Goal: Task Accomplishment & Management: Use online tool/utility

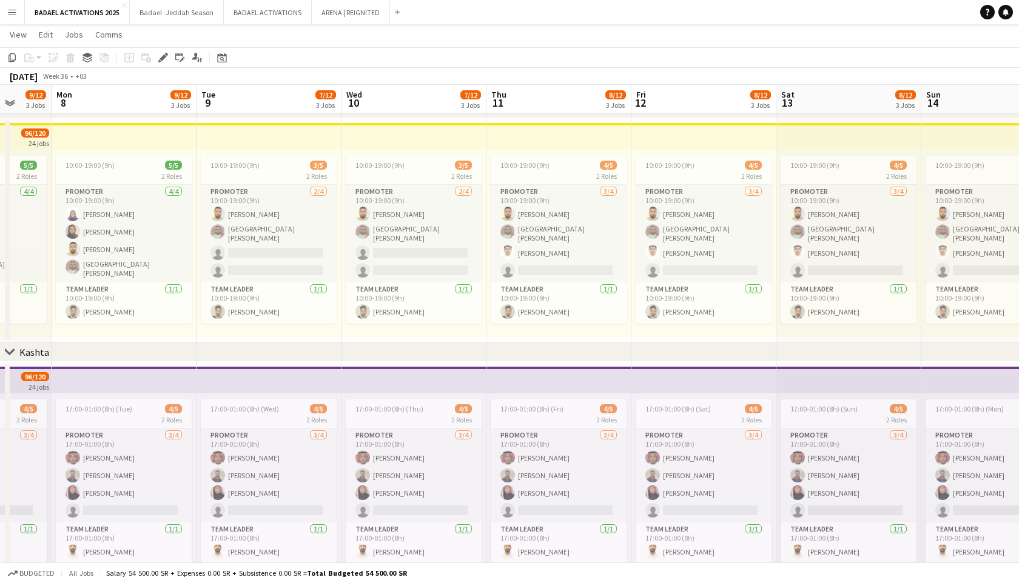
scroll to position [0, 376]
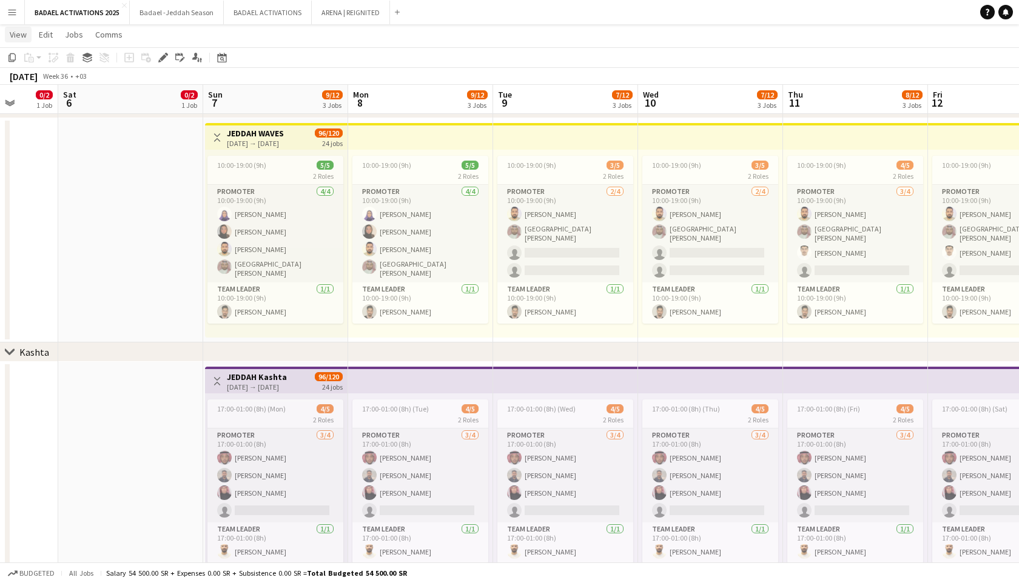
click at [17, 35] on span "View" at bounding box center [18, 34] width 17 height 11
click at [284, 132] on h3 "JEDDAH WAVES" at bounding box center [255, 133] width 57 height 11
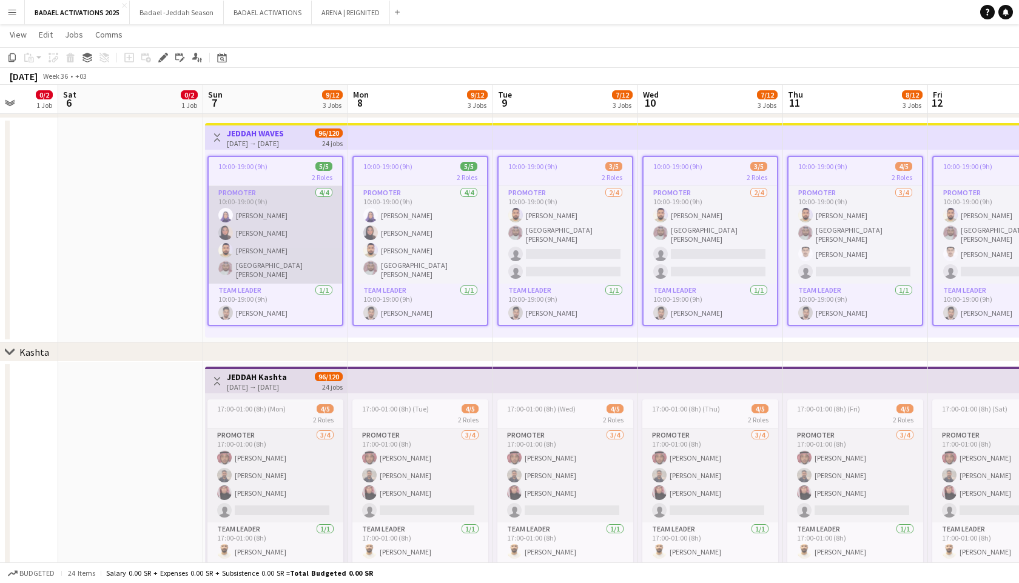
click at [293, 214] on app-card-role "PROMOTER 4/4 10:00-19:00 (9h) Aishah alaidroos Shush Khadija Idroos AHMAD MUKHT…" at bounding box center [275, 235] width 133 height 98
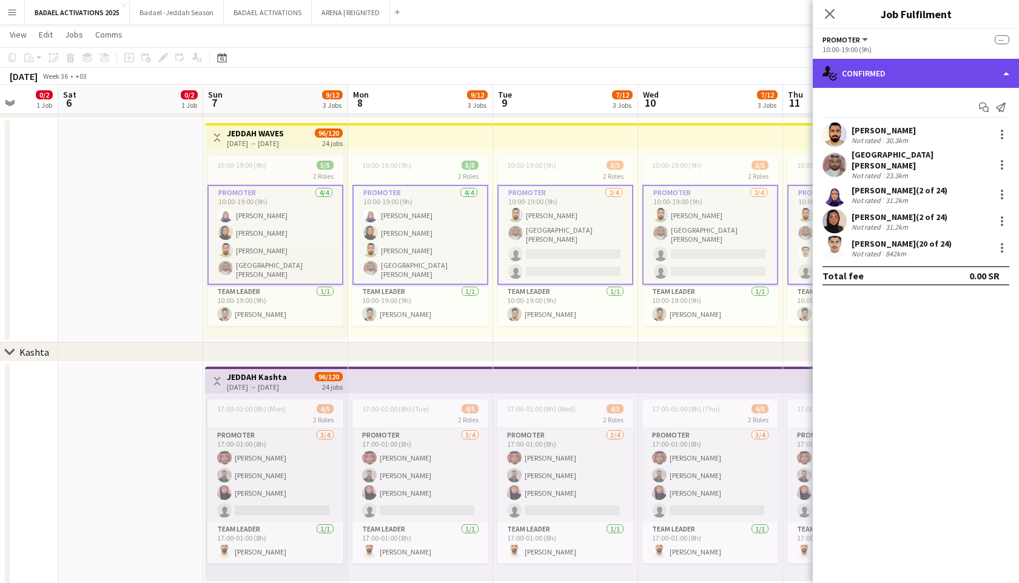
click at [915, 64] on div "single-neutral-actions-check-2 Confirmed" at bounding box center [915, 73] width 206 height 29
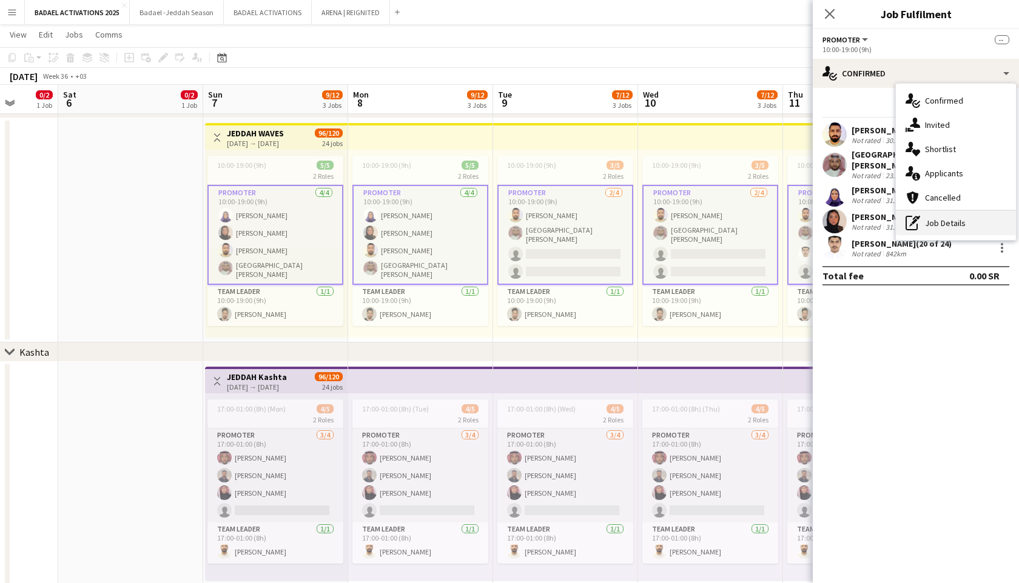
click at [953, 224] on div "pen-write Job Details" at bounding box center [955, 223] width 120 height 24
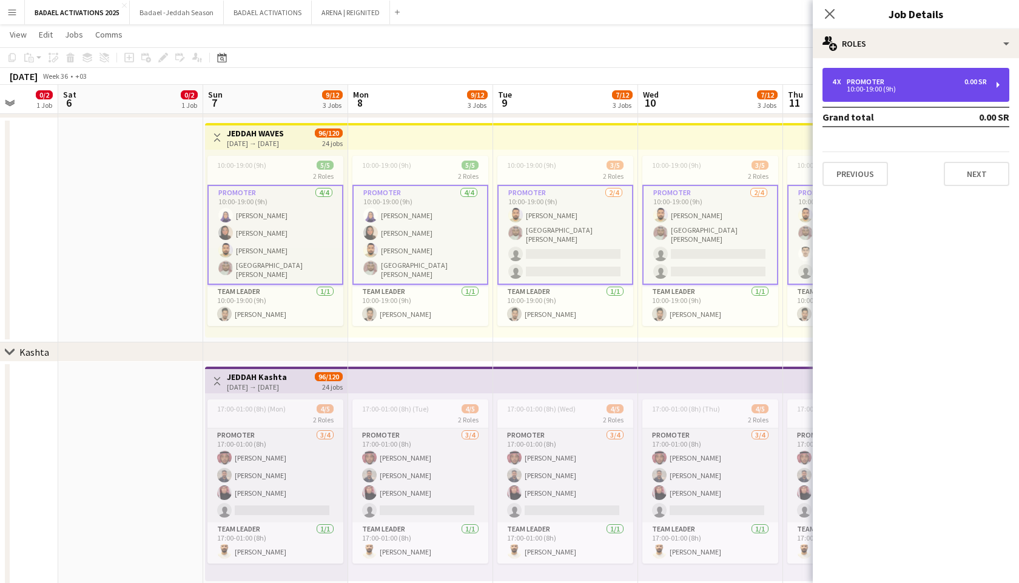
click at [943, 92] on div "4 x PROMOTER 0.00 SR 10:00-19:00 (9h)" at bounding box center [915, 85] width 187 height 34
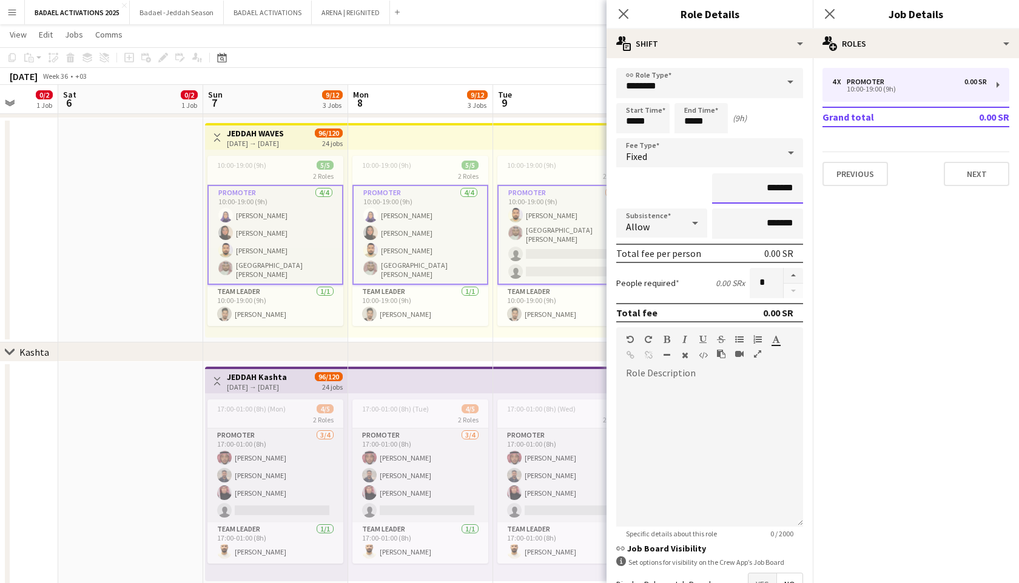
drag, startPoint x: 767, startPoint y: 188, endPoint x: 757, endPoint y: 188, distance: 10.3
click at [757, 188] on input "*******" at bounding box center [757, 188] width 91 height 30
type input "*********"
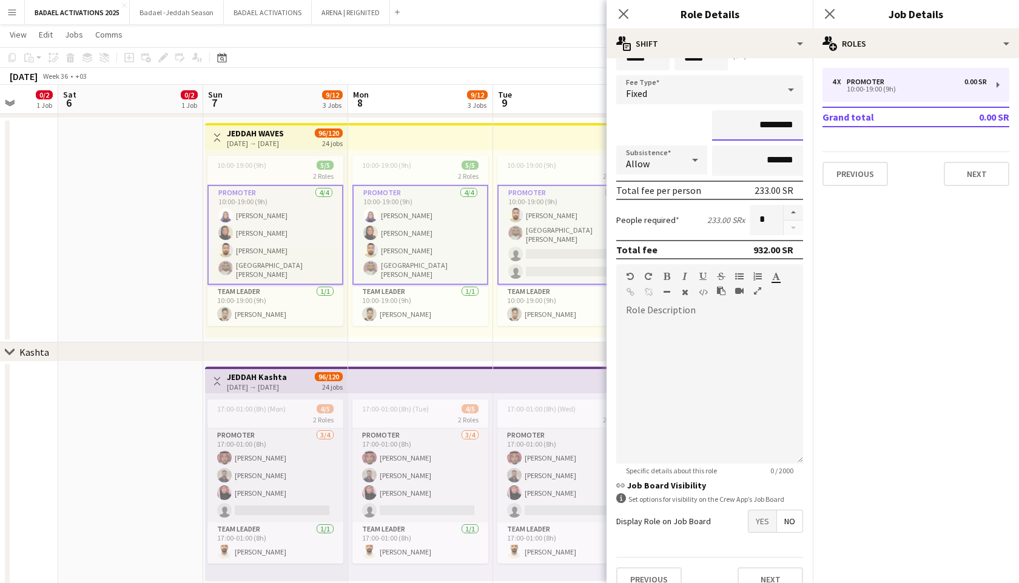
scroll to position [81, 0]
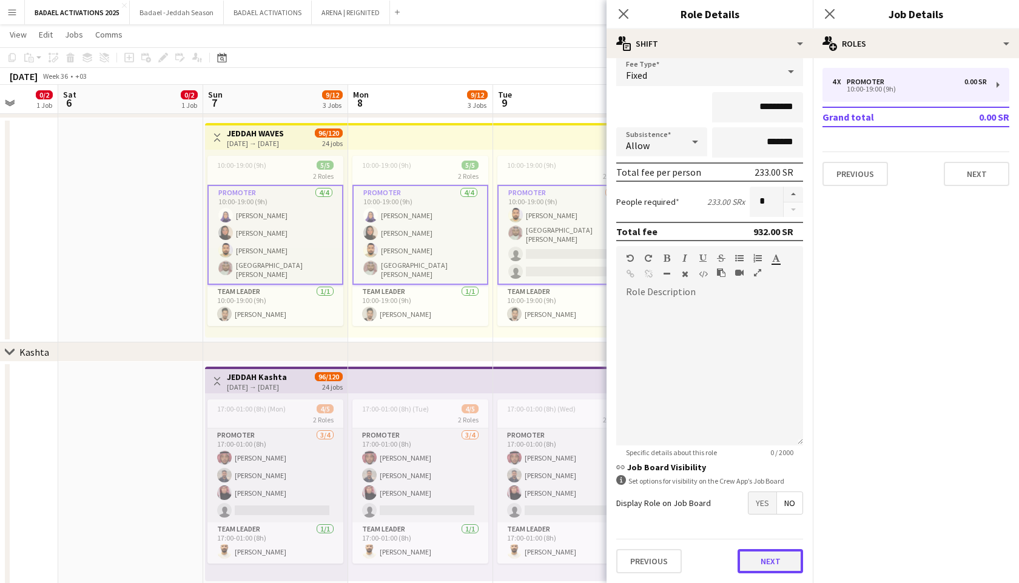
click at [755, 550] on button "Next" at bounding box center [769, 561] width 65 height 24
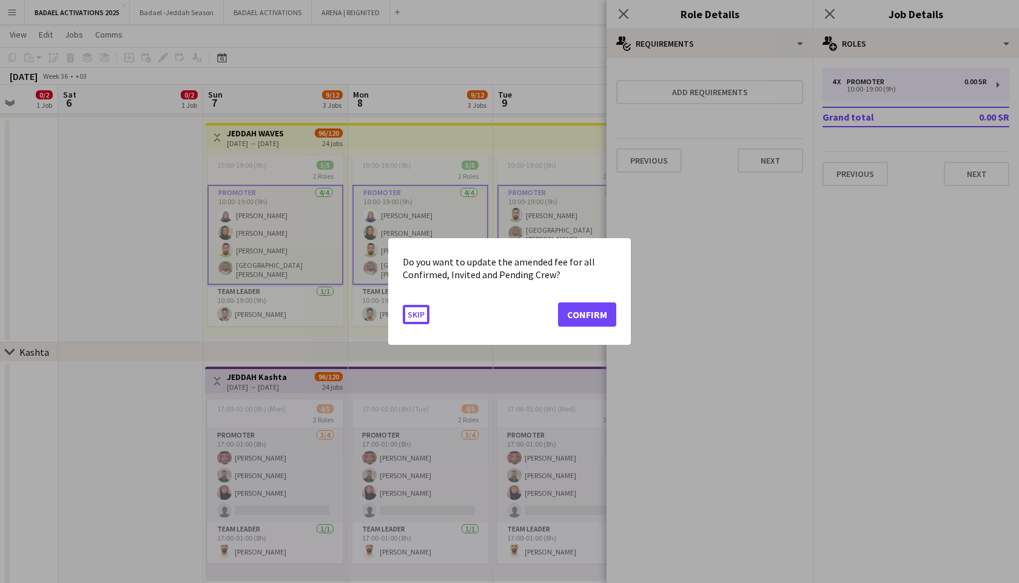
scroll to position [0, 0]
click at [572, 311] on button "Confirm" at bounding box center [587, 315] width 58 height 24
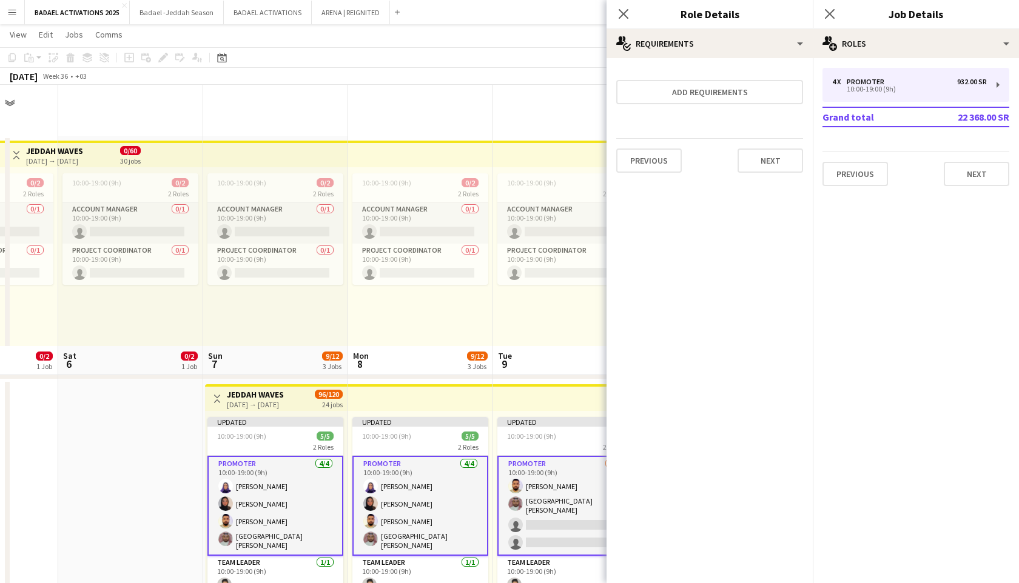
scroll to position [261, 0]
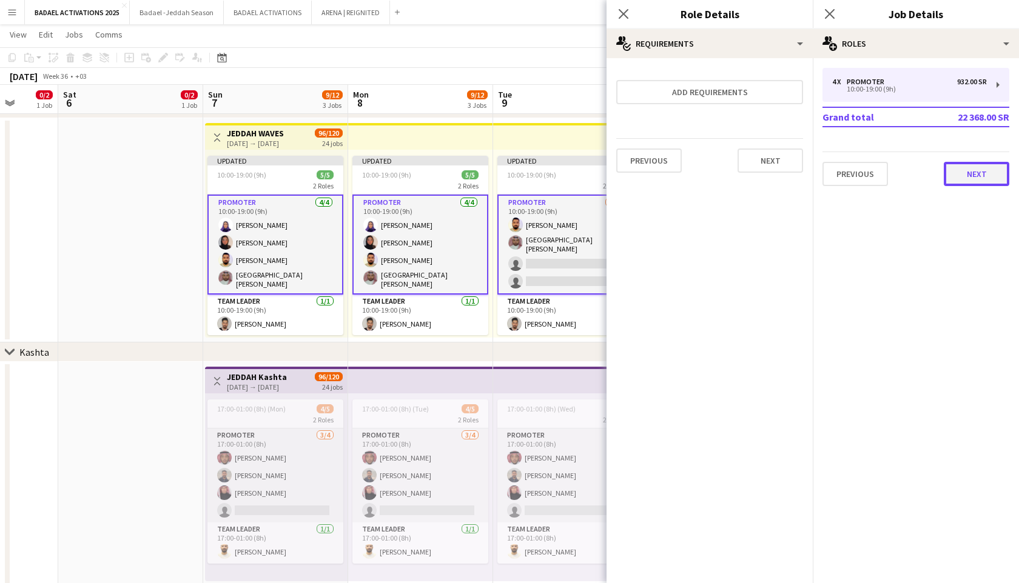
click at [958, 166] on button "Next" at bounding box center [975, 174] width 65 height 24
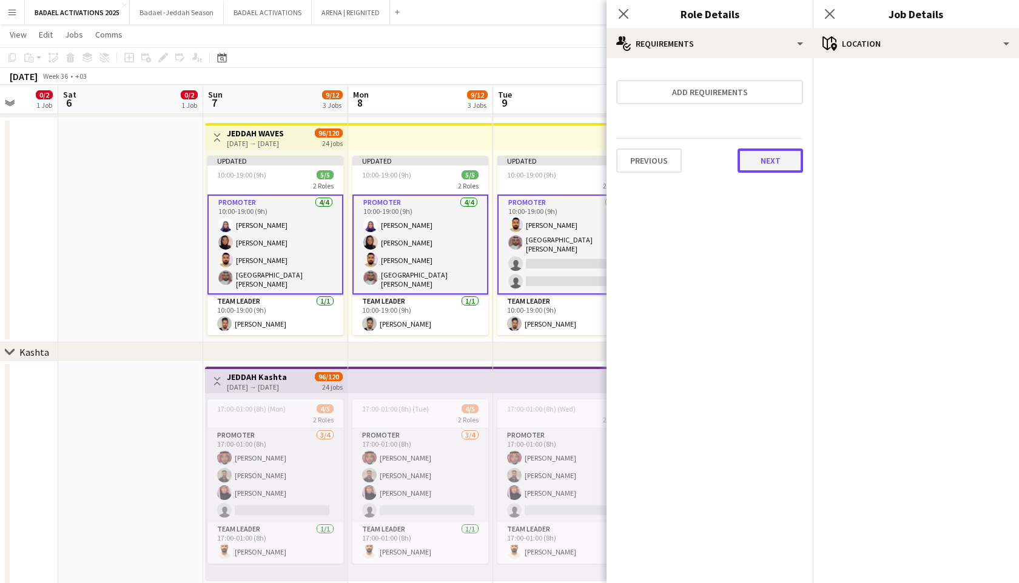
click at [784, 162] on button "Next" at bounding box center [769, 161] width 65 height 24
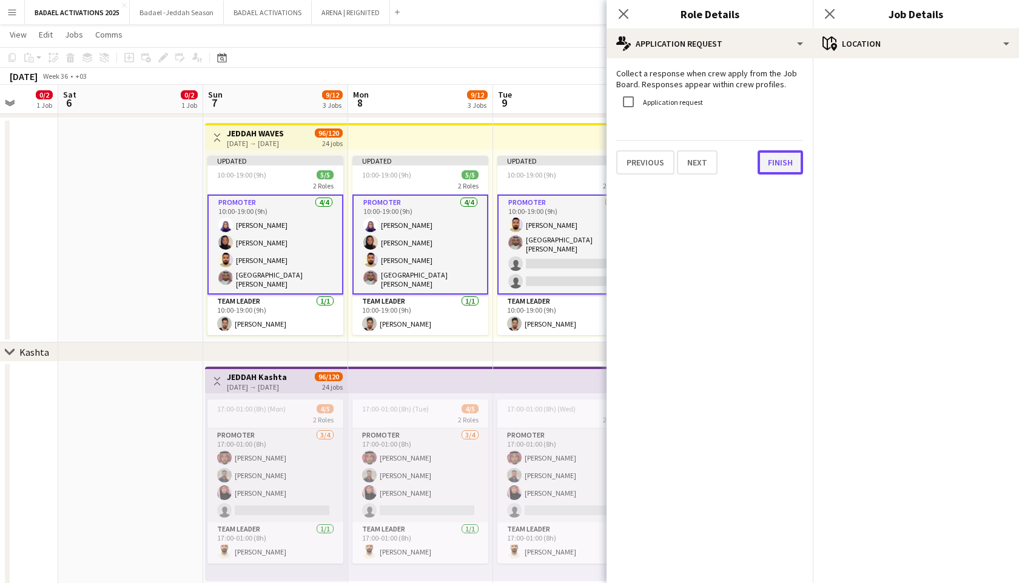
click at [781, 167] on button "Finish" at bounding box center [779, 162] width 45 height 24
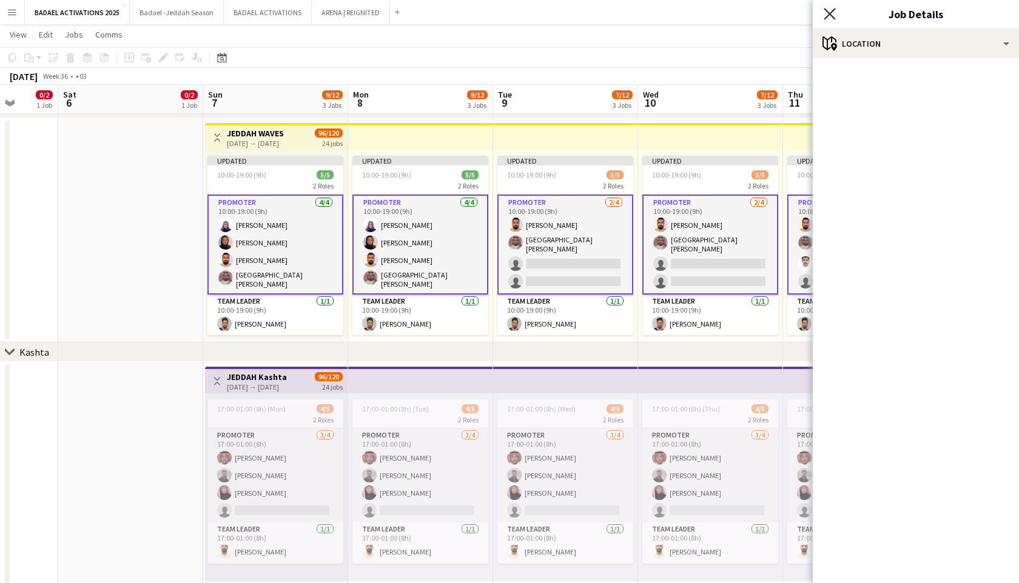
click at [829, 19] on icon "Close pop-in" at bounding box center [829, 14] width 12 height 12
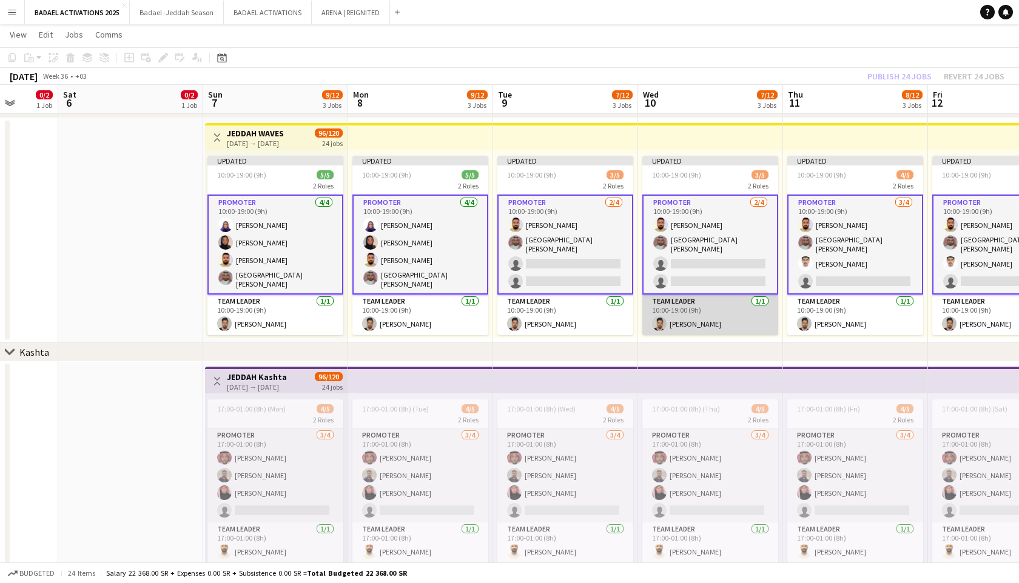
click at [734, 304] on app-card-role "Team Leader 1/1 10:00-19:00 (9h) Anas Mohammed" at bounding box center [710, 315] width 136 height 41
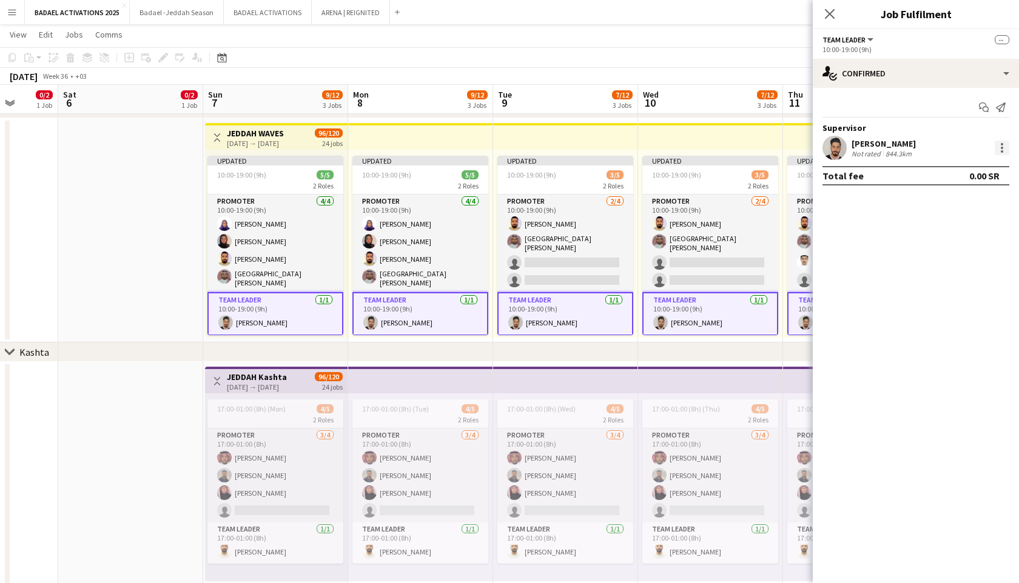
click at [1005, 148] on div at bounding box center [1001, 148] width 15 height 15
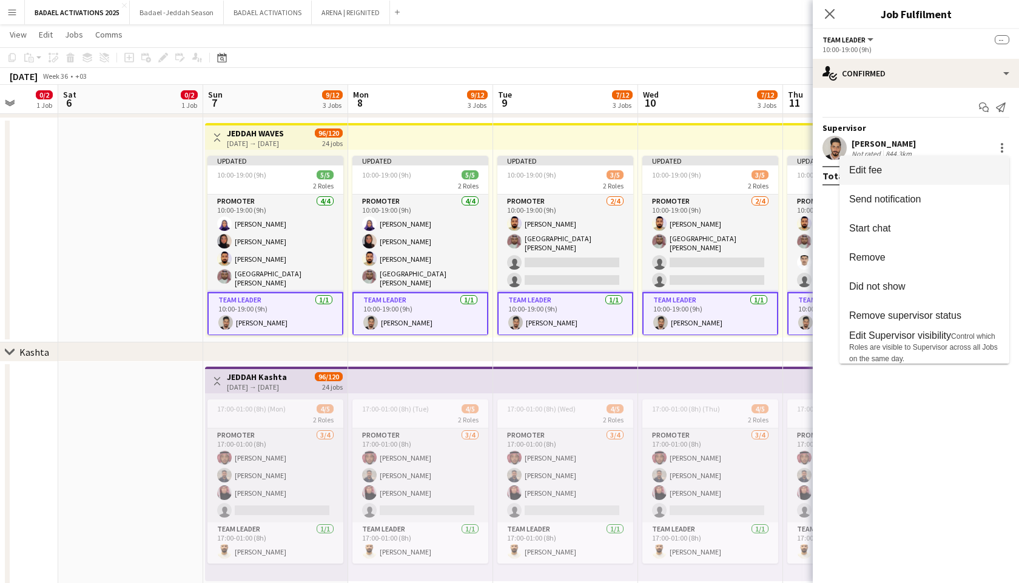
click at [924, 177] on button "Edit fee" at bounding box center [924, 170] width 170 height 29
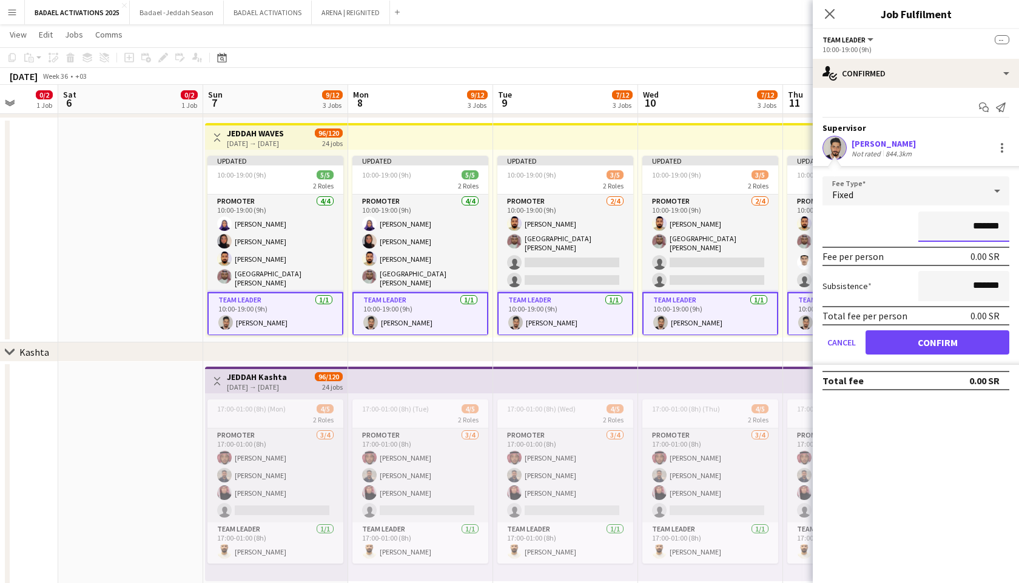
drag, startPoint x: 974, startPoint y: 225, endPoint x: 964, endPoint y: 226, distance: 9.8
click at [964, 226] on input "*******" at bounding box center [963, 227] width 91 height 30
type input "*********"
click at [950, 347] on button "Confirm" at bounding box center [937, 342] width 144 height 24
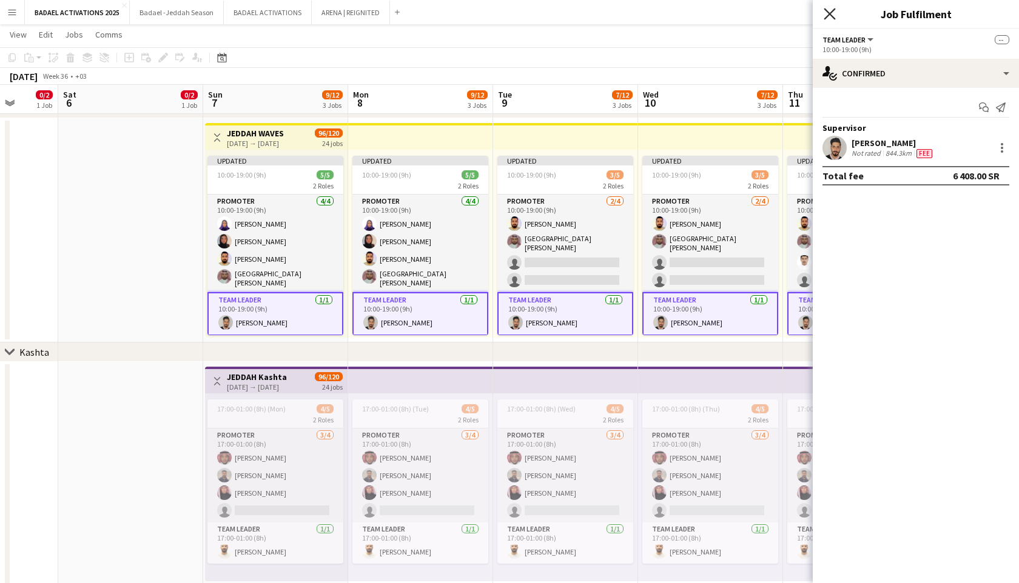
click at [828, 19] on icon "Close pop-in" at bounding box center [829, 14] width 12 height 12
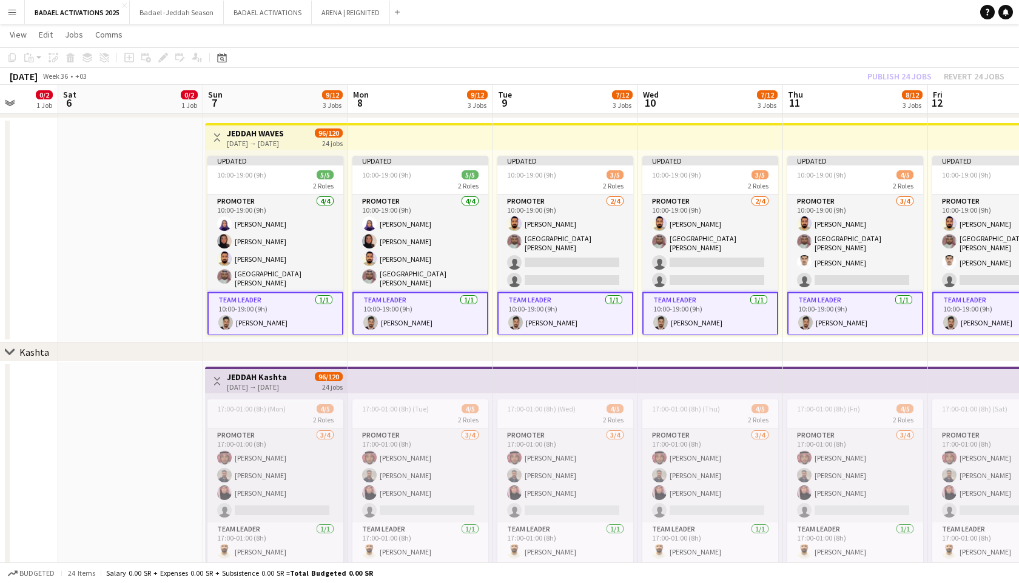
click at [772, 130] on app-top-bar at bounding box center [710, 136] width 145 height 27
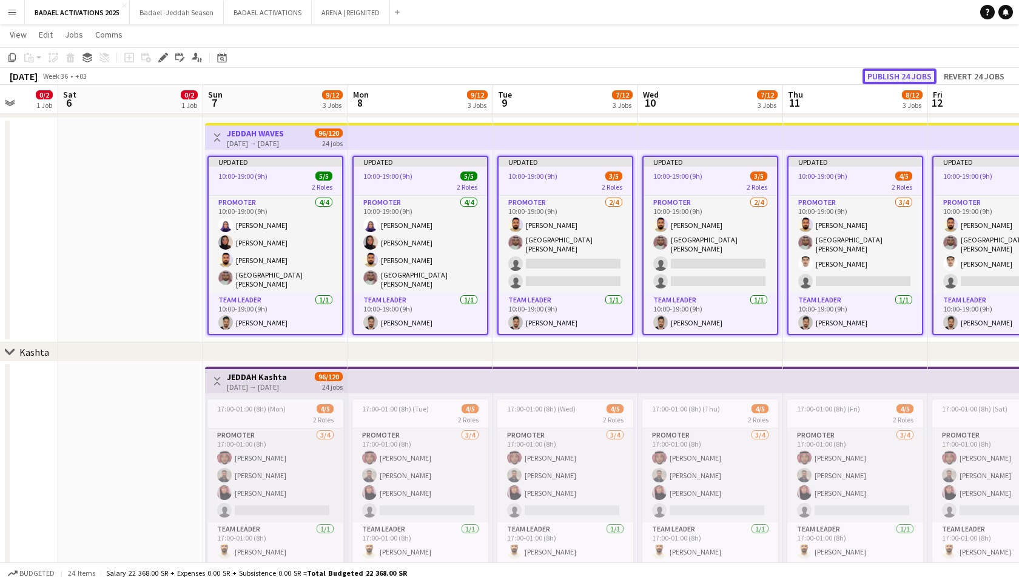
click at [913, 73] on button "Publish 24 jobs" at bounding box center [899, 77] width 74 height 16
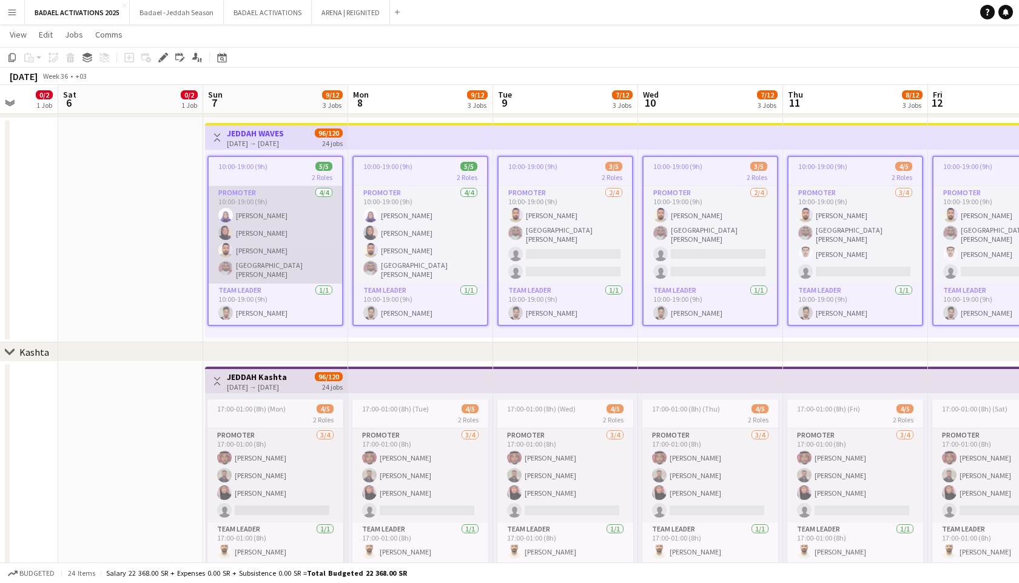
click at [317, 235] on app-card-role "PROMOTER 4/4 10:00-19:00 (9h) Aishah alaidroos Shush Khadija Idroos AHMAD MUKHT…" at bounding box center [275, 235] width 133 height 98
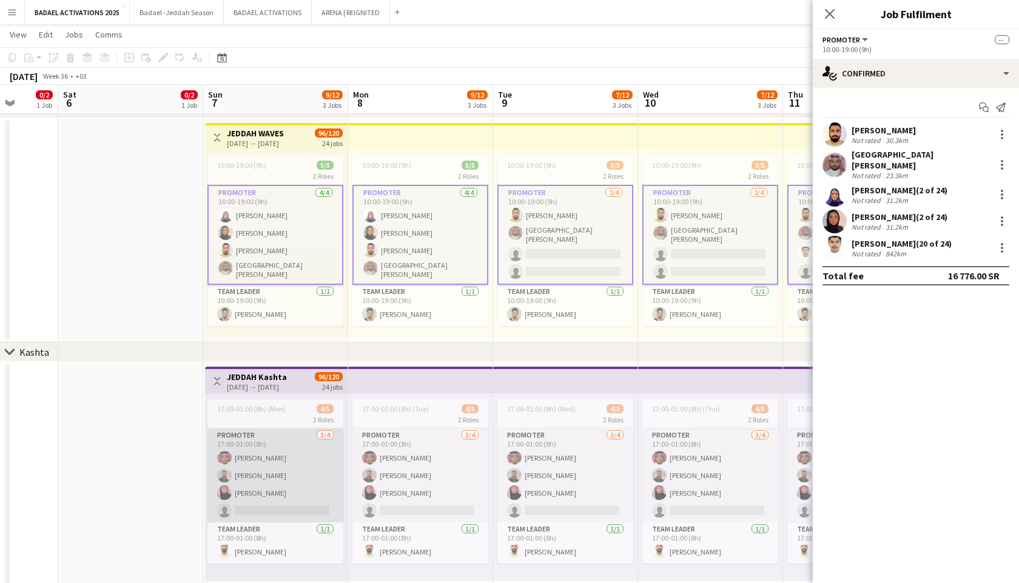
click at [286, 445] on app-card-role "PROMOTER 3/4 17:00-01:00 (8h) sami Almaghrabi Abdulaziz Algharbi Abdulaziz Lolo…" at bounding box center [275, 476] width 136 height 94
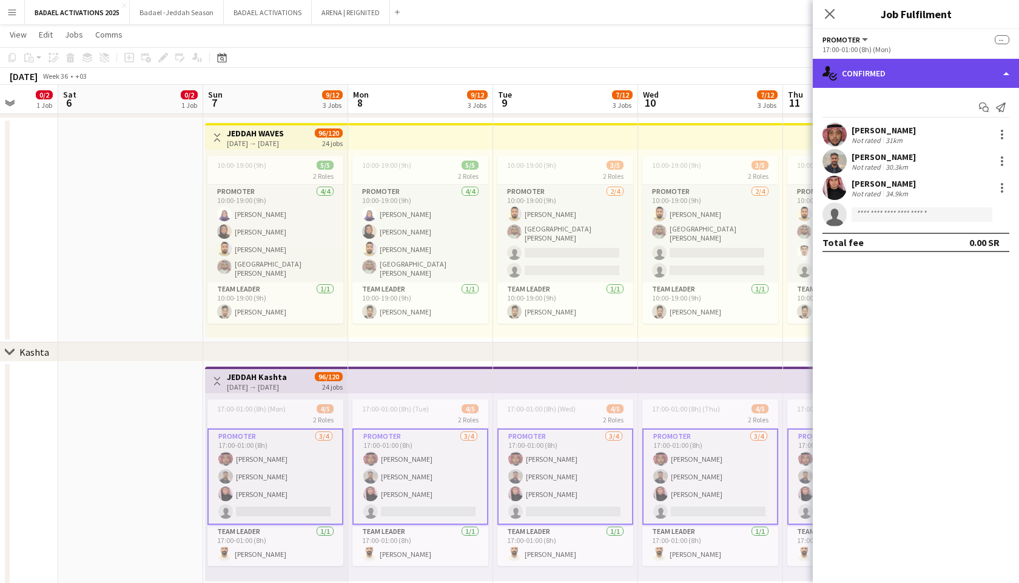
click at [983, 78] on div "single-neutral-actions-check-2 Confirmed" at bounding box center [915, 73] width 206 height 29
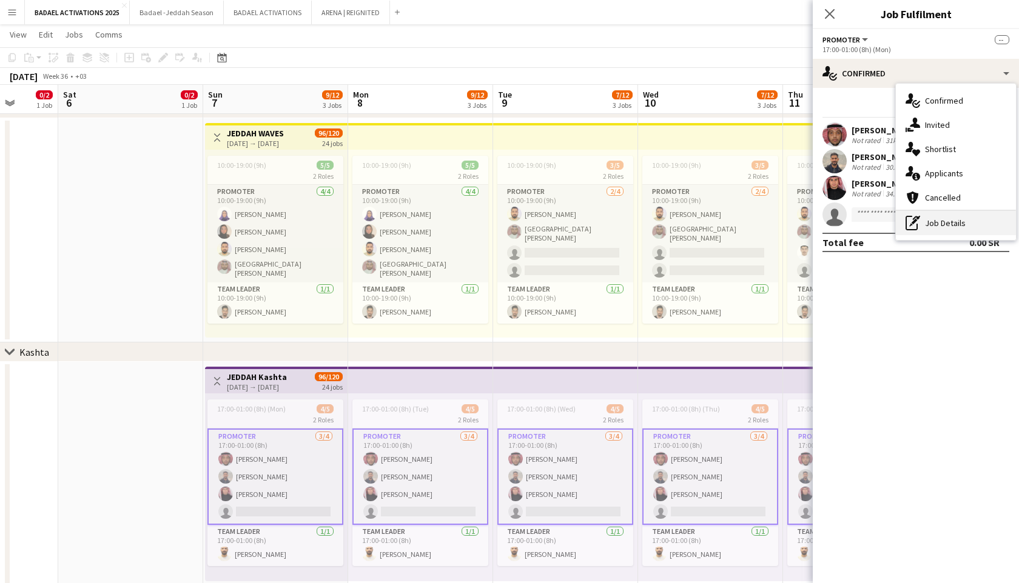
click at [940, 218] on div "pen-write Job Details" at bounding box center [955, 223] width 120 height 24
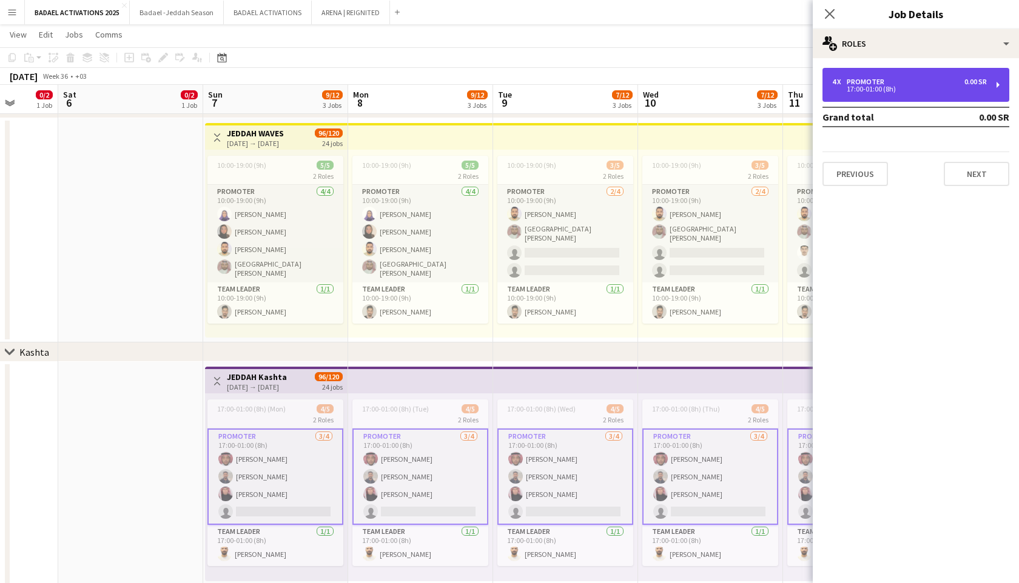
click at [962, 85] on div "4 x PROMOTER 0.00 SR" at bounding box center [909, 82] width 155 height 8
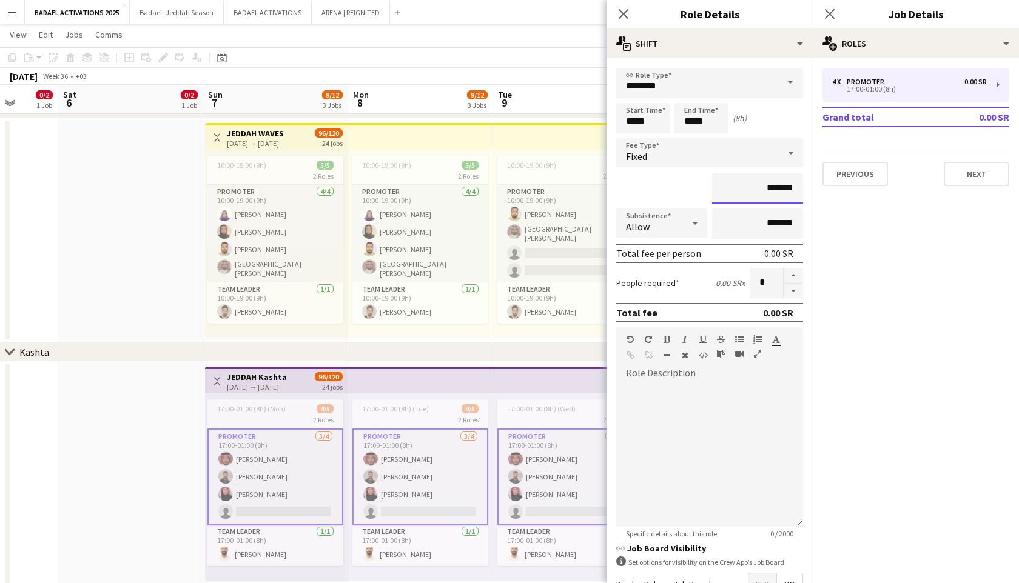
drag, startPoint x: 766, startPoint y: 186, endPoint x: 760, endPoint y: 186, distance: 6.7
click at [760, 186] on input "*******" at bounding box center [757, 188] width 91 height 30
type input "*********"
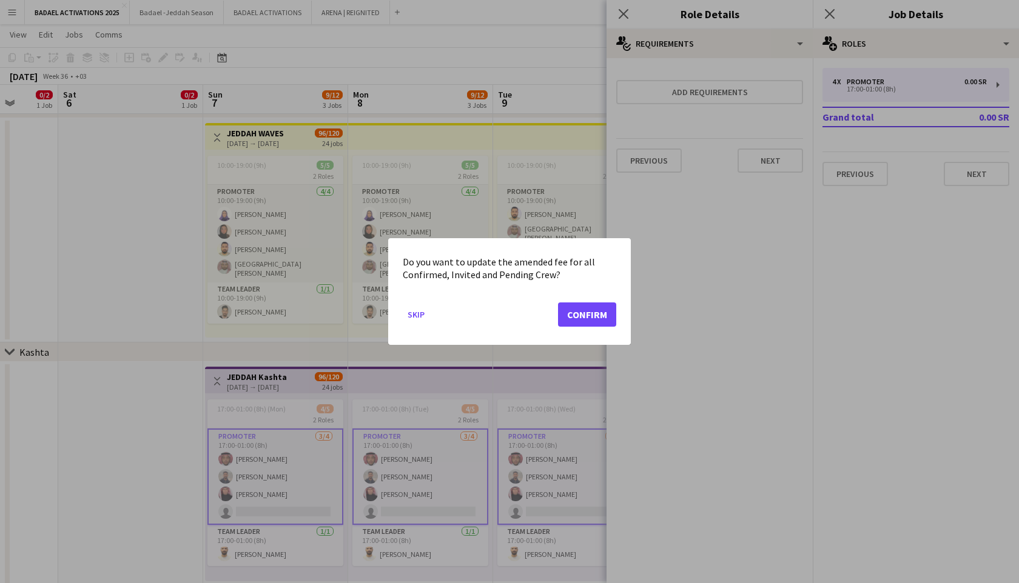
scroll to position [0, 0]
click at [602, 316] on button "Confirm" at bounding box center [587, 315] width 58 height 24
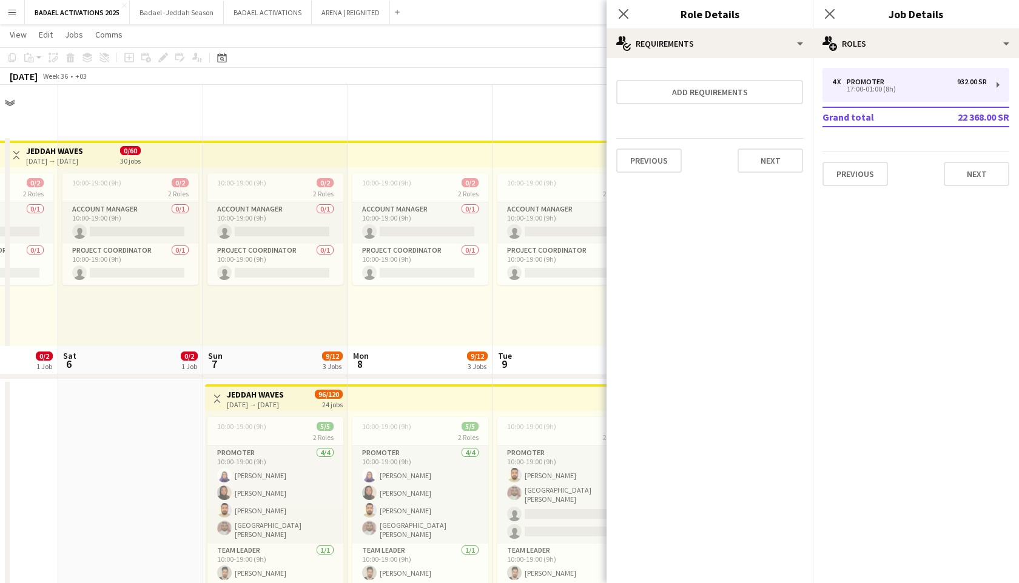
scroll to position [261, 0]
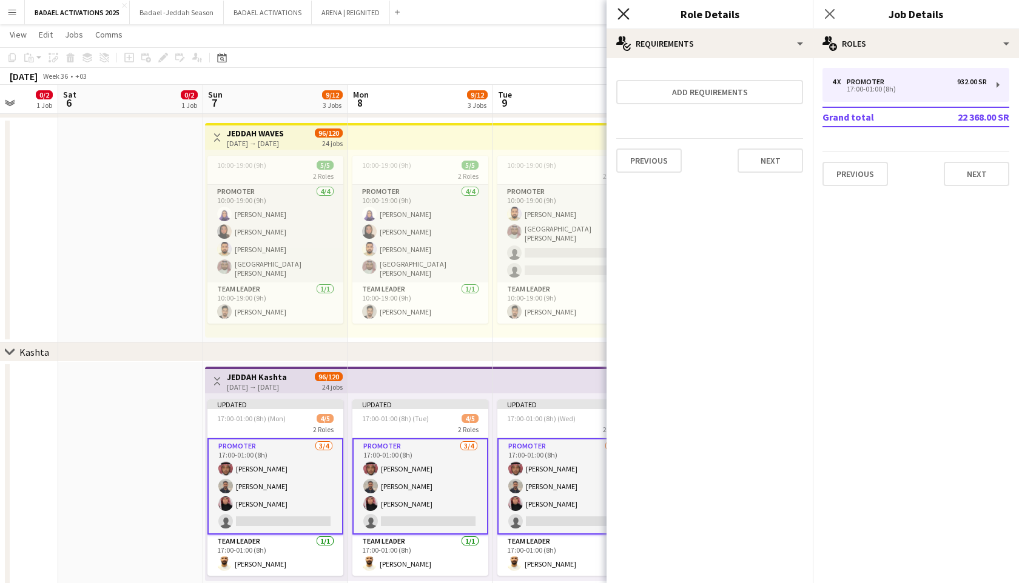
click at [621, 17] on icon "Close pop-in" at bounding box center [623, 14] width 12 height 12
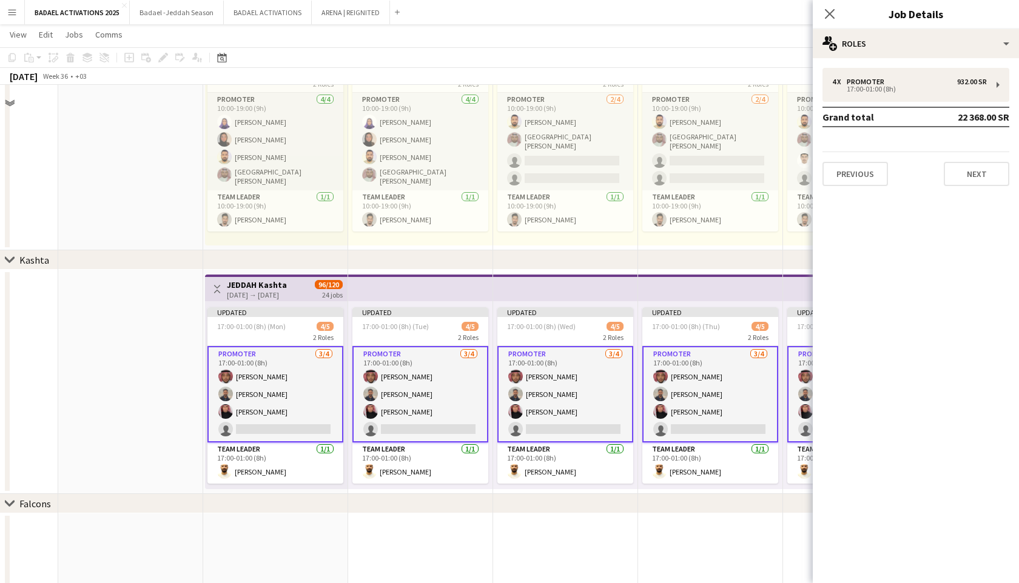
scroll to position [434, 0]
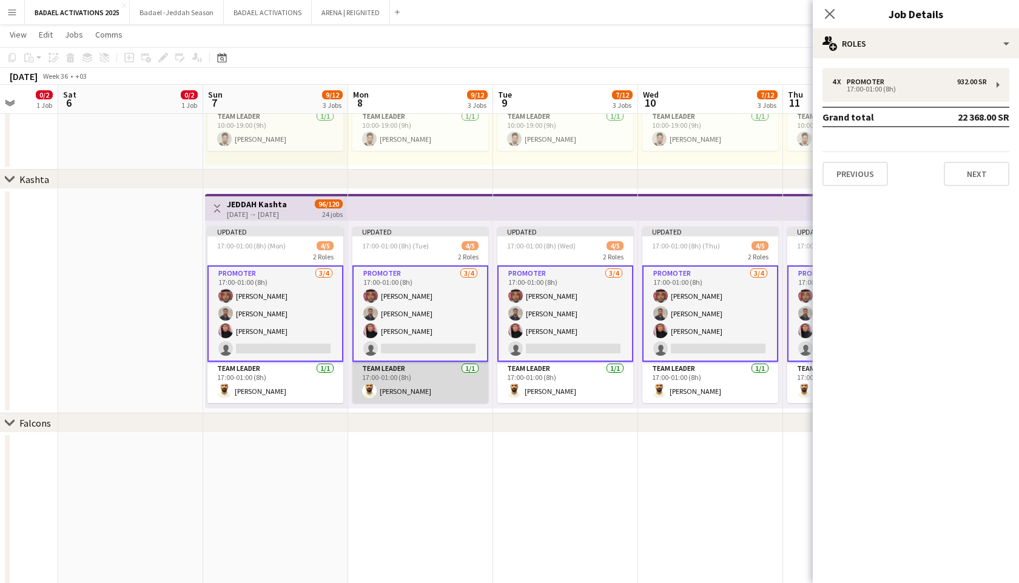
click at [456, 380] on app-card-role "Team Leader 1/1 17:00-01:00 (8h) Abdulrahman Hameed" at bounding box center [420, 382] width 136 height 41
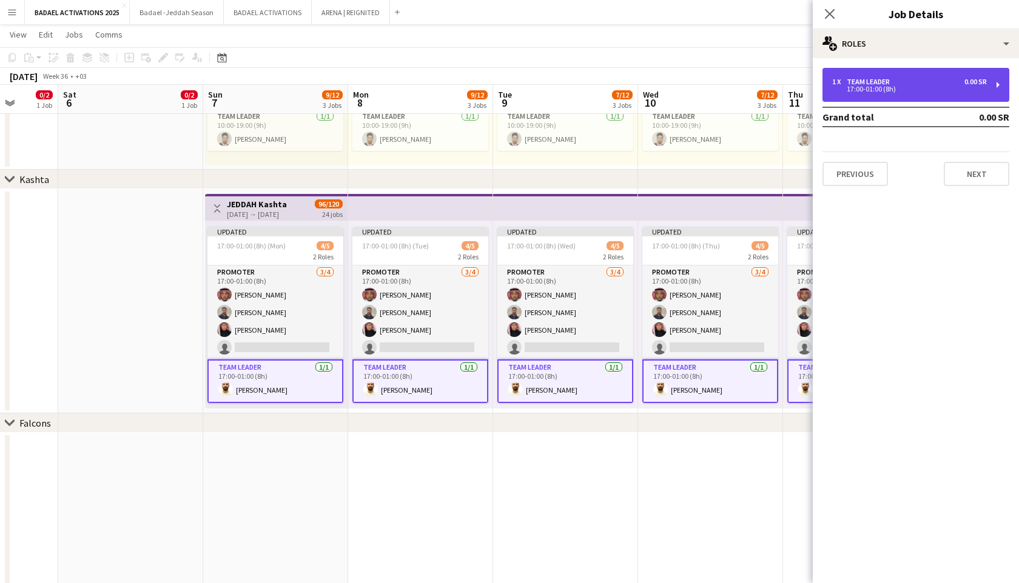
click at [988, 91] on div "1 x Team Leader 0.00 SR 17:00-01:00 (8h)" at bounding box center [915, 85] width 187 height 34
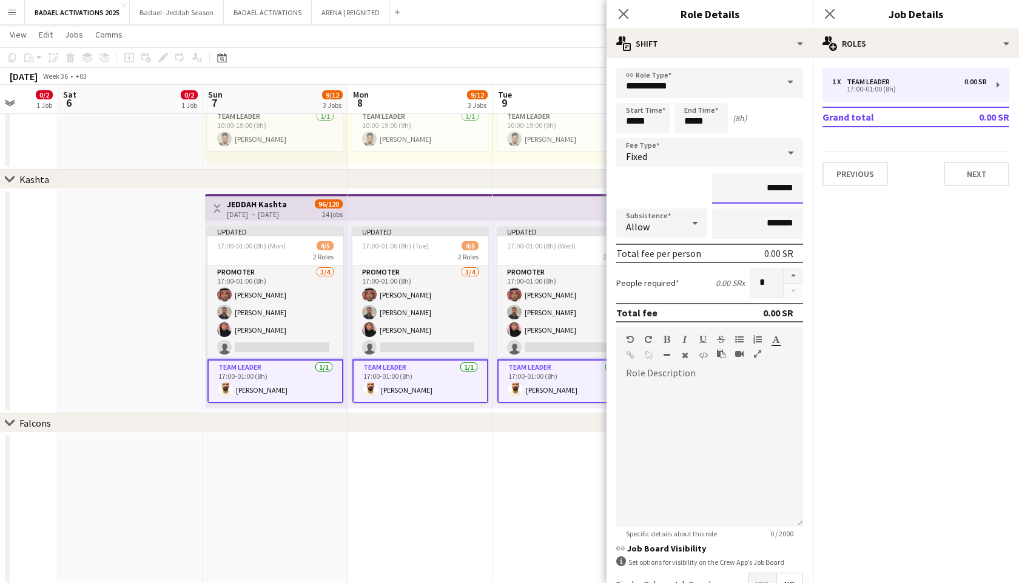
click at [761, 187] on input "*******" at bounding box center [757, 188] width 91 height 30
type input "*********"
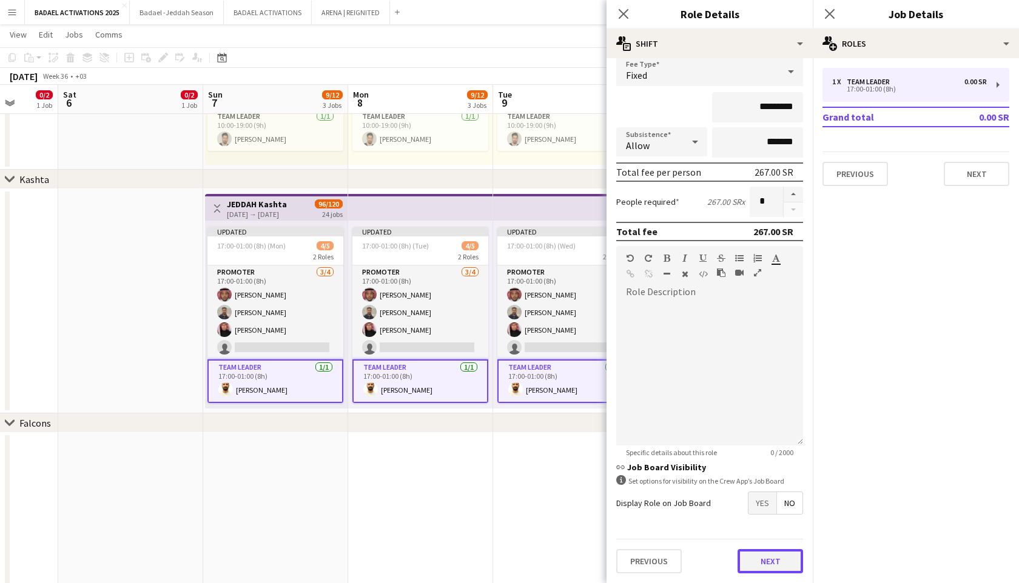
click at [754, 558] on button "Next" at bounding box center [769, 561] width 65 height 24
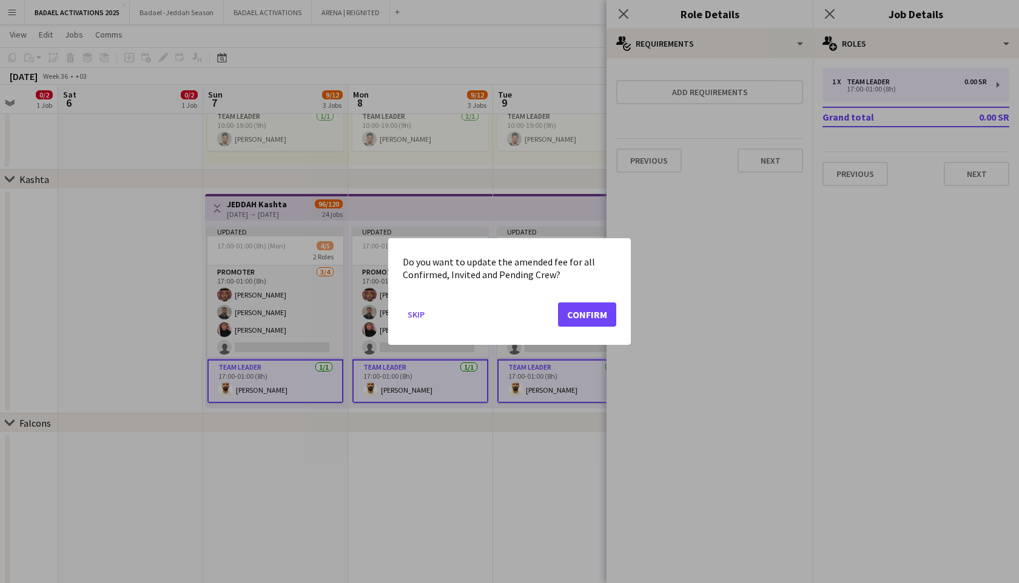
scroll to position [0, 0]
click at [572, 319] on button "Confirm" at bounding box center [587, 315] width 58 height 24
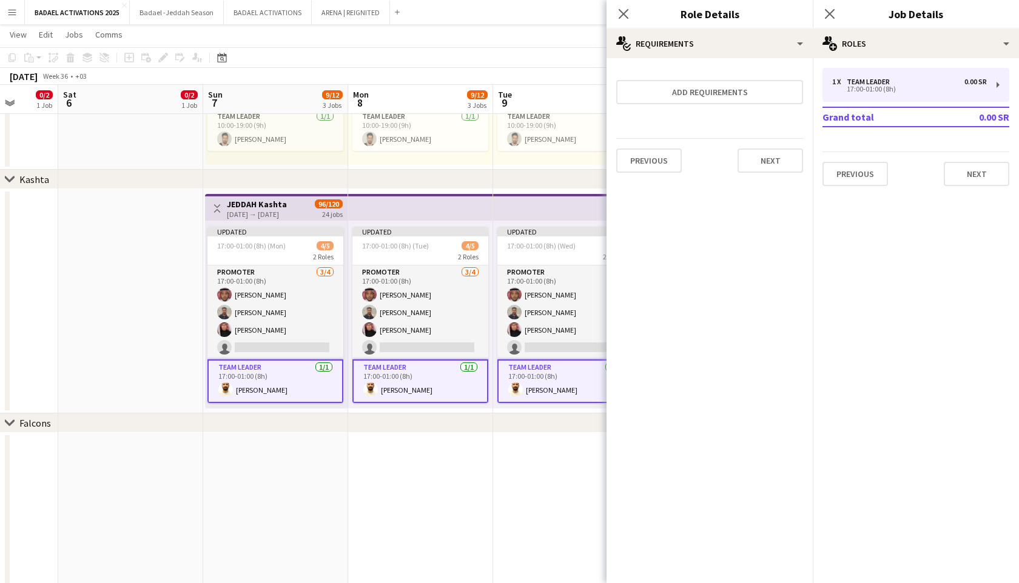
scroll to position [434, 0]
click at [829, 15] on icon at bounding box center [829, 14] width 12 height 12
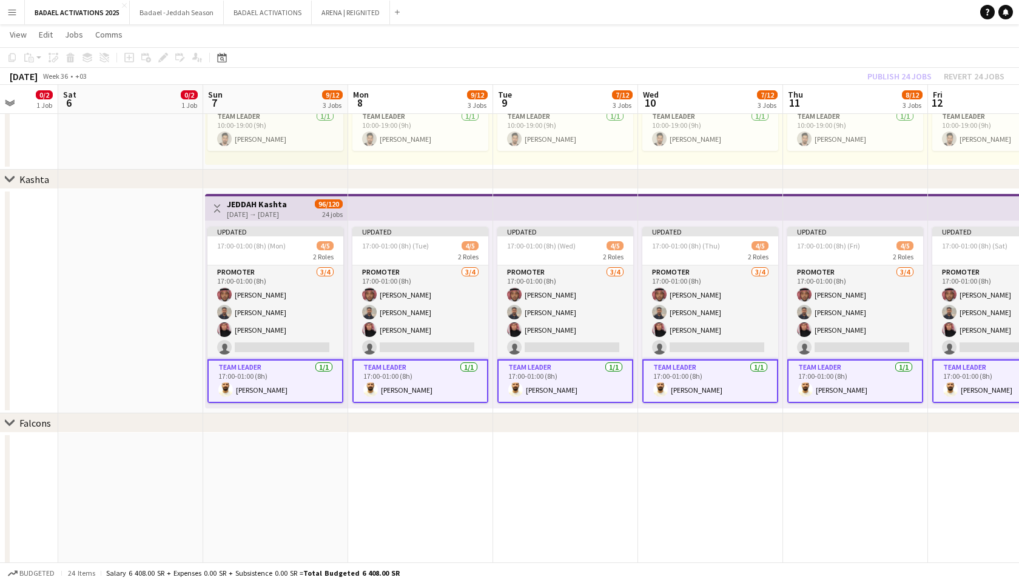
click at [633, 215] on app-top-bar at bounding box center [565, 207] width 145 height 27
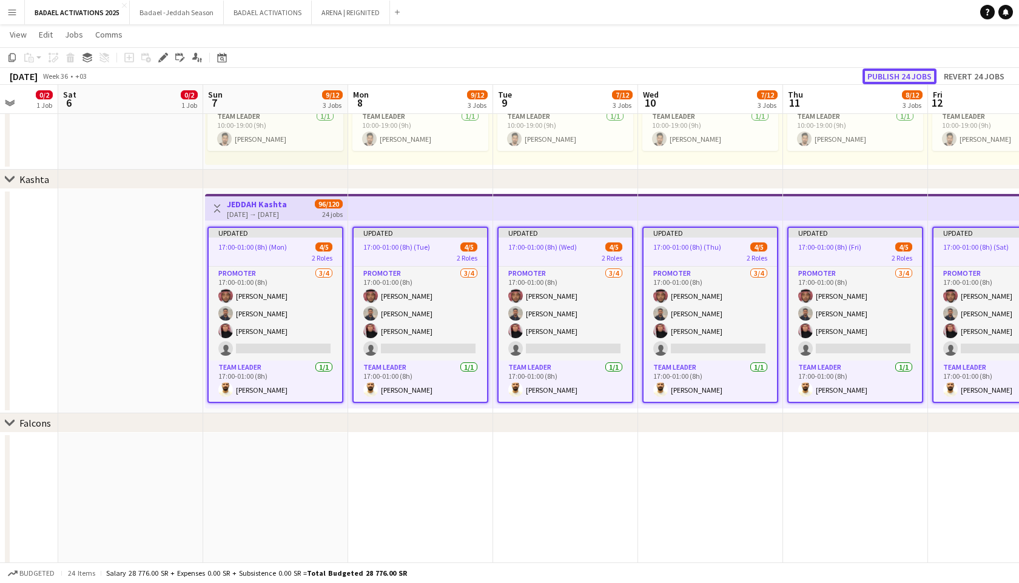
click at [897, 73] on button "Publish 24 jobs" at bounding box center [899, 77] width 74 height 16
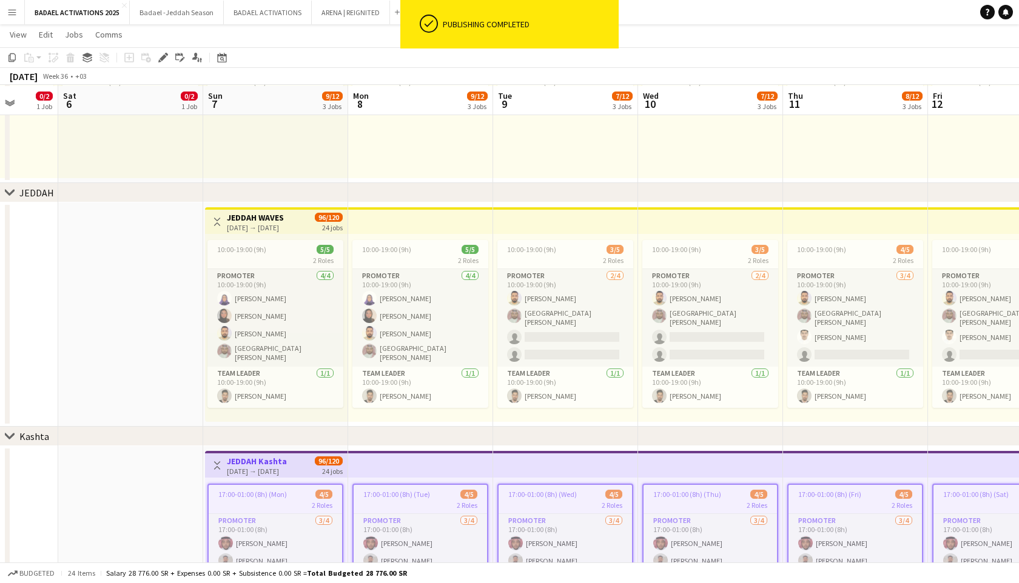
scroll to position [176, 0]
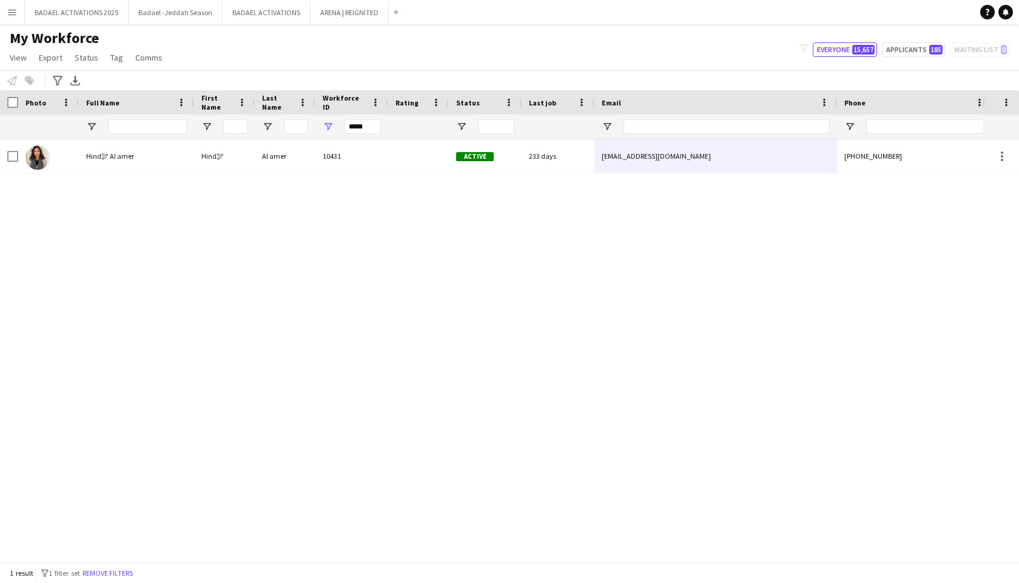
click at [367, 123] on input "*****" at bounding box center [362, 126] width 36 height 15
click at [366, 128] on input "****" at bounding box center [362, 126] width 36 height 15
paste input "Workforce ID Filter Input"
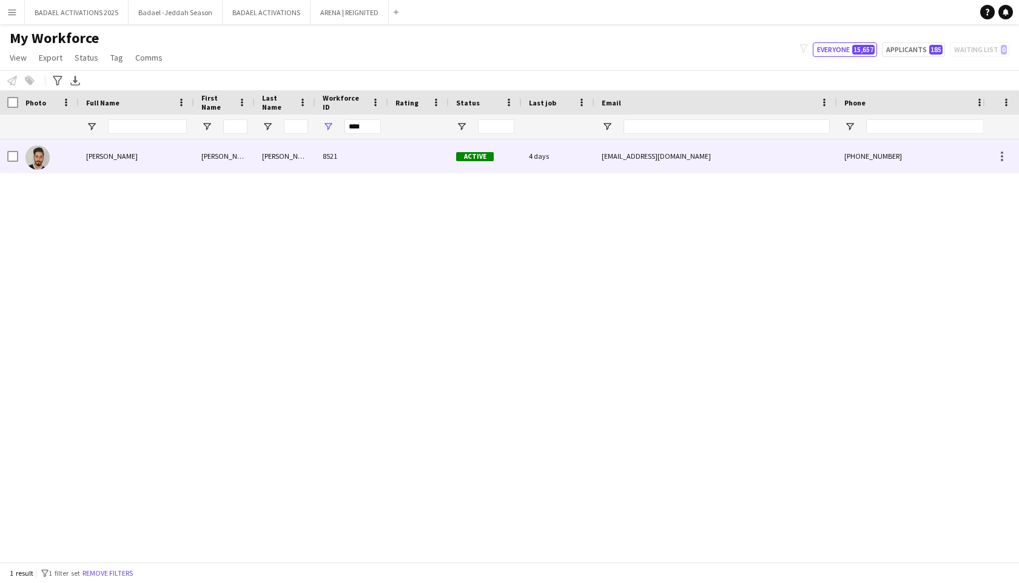
click at [390, 158] on div at bounding box center [418, 155] width 61 height 33
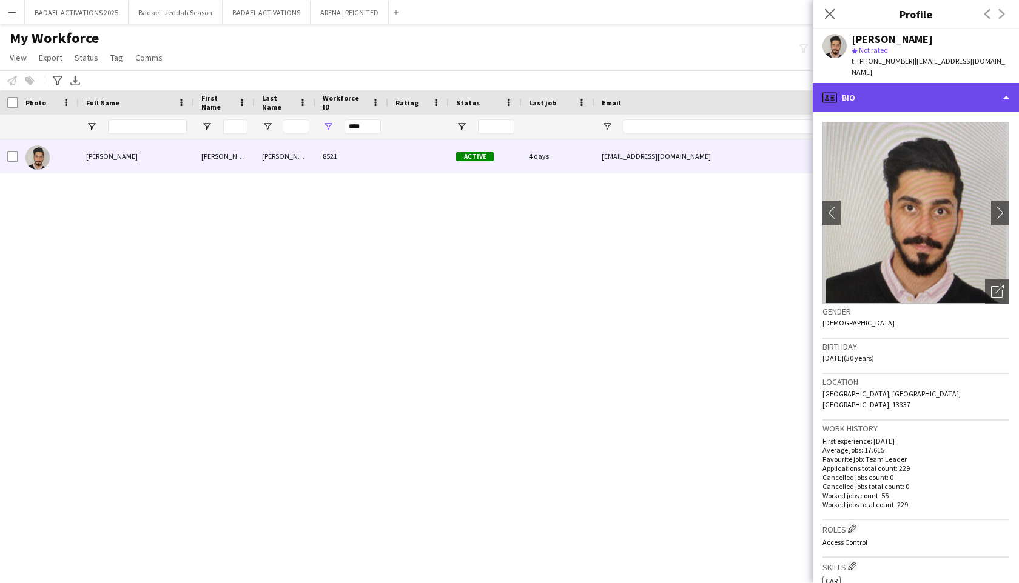
click at [922, 90] on div "profile Bio" at bounding box center [915, 97] width 206 height 29
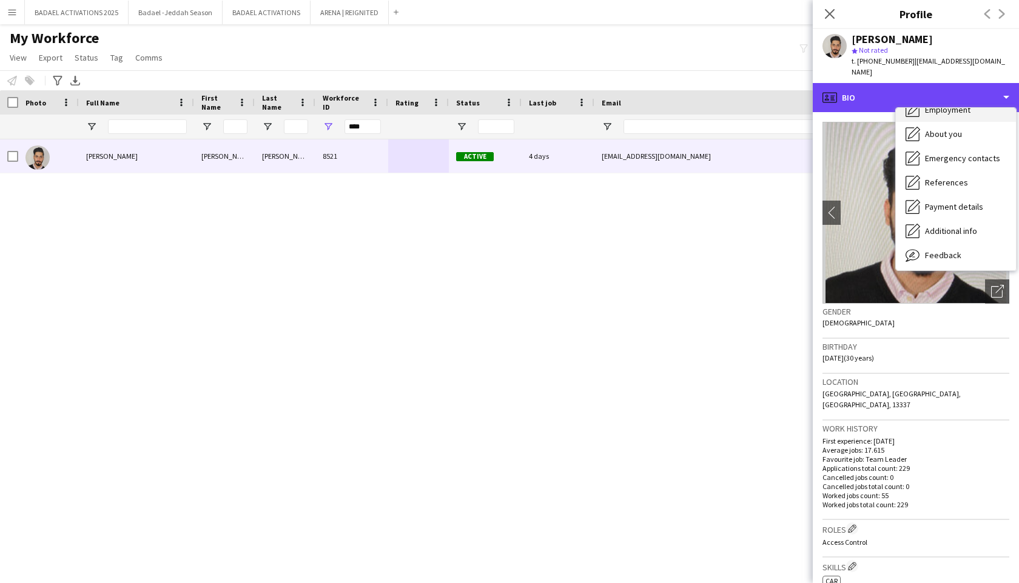
scroll to position [75, 0]
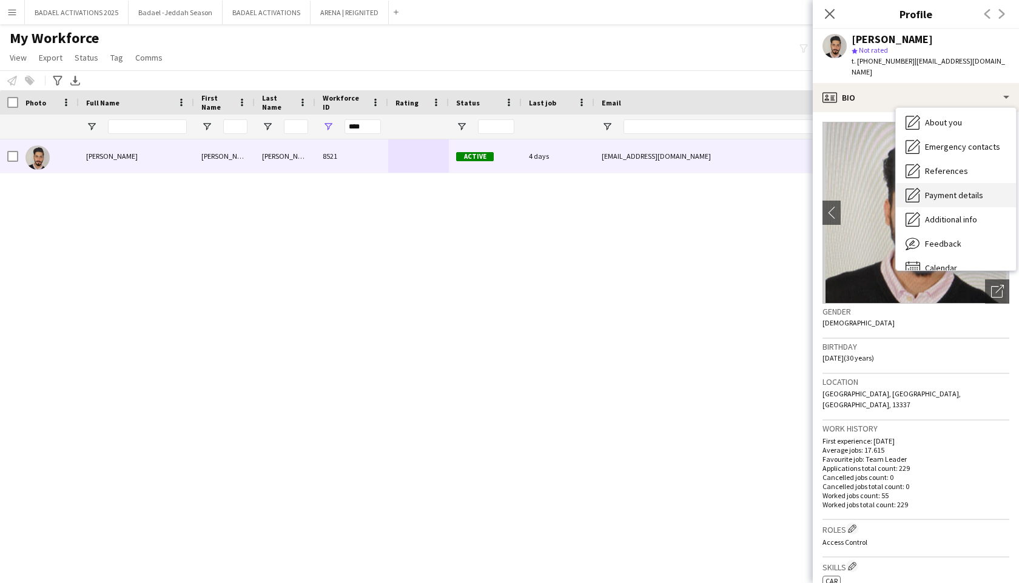
click at [949, 190] on span "Payment details" at bounding box center [954, 195] width 58 height 11
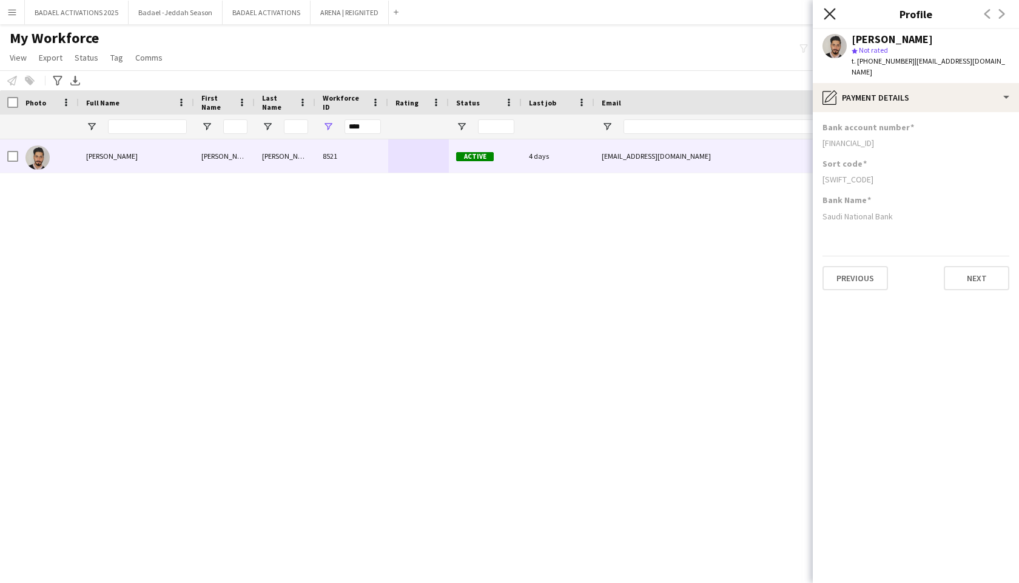
click at [825, 16] on icon "Close pop-in" at bounding box center [829, 14] width 12 height 12
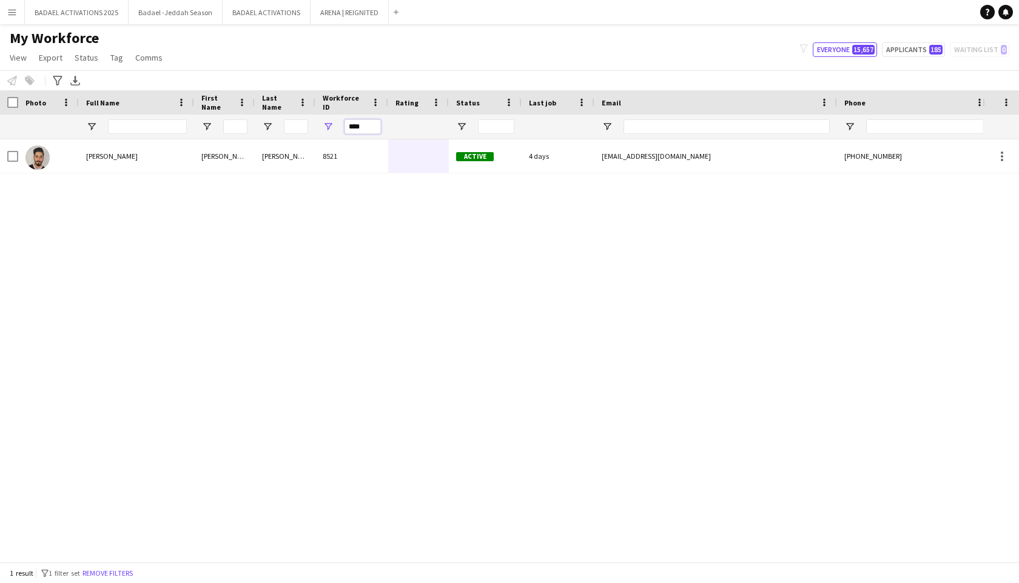
click at [355, 124] on input "****" at bounding box center [362, 126] width 36 height 15
paste input "*"
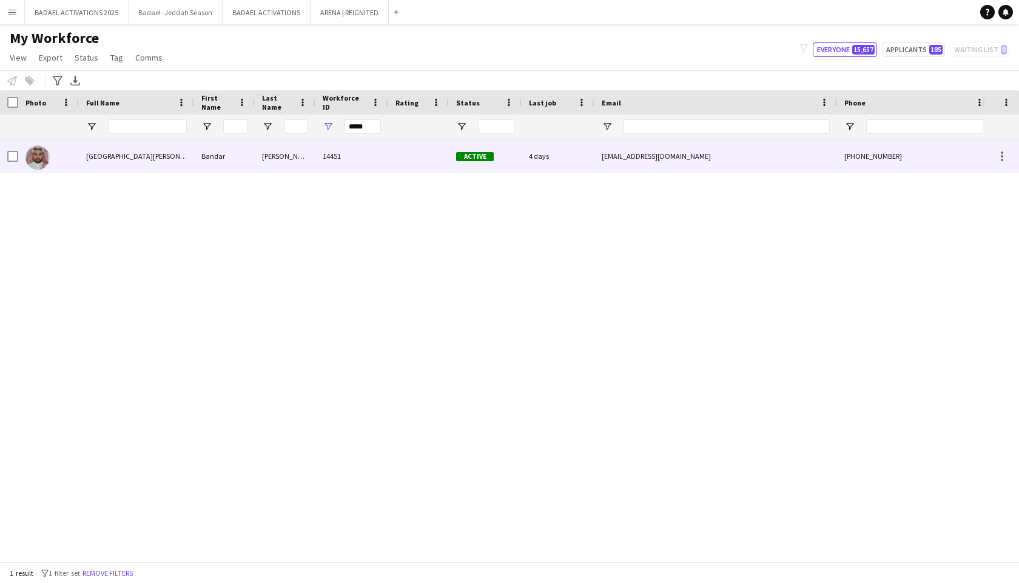
click at [367, 148] on div "14451" at bounding box center [351, 155] width 73 height 33
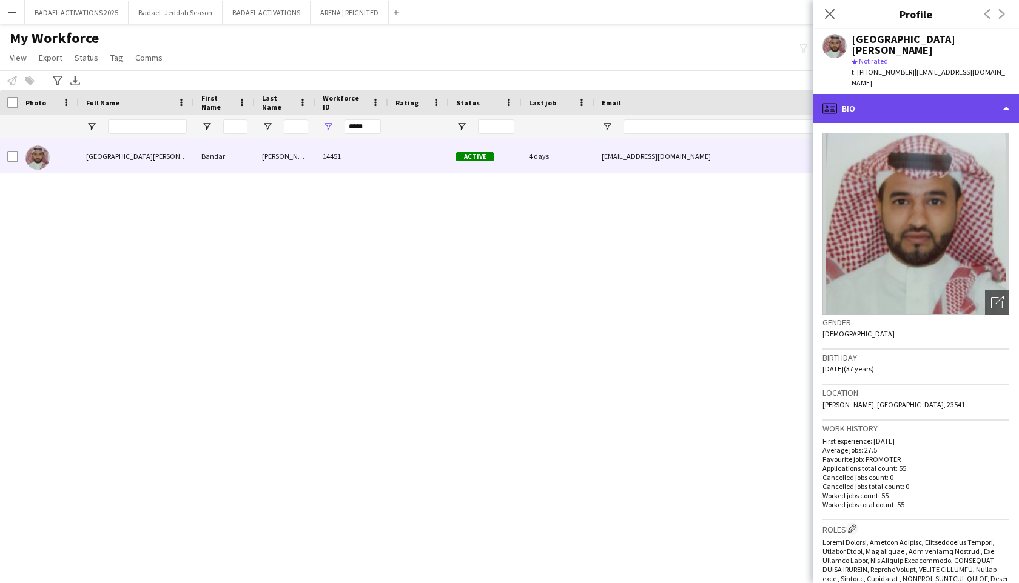
click at [917, 94] on div "profile Bio" at bounding box center [915, 108] width 206 height 29
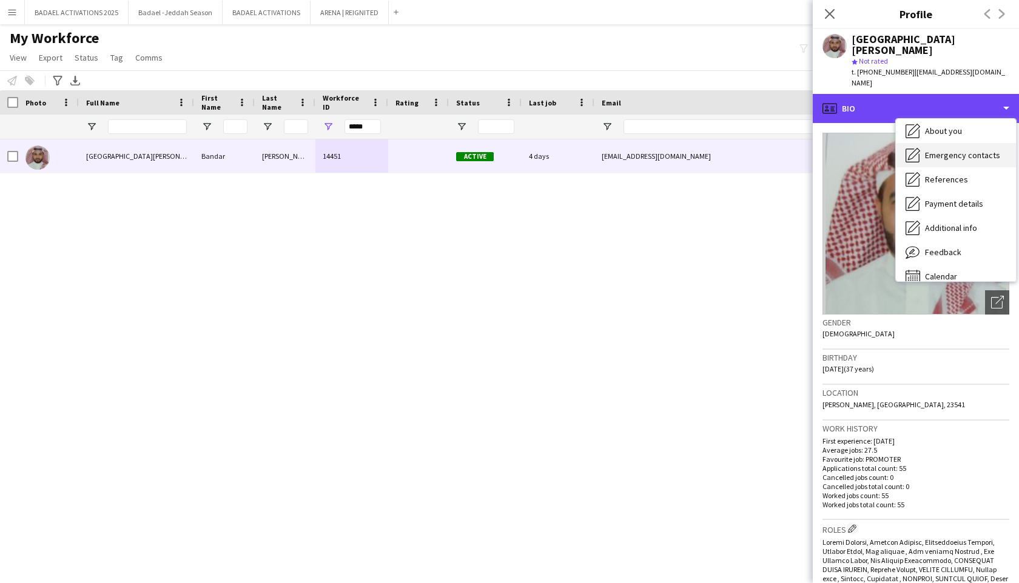
scroll to position [89, 0]
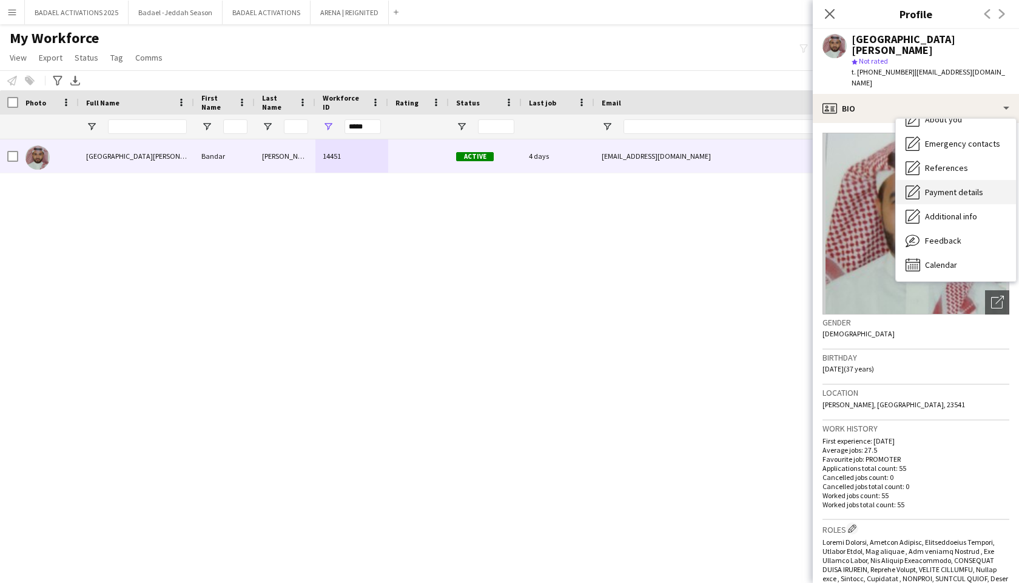
click at [945, 187] on span "Payment details" at bounding box center [954, 192] width 58 height 11
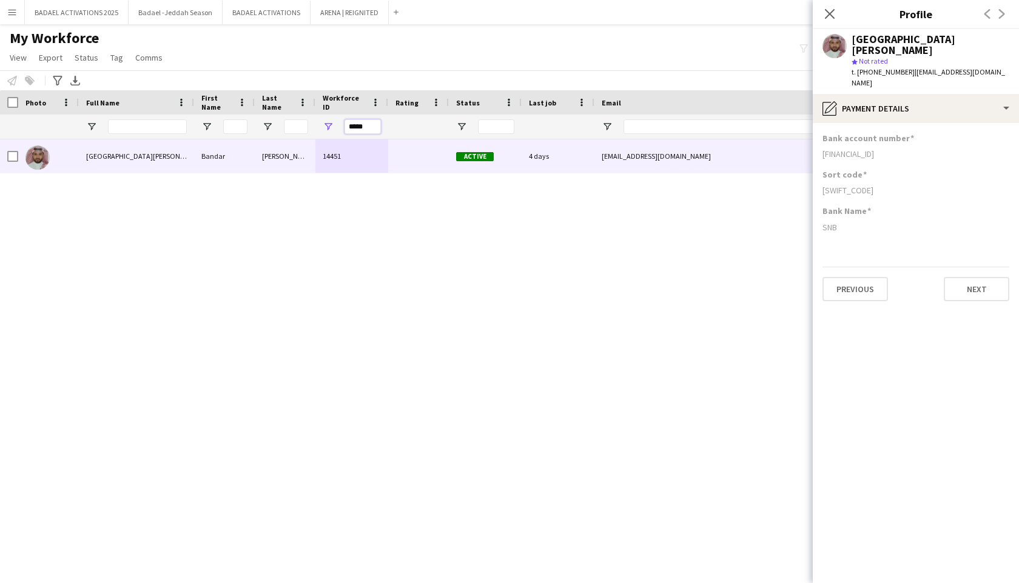
click at [362, 128] on input "*****" at bounding box center [362, 126] width 36 height 15
paste input "Workforce ID Filter Input"
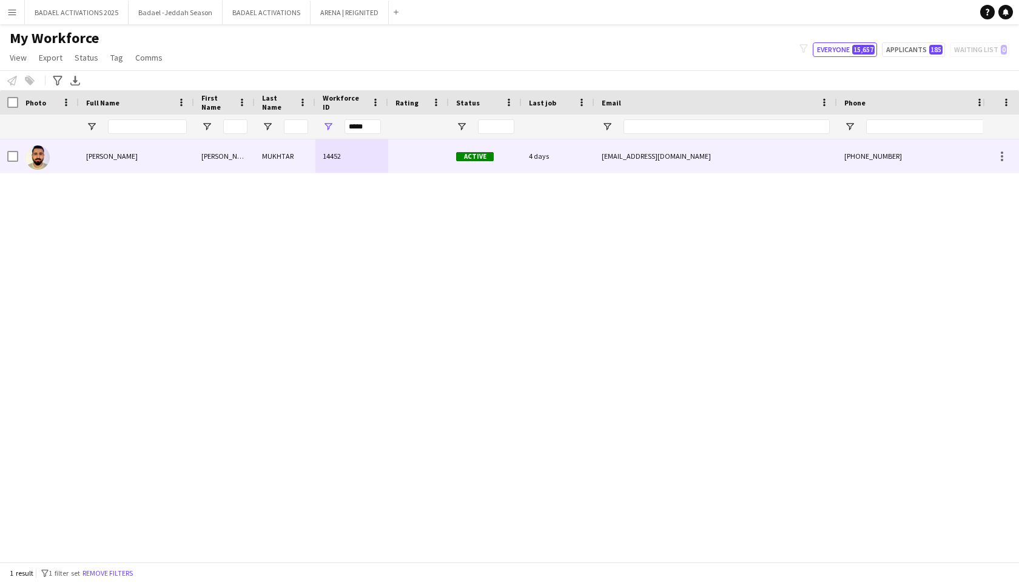
click at [375, 150] on div "14452" at bounding box center [351, 155] width 73 height 33
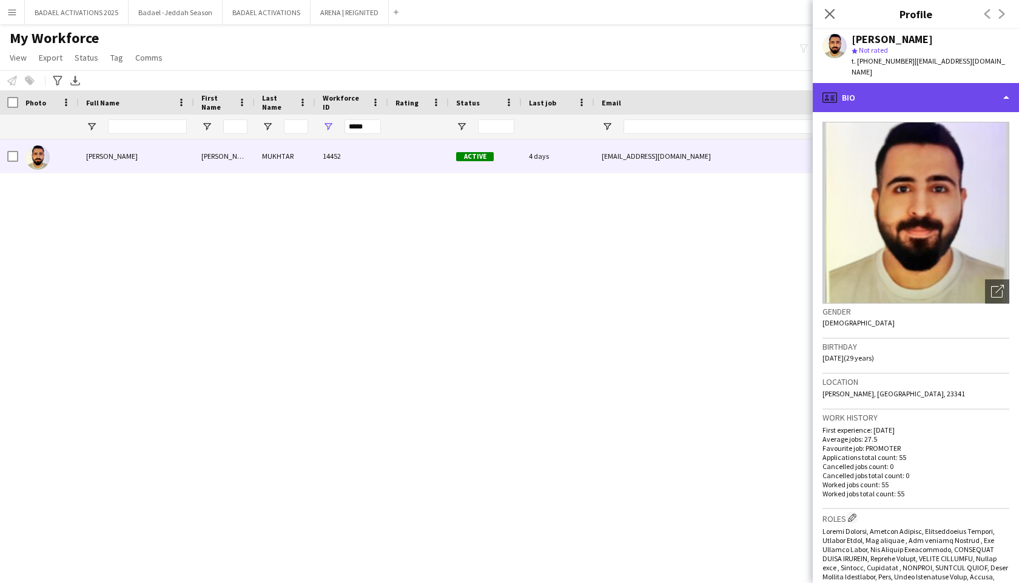
click at [933, 87] on div "profile Bio" at bounding box center [915, 97] width 206 height 29
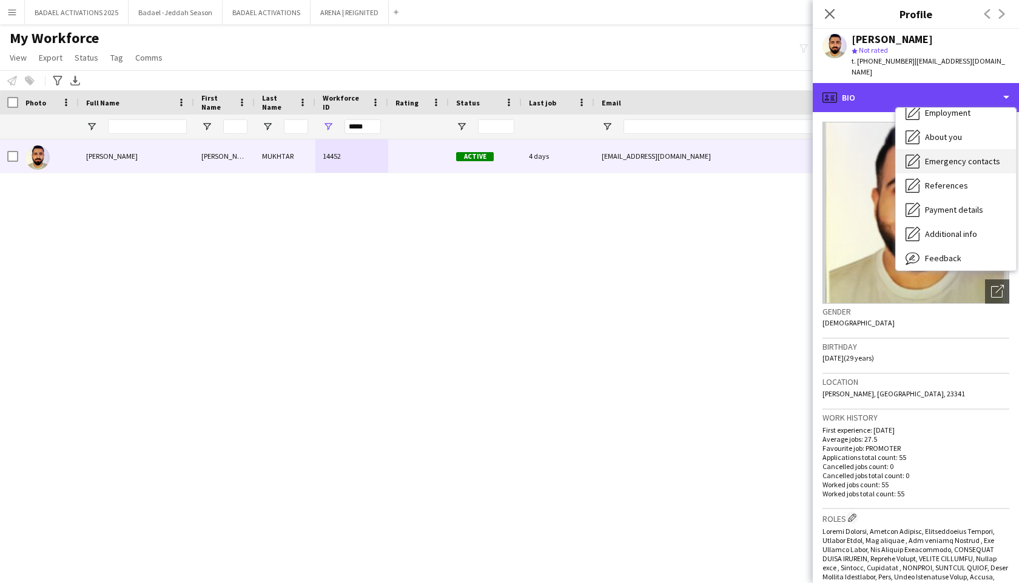
scroll to position [62, 0]
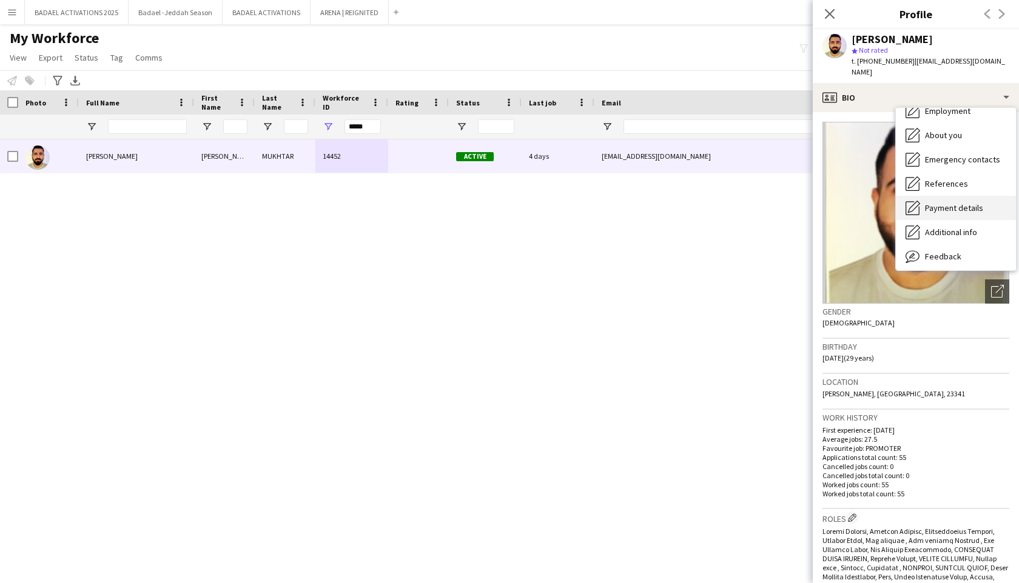
click at [940, 202] on span "Payment details" at bounding box center [954, 207] width 58 height 11
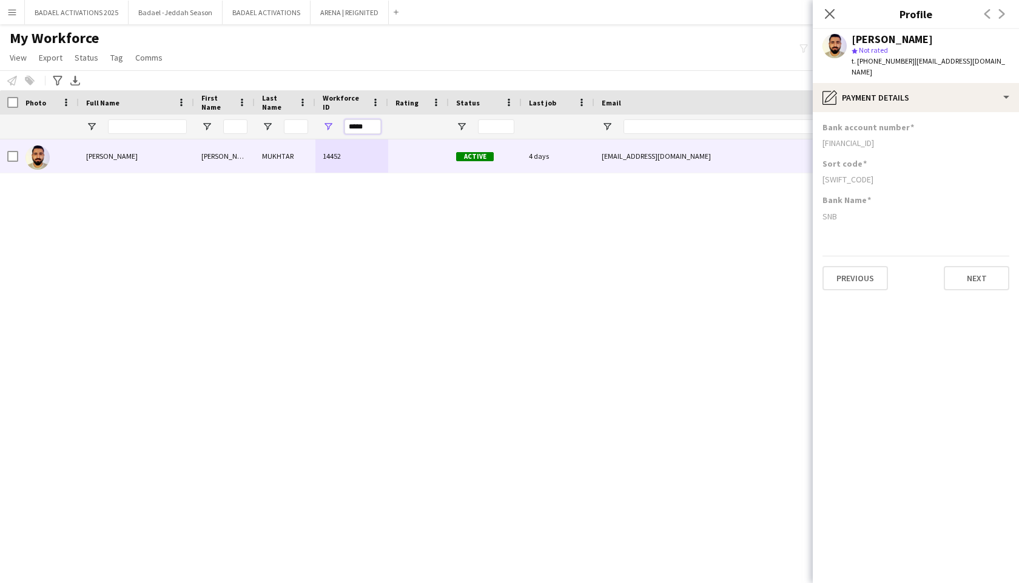
click at [364, 126] on input "*****" at bounding box center [362, 126] width 36 height 15
paste input "Workforce ID Filter Input"
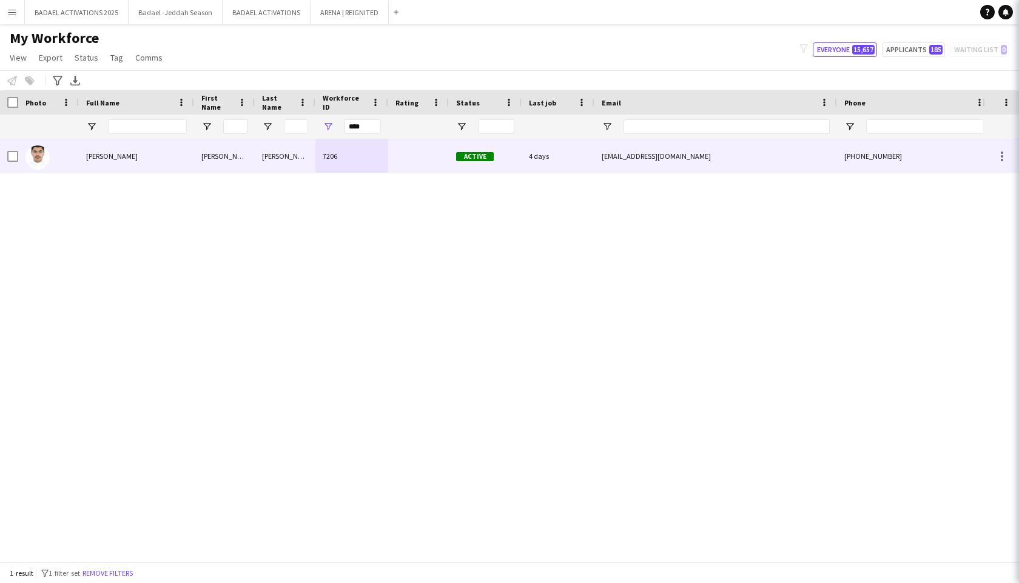
click at [386, 161] on div "7206" at bounding box center [351, 155] width 73 height 33
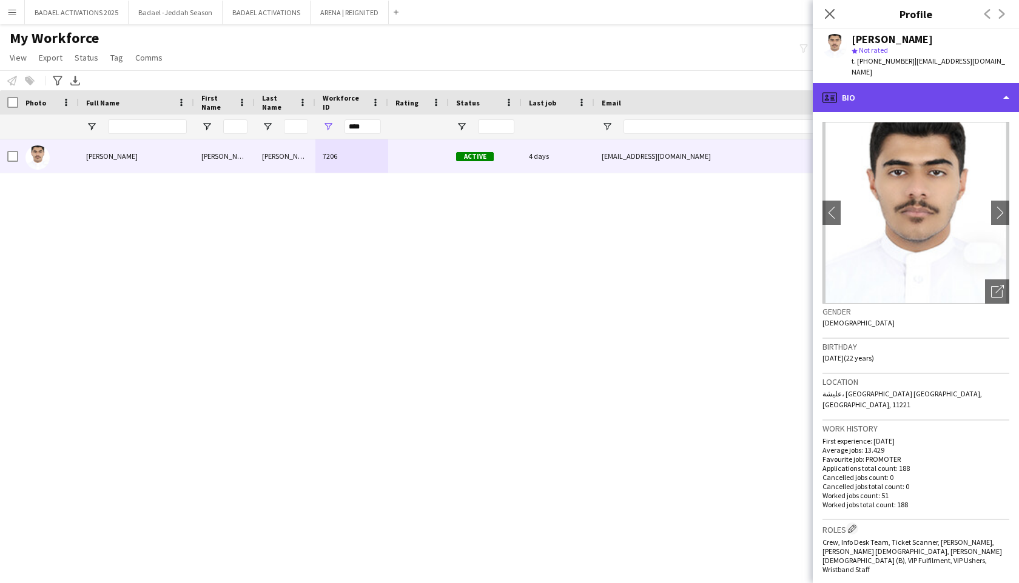
click at [943, 97] on div "profile Bio" at bounding box center [915, 97] width 206 height 29
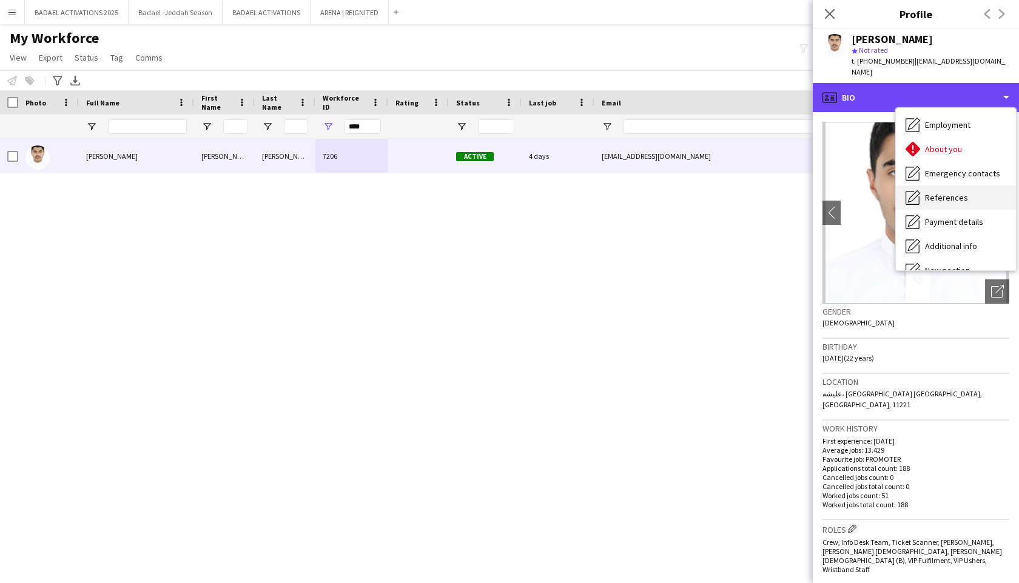
scroll to position [50, 0]
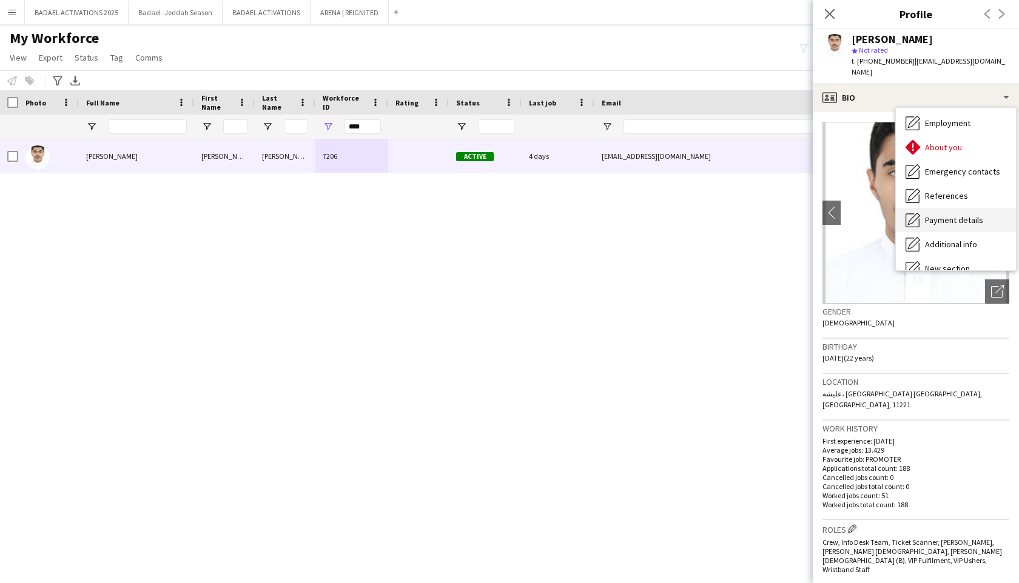
click at [945, 215] on span "Payment details" at bounding box center [954, 220] width 58 height 11
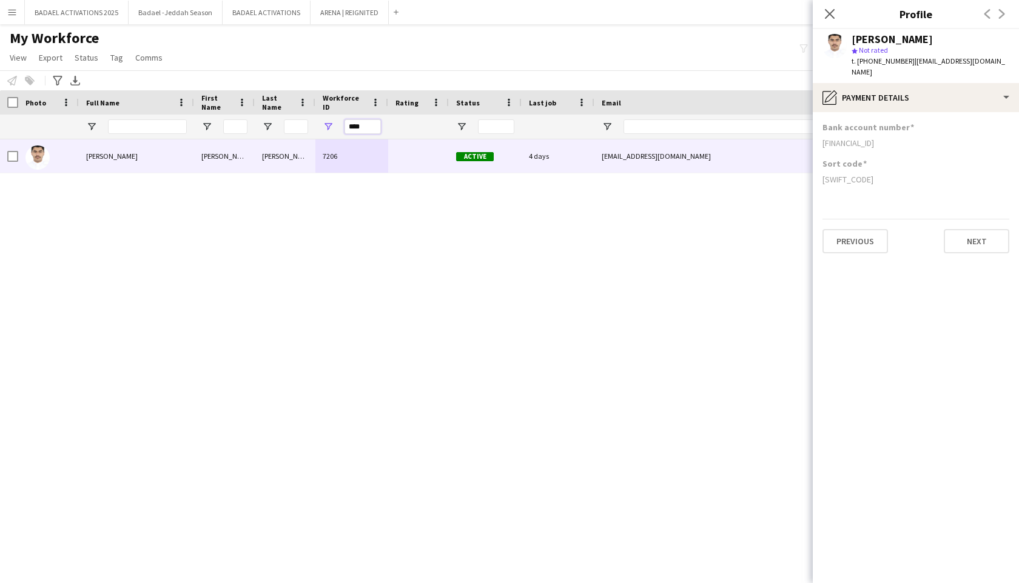
click at [360, 124] on input "****" at bounding box center [362, 126] width 36 height 15
paste input "Workforce ID Filter Input"
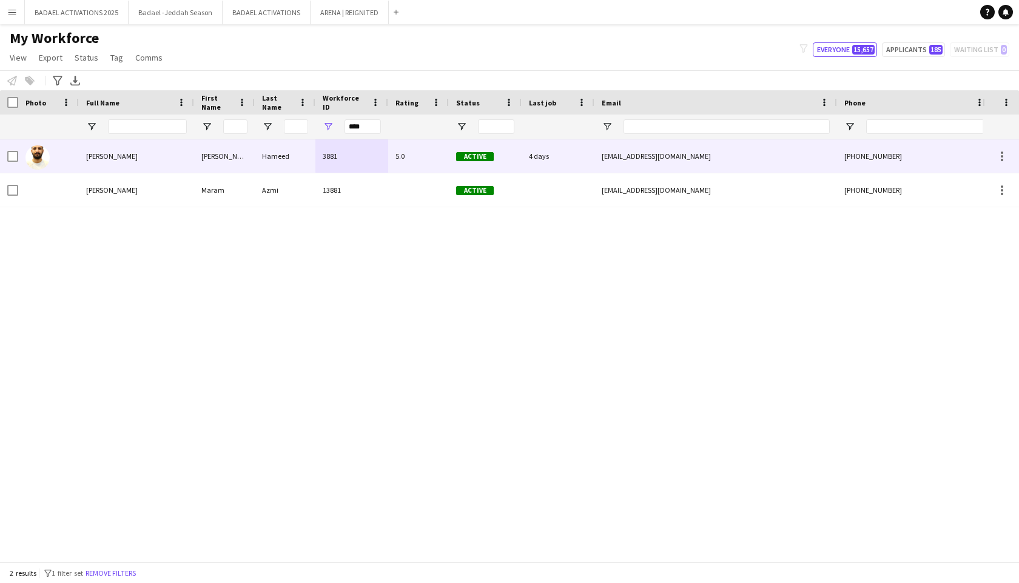
click at [385, 168] on div "3881" at bounding box center [351, 155] width 73 height 33
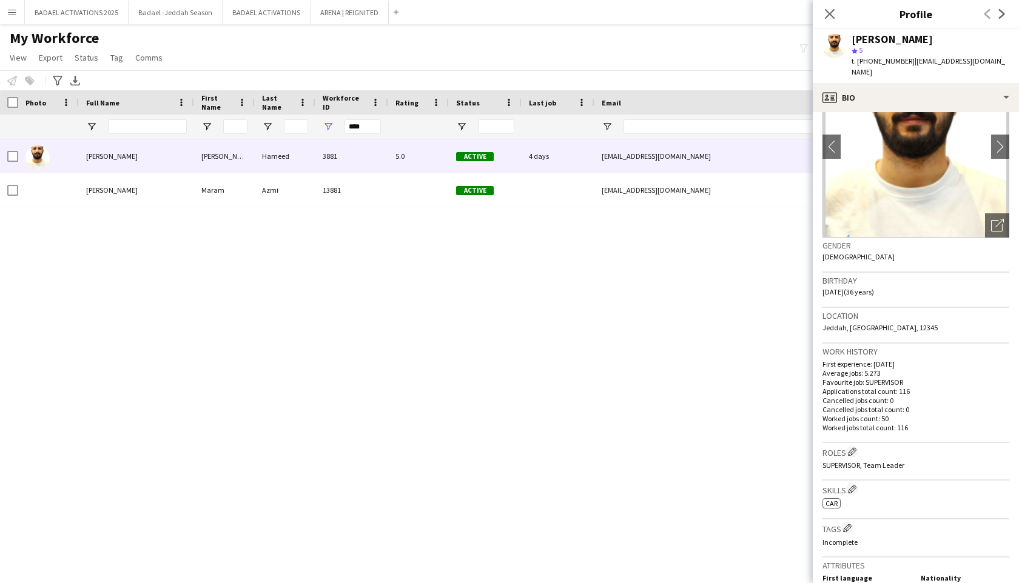
scroll to position [70, 0]
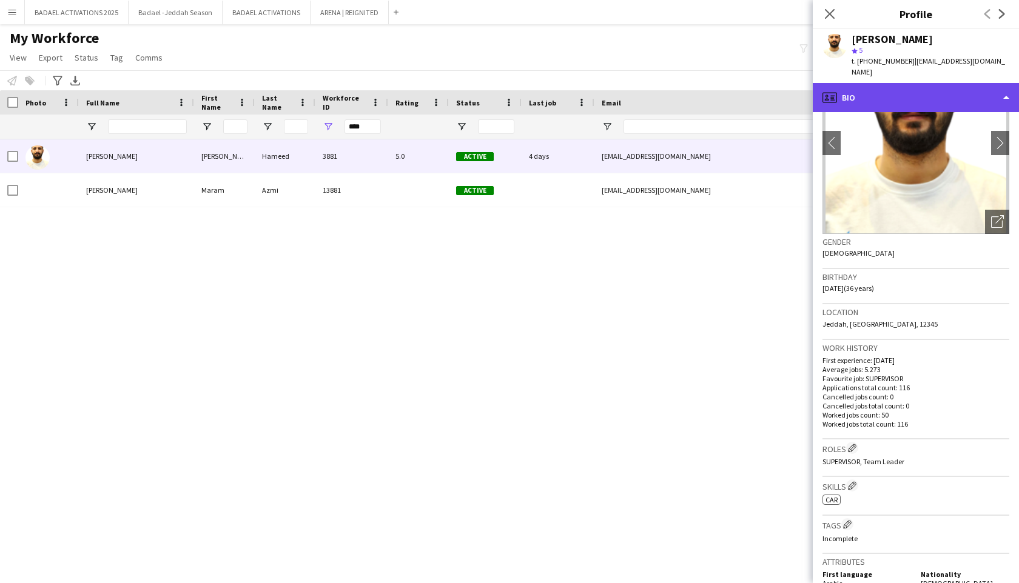
click at [903, 102] on div "profile Bio" at bounding box center [915, 97] width 206 height 29
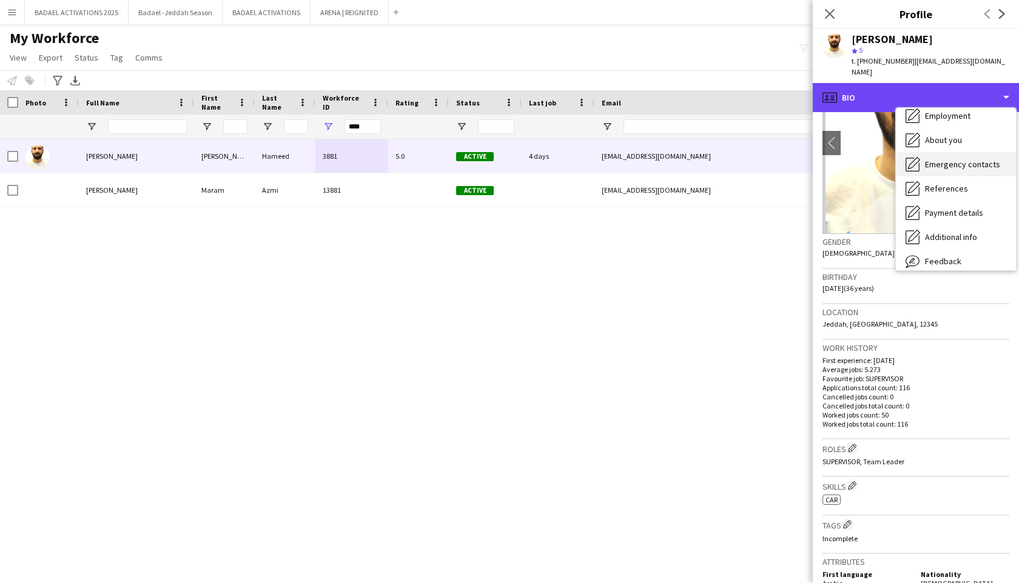
scroll to position [59, 0]
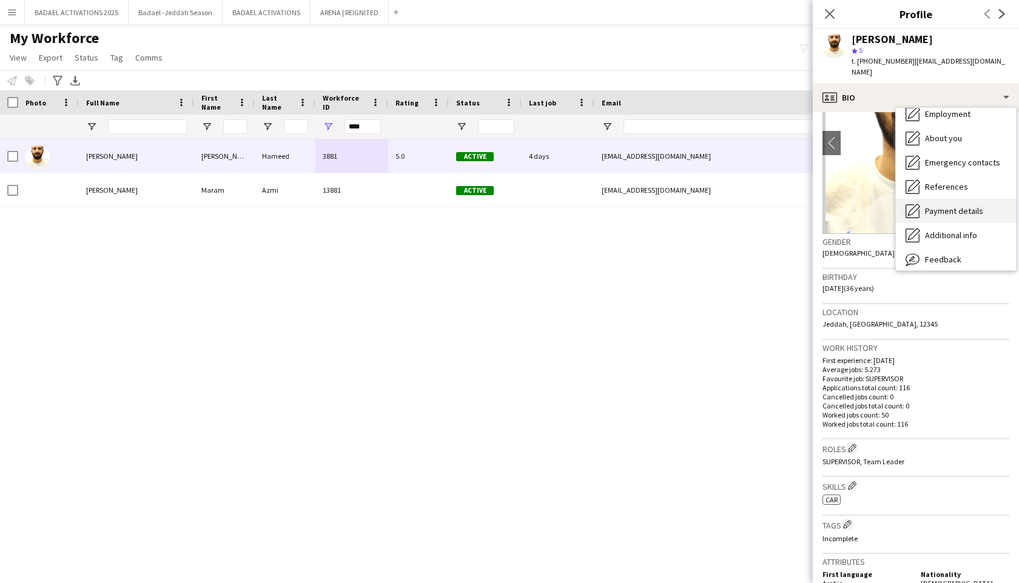
click at [929, 206] on span "Payment details" at bounding box center [954, 211] width 58 height 11
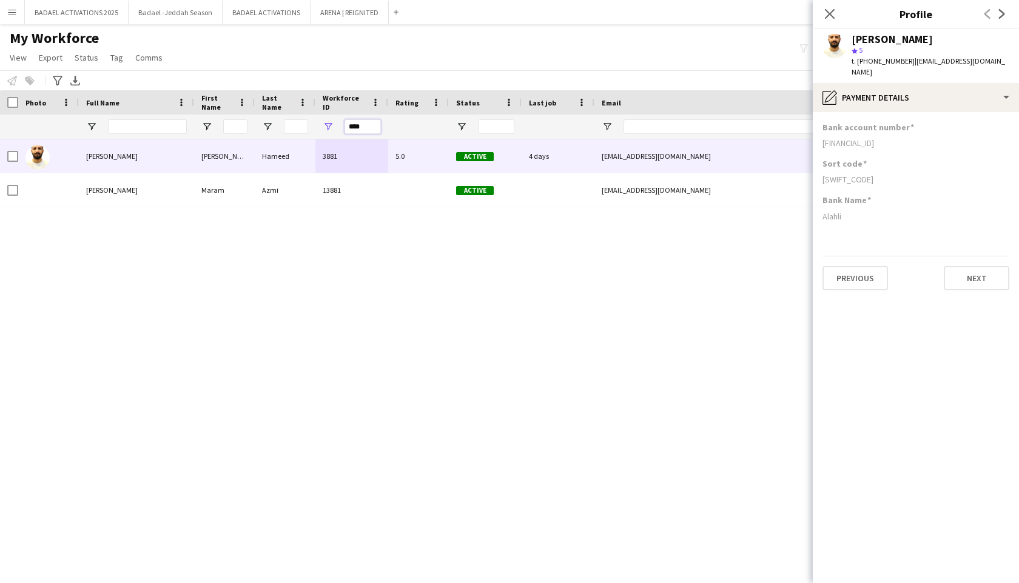
click at [359, 124] on input "****" at bounding box center [362, 126] width 36 height 15
paste input "*"
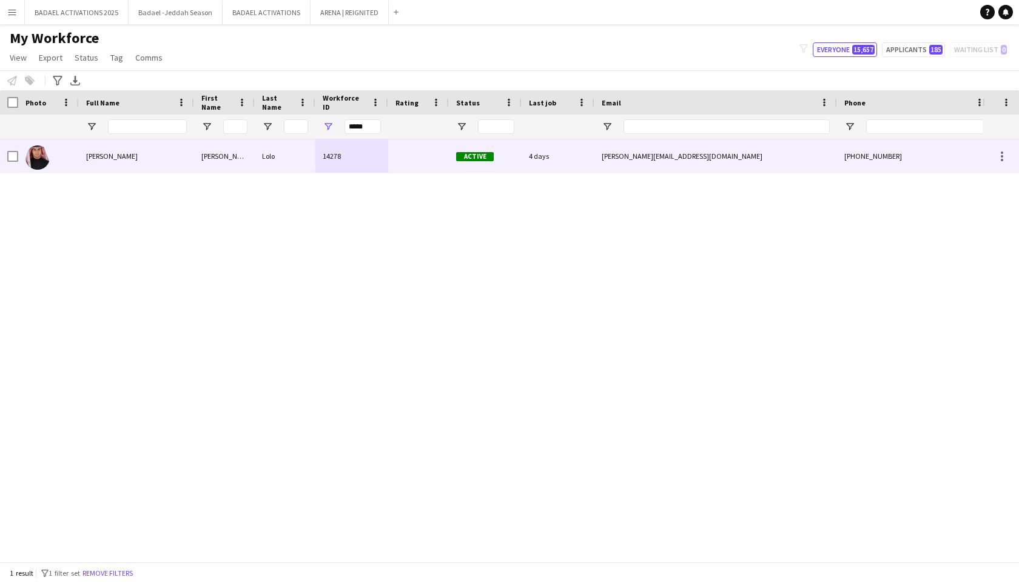
click at [396, 157] on div at bounding box center [418, 155] width 61 height 33
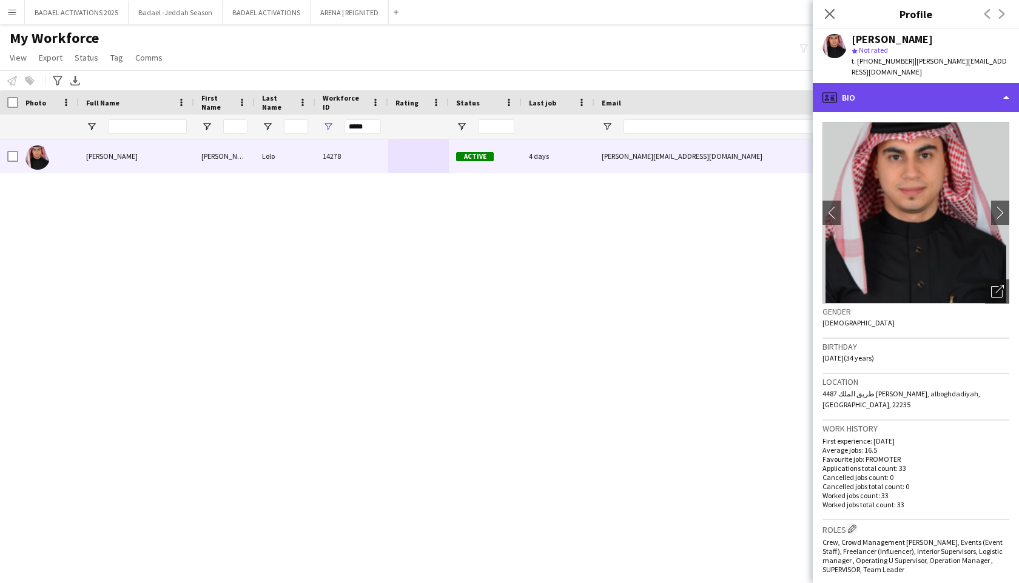
click at [949, 100] on div "profile Bio" at bounding box center [915, 97] width 206 height 29
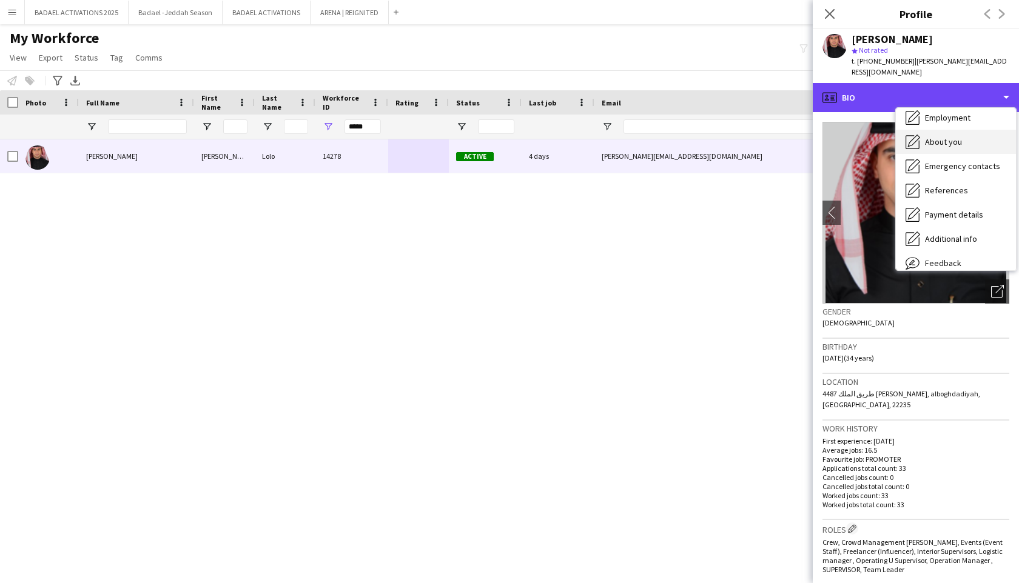
scroll to position [60, 0]
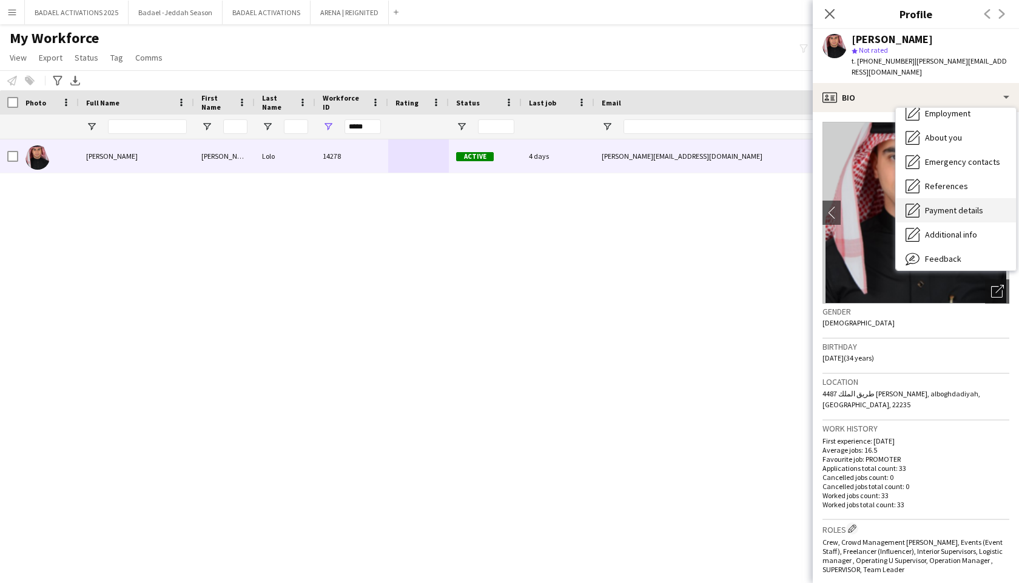
click at [951, 205] on span "Payment details" at bounding box center [954, 210] width 58 height 11
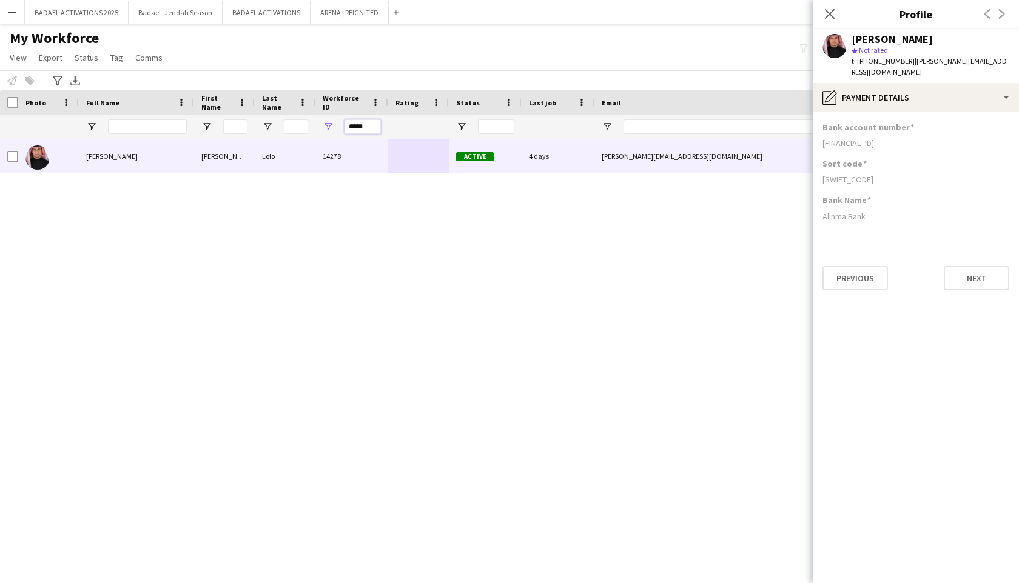
click at [367, 124] on input "*****" at bounding box center [362, 126] width 36 height 15
paste input "Workforce ID Filter Input"
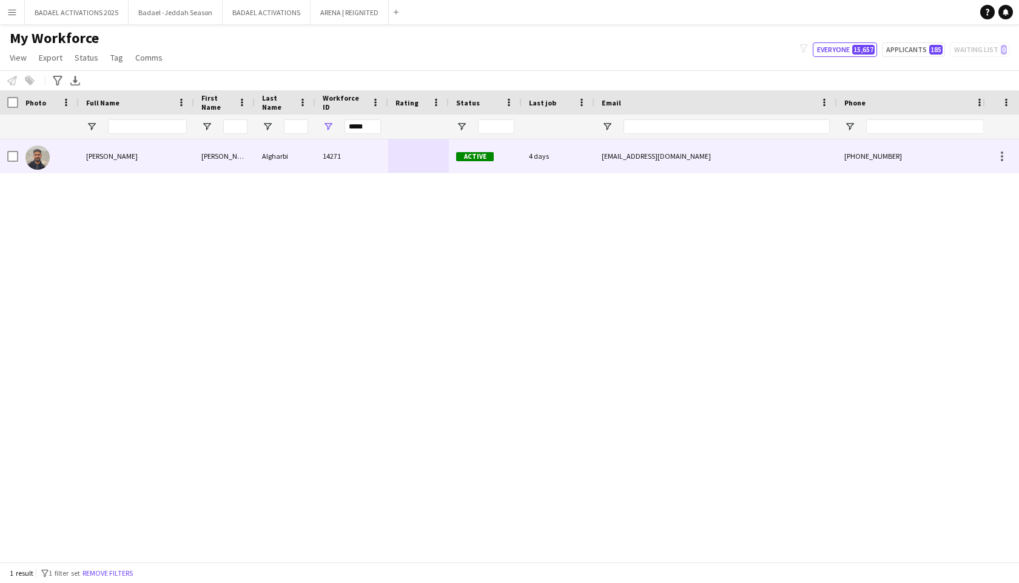
click at [430, 153] on div at bounding box center [418, 155] width 61 height 33
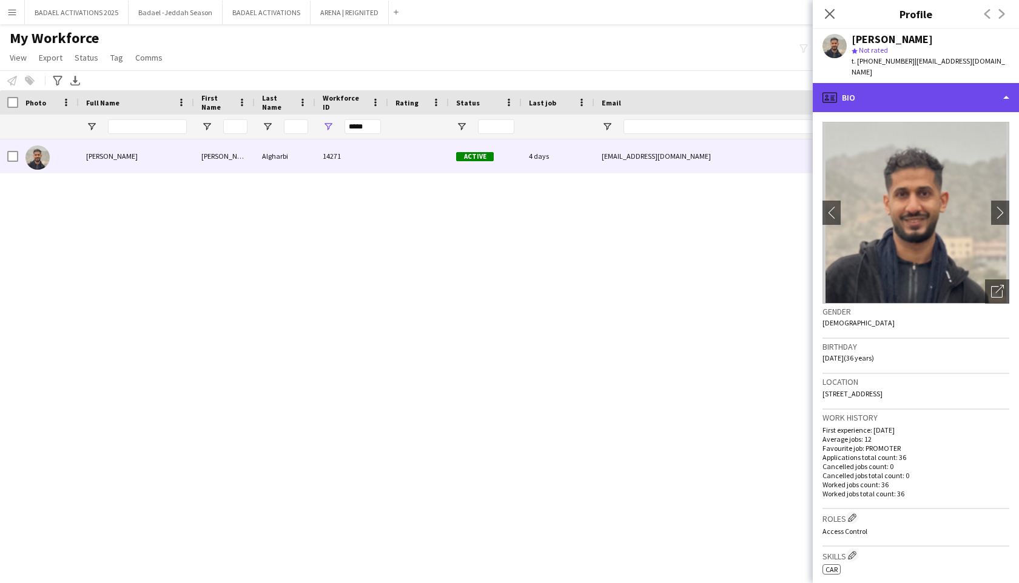
click at [905, 98] on div "profile Bio" at bounding box center [915, 97] width 206 height 29
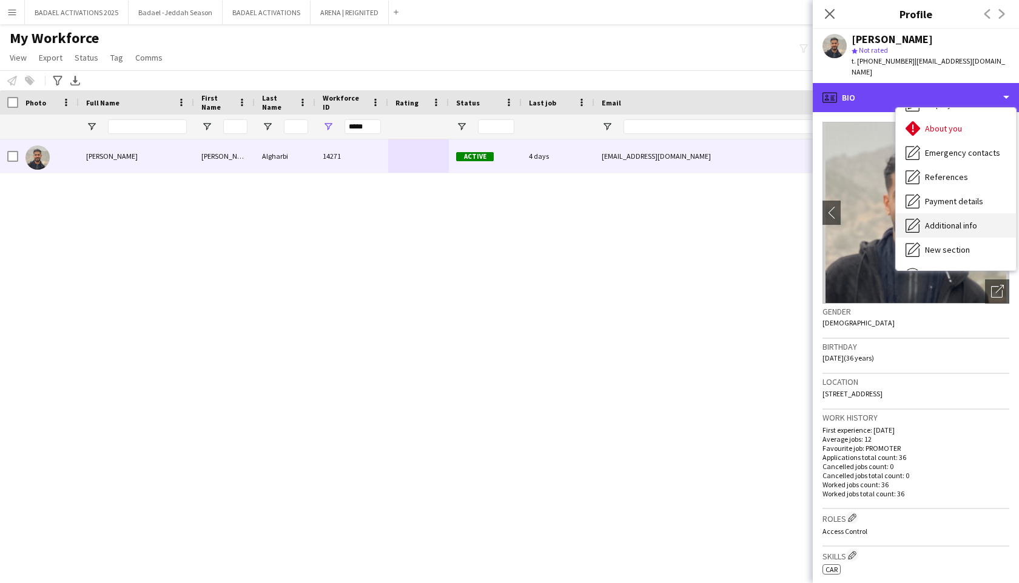
scroll to position [76, 0]
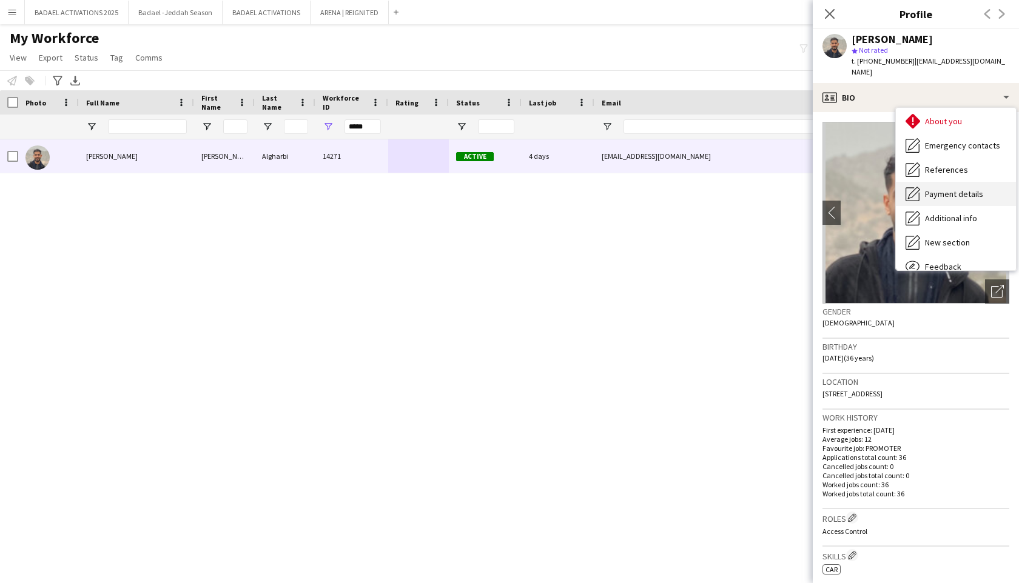
click at [937, 189] on span "Payment details" at bounding box center [954, 194] width 58 height 11
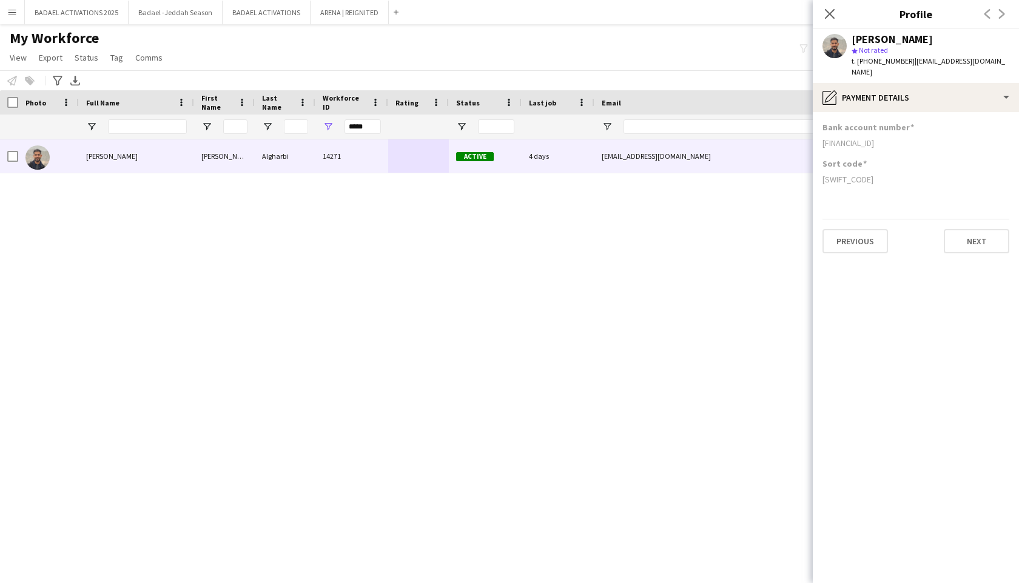
click at [862, 138] on div "SA5510000010964163000102" at bounding box center [915, 143] width 187 height 11
copy div "SA5510000010964163000102"
click at [828, 174] on div "NCBKSAJE" at bounding box center [915, 179] width 187 height 11
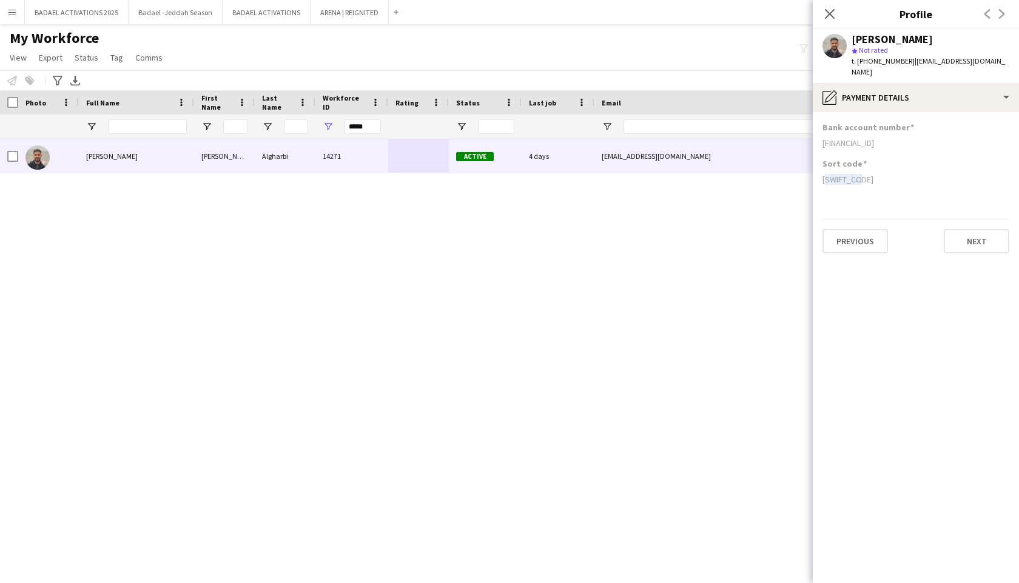
copy div "NCBKSAJE"
click at [366, 120] on input "*****" at bounding box center [362, 126] width 36 height 15
paste input "Workforce ID Filter Input"
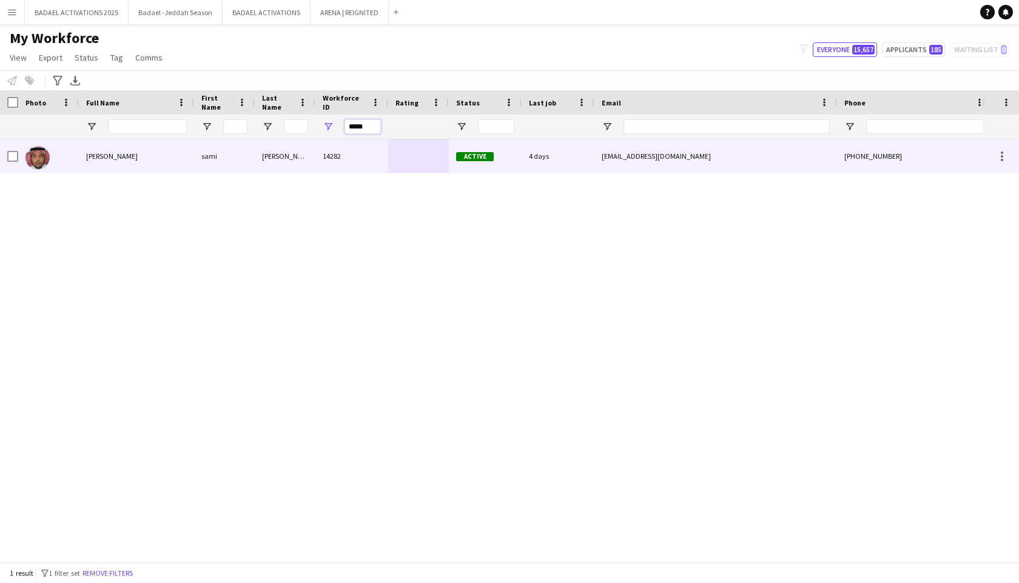
type input "*****"
click at [377, 167] on div "14282" at bounding box center [351, 155] width 73 height 33
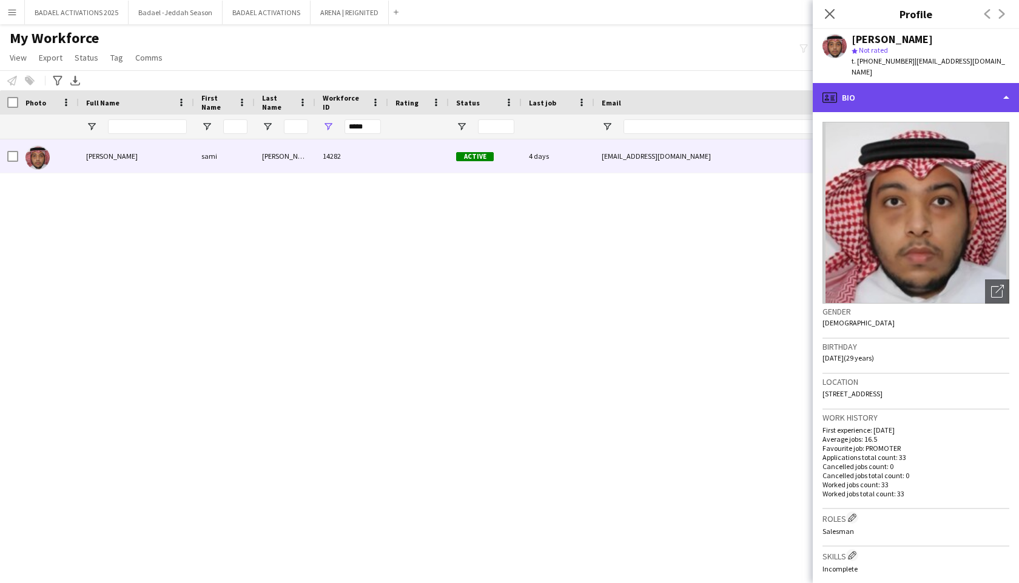
click at [933, 83] on div "profile Bio" at bounding box center [915, 97] width 206 height 29
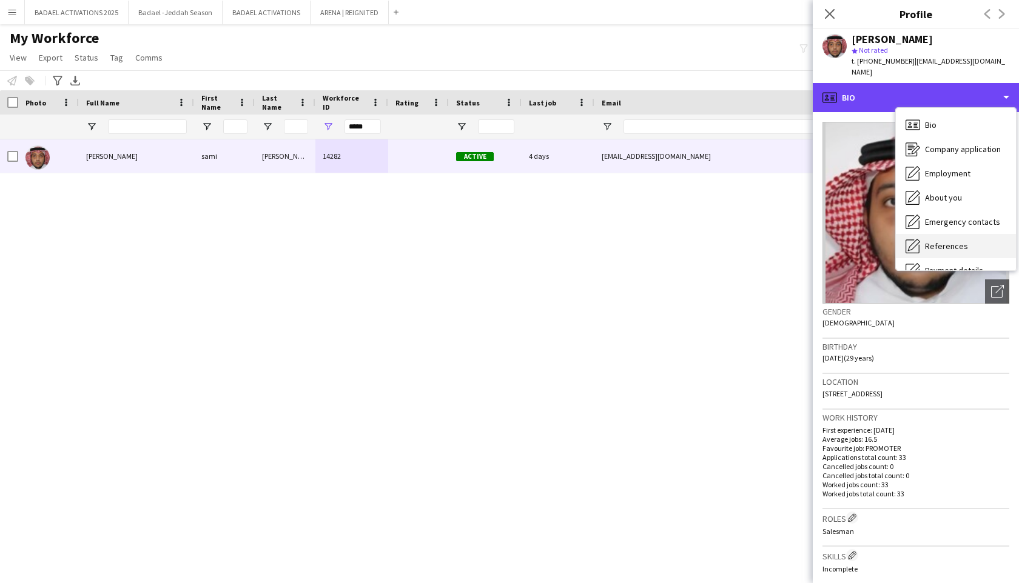
scroll to position [90, 0]
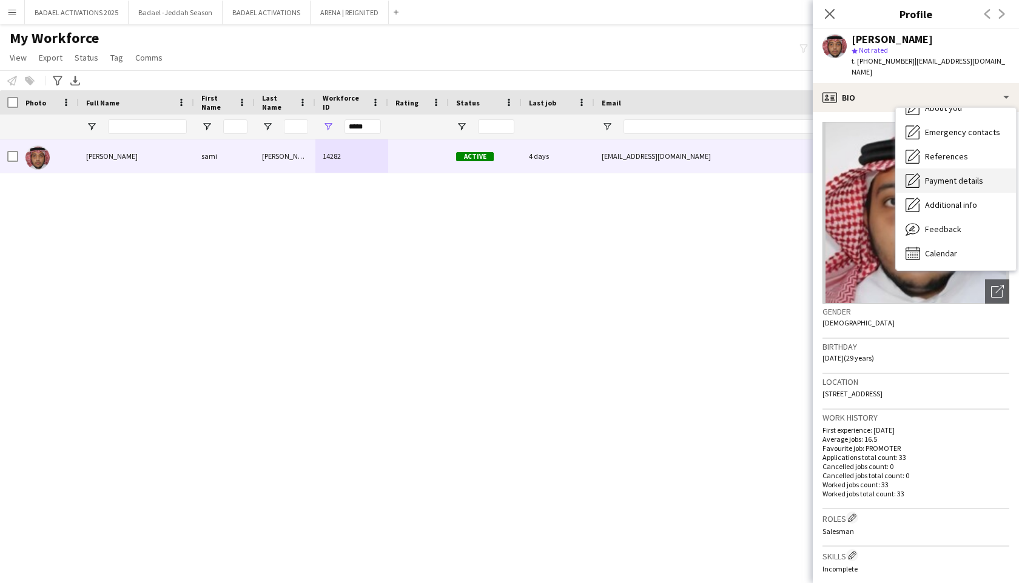
click at [951, 175] on span "Payment details" at bounding box center [954, 180] width 58 height 11
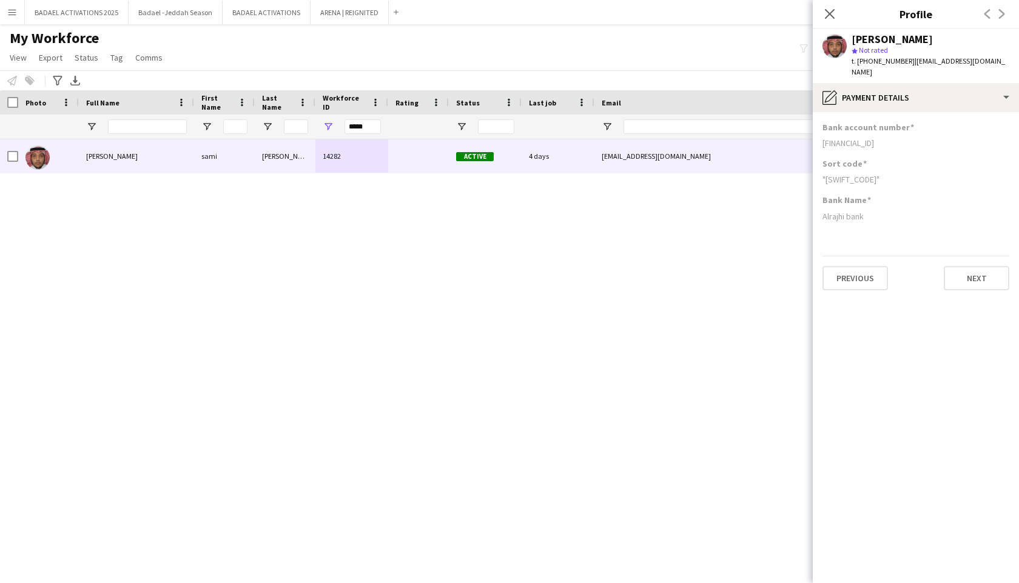
click at [12, 10] on app-icon "Menu" at bounding box center [12, 12] width 10 height 10
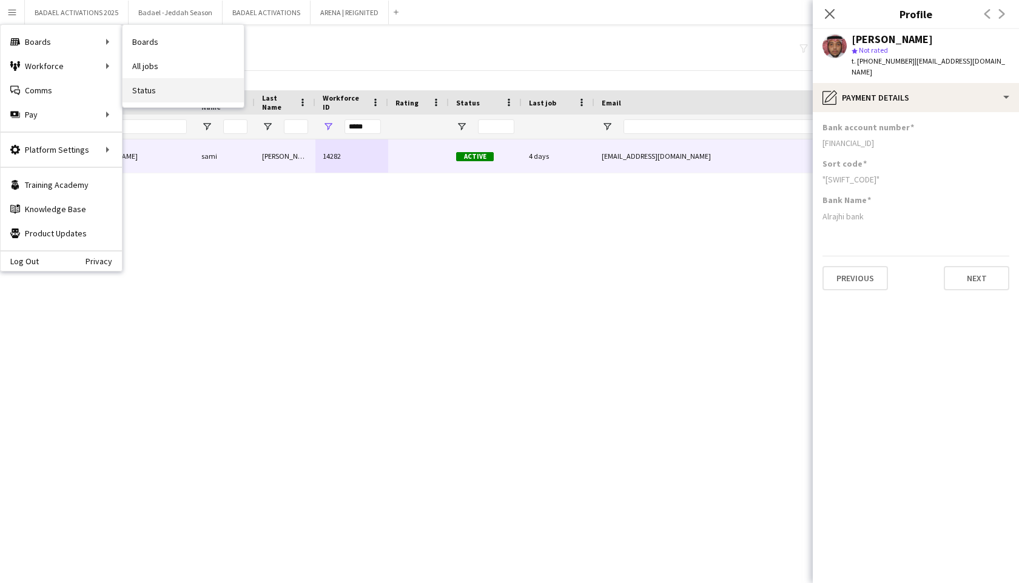
click at [154, 79] on link "Status" at bounding box center [182, 90] width 121 height 24
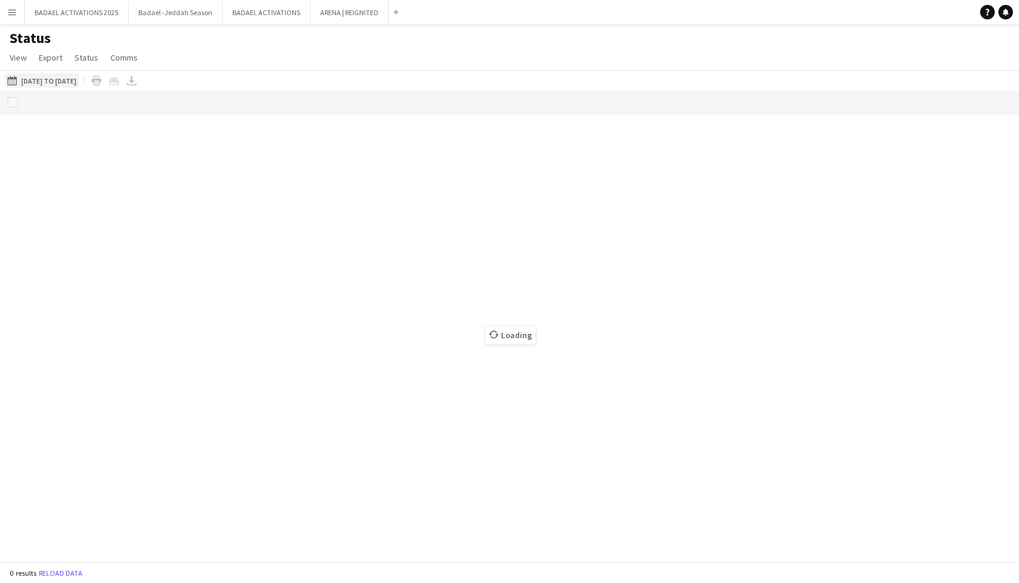
click at [74, 78] on button "30-09-2025 to 06-10-2025 01-09-2025 to 14-09-2025" at bounding box center [42, 80] width 74 height 15
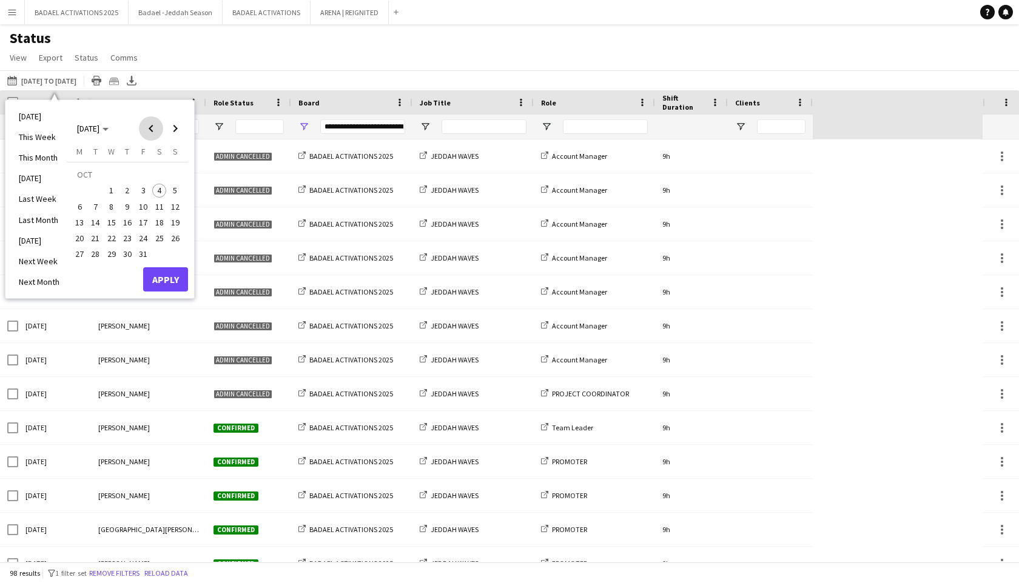
click at [153, 125] on span "Previous month" at bounding box center [151, 128] width 24 height 24
click at [81, 186] on span "1" at bounding box center [79, 191] width 15 height 15
click at [100, 255] on span "30" at bounding box center [96, 254] width 15 height 15
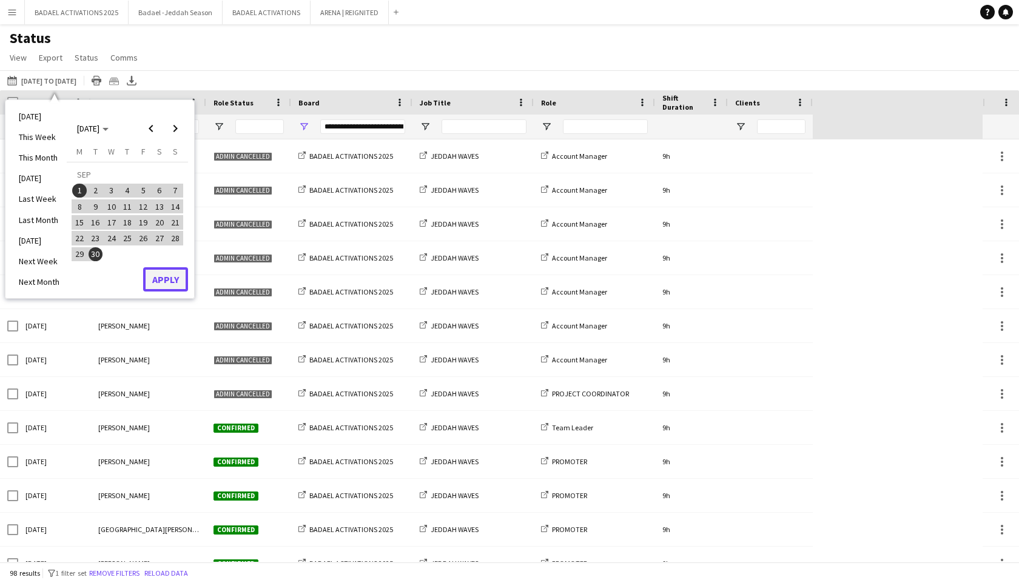
click at [167, 276] on button "Apply" at bounding box center [165, 279] width 45 height 24
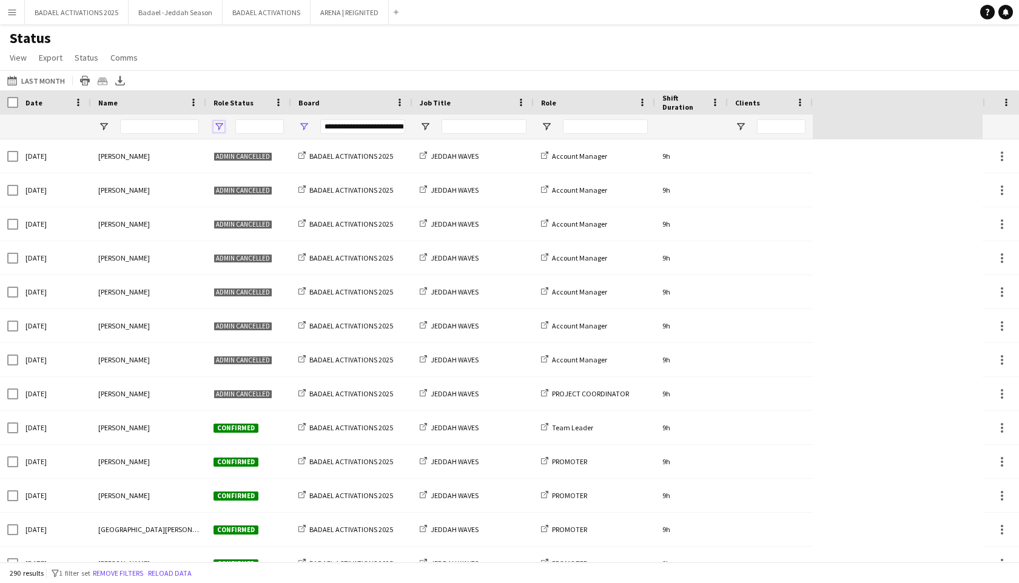
click at [217, 125] on span "Open Filter Menu" at bounding box center [218, 126] width 11 height 11
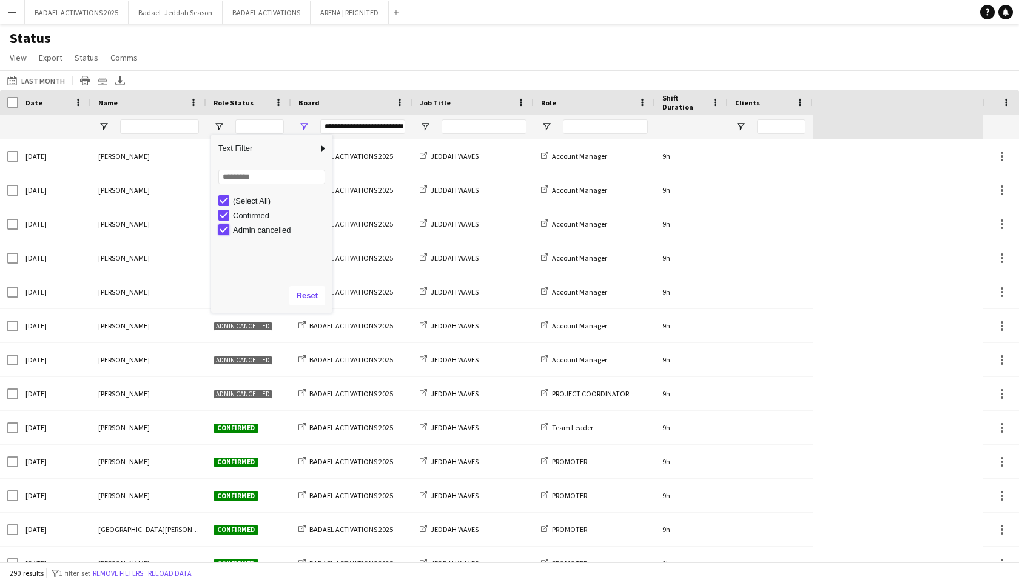
type input "**********"
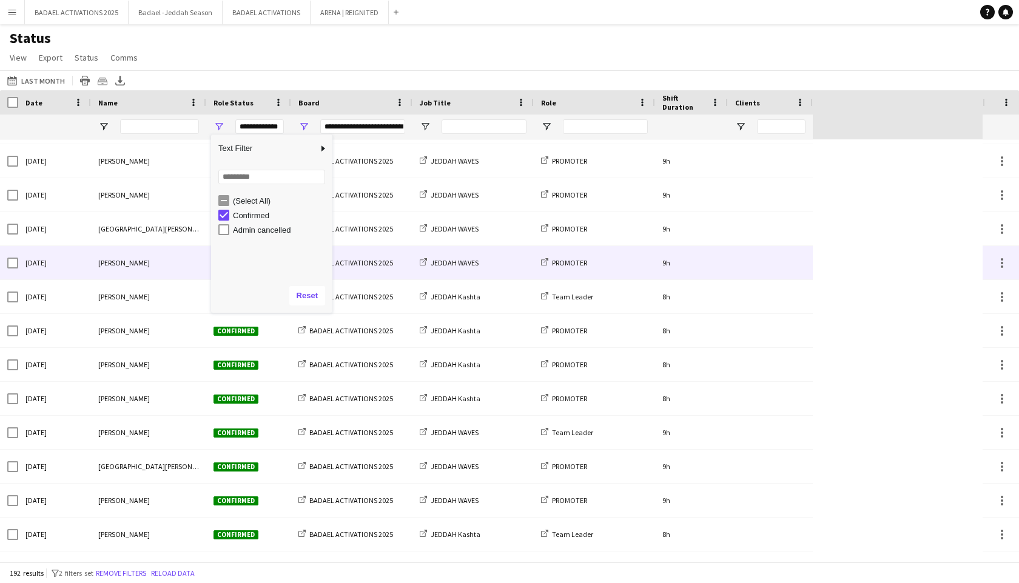
scroll to position [339, 0]
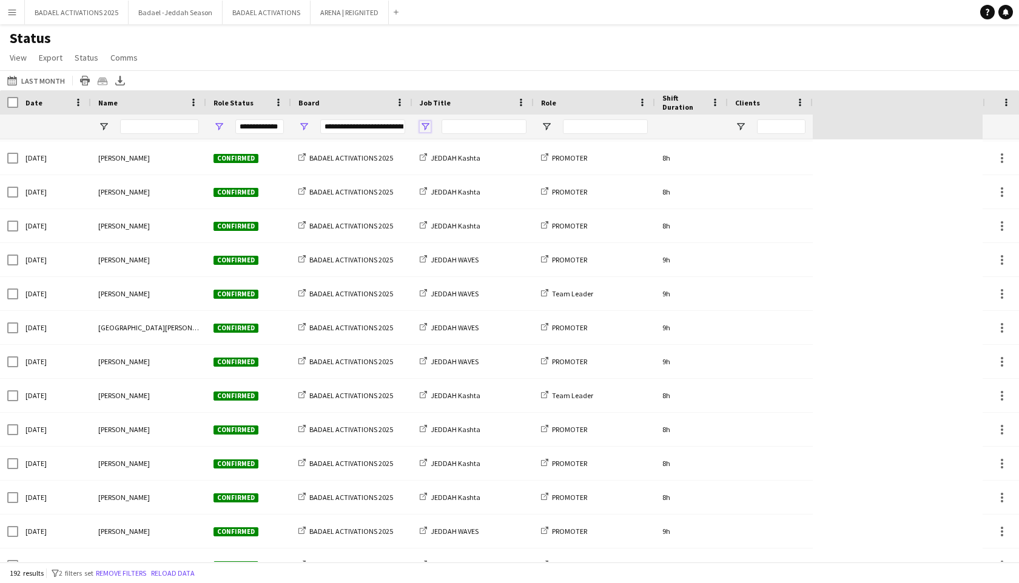
click at [424, 128] on span "Open Filter Menu" at bounding box center [425, 126] width 11 height 11
type input "**********"
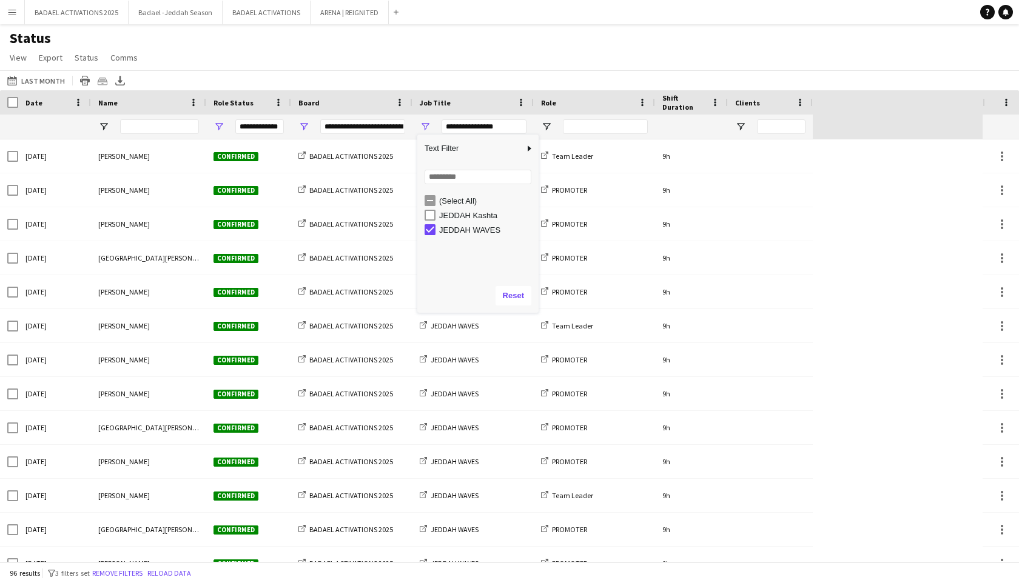
click at [18, 58] on span "View" at bounding box center [18, 57] width 17 height 11
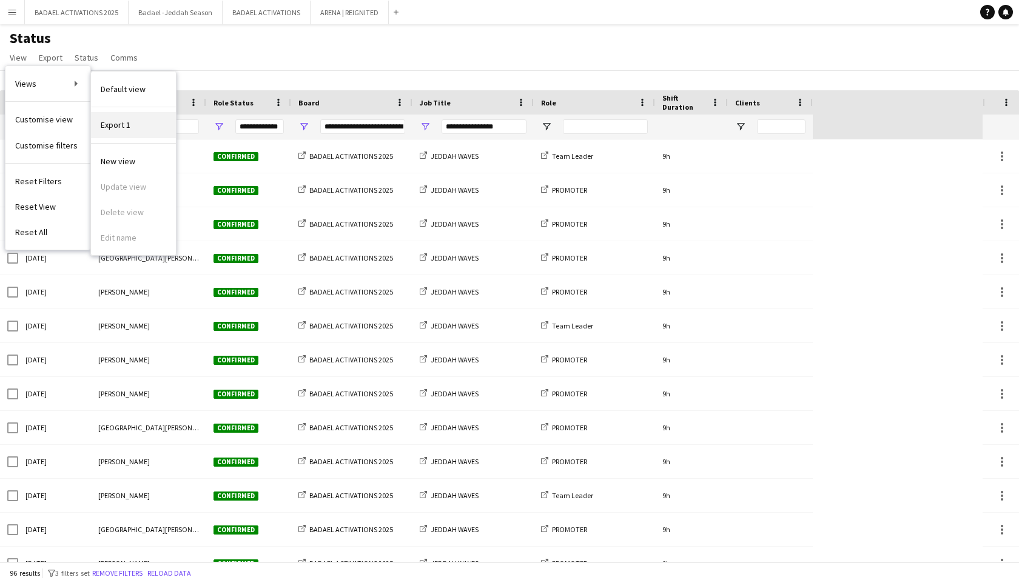
click at [137, 123] on link "Export 1" at bounding box center [133, 124] width 85 height 25
type input "***"
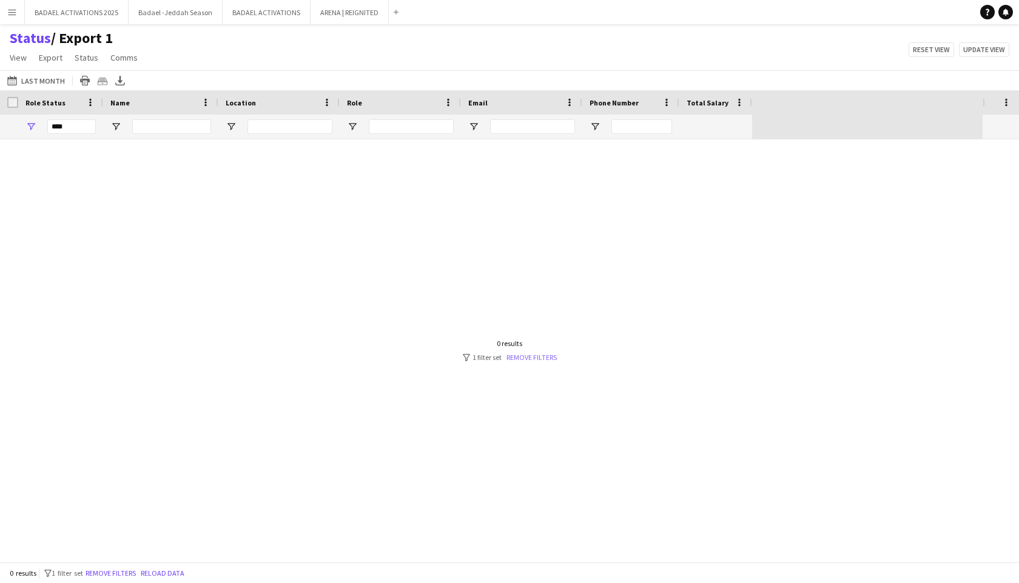
click at [525, 357] on link "Remove filters" at bounding box center [531, 357] width 50 height 9
click at [536, 353] on link "Remove filters" at bounding box center [531, 357] width 50 height 9
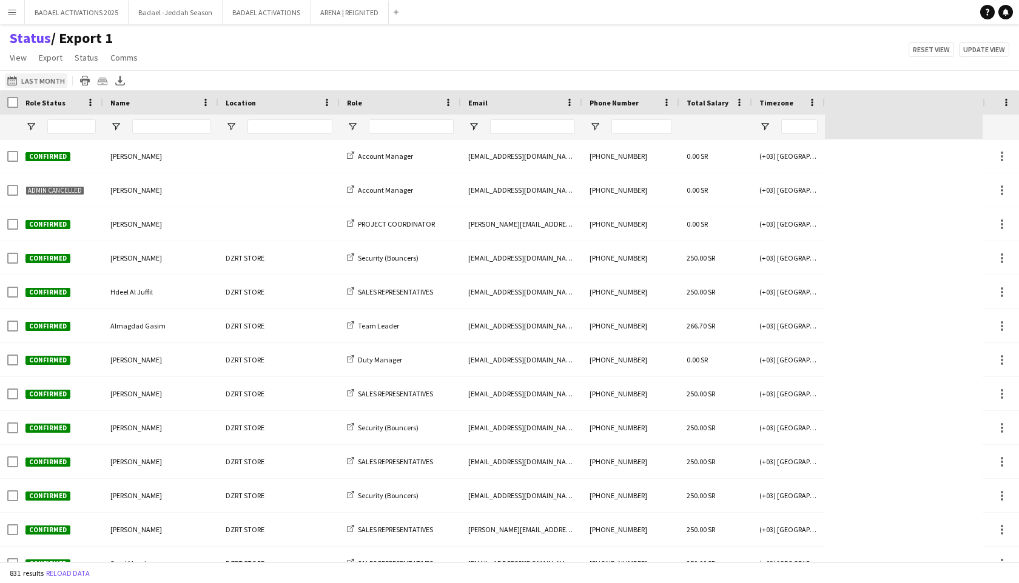
click at [43, 84] on button "[DATE] to [DATE] Last Month" at bounding box center [36, 80] width 62 height 15
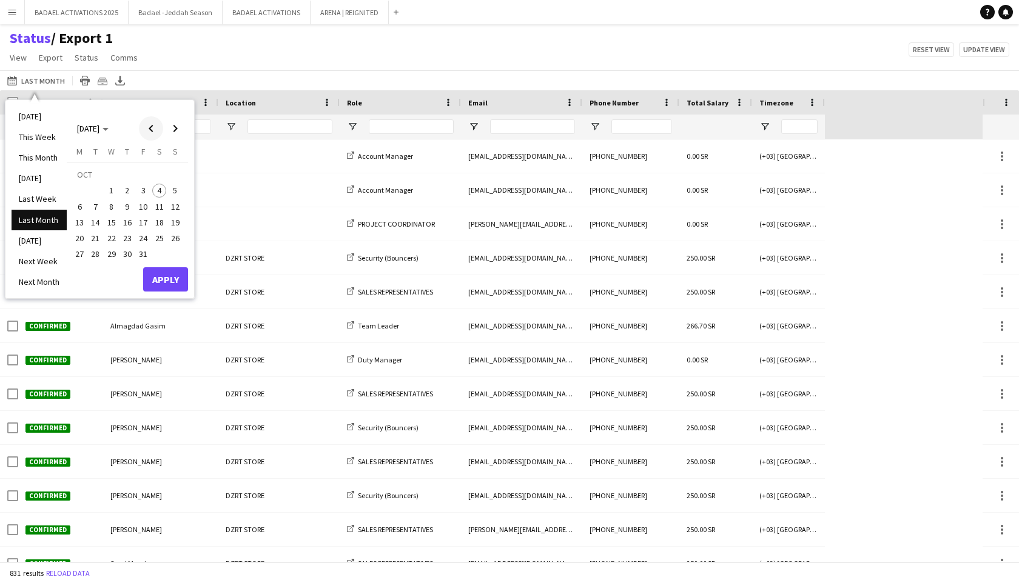
click at [153, 128] on span "Previous month" at bounding box center [151, 128] width 24 height 24
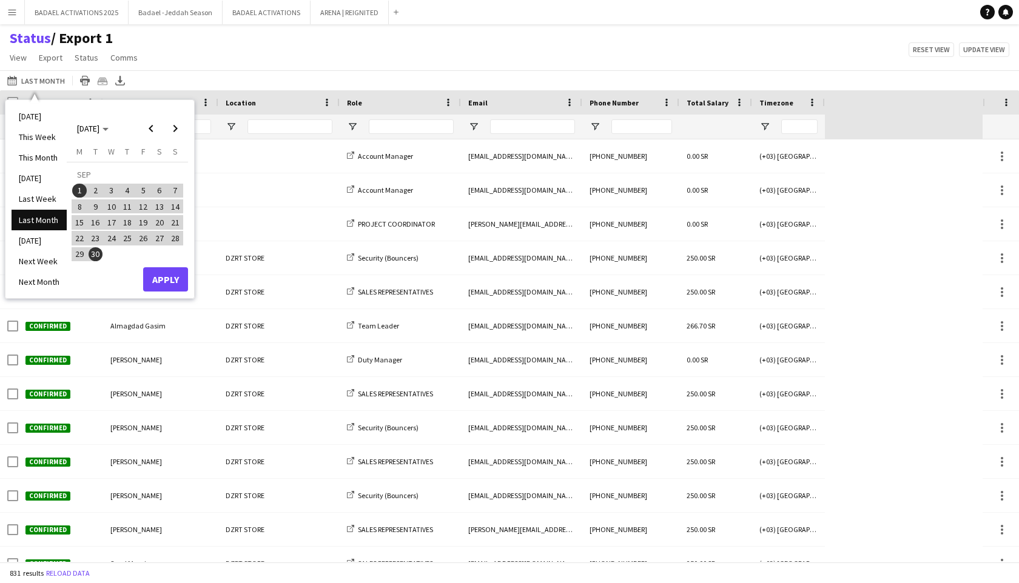
click at [382, 81] on div "[DATE] to [DATE] Last Month [DATE] This Week This Month [DATE] Last Week Last M…" at bounding box center [509, 80] width 1019 height 20
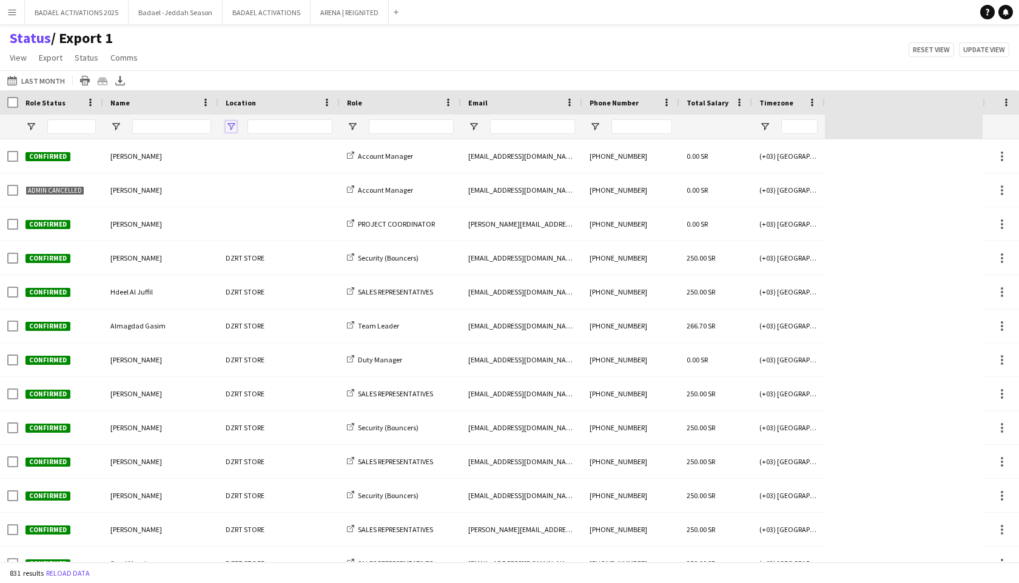
click at [231, 125] on span "Open Filter Menu" at bounding box center [231, 126] width 11 height 11
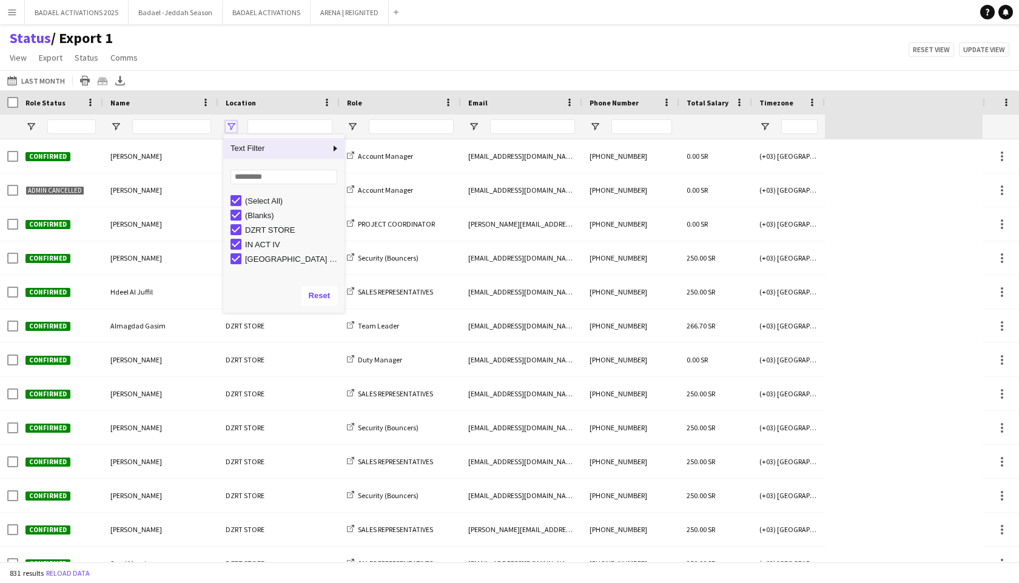
click at [231, 125] on span "Open Filter Menu" at bounding box center [231, 126] width 11 height 11
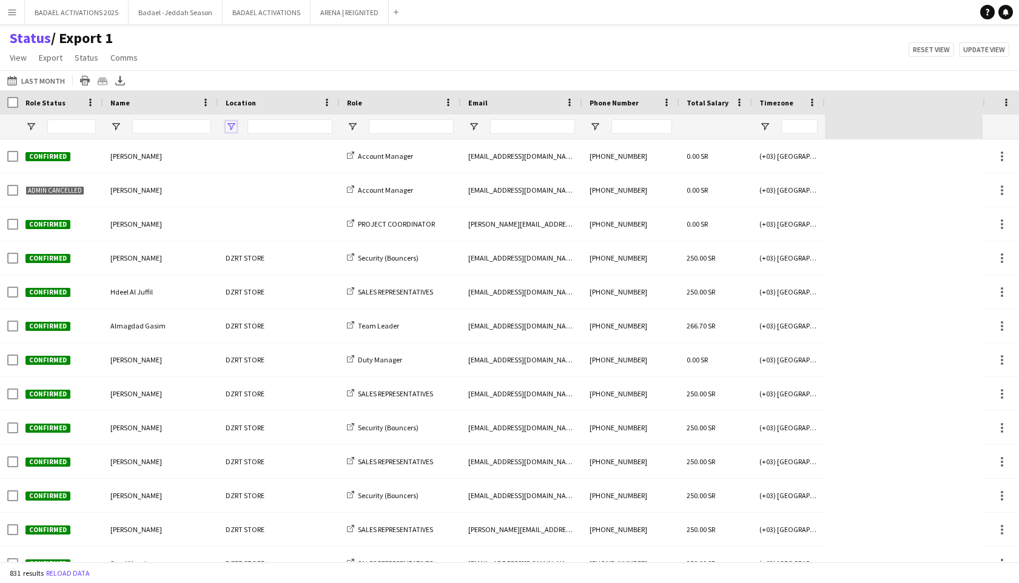
click at [231, 125] on span "Open Filter Menu" at bounding box center [231, 126] width 11 height 11
click at [249, 70] on div "[DATE] to [DATE] Last Month [DATE] This Week This Month [DATE] Last Week Last M…" at bounding box center [509, 80] width 1019 height 20
click at [19, 61] on span "View" at bounding box center [18, 57] width 17 height 11
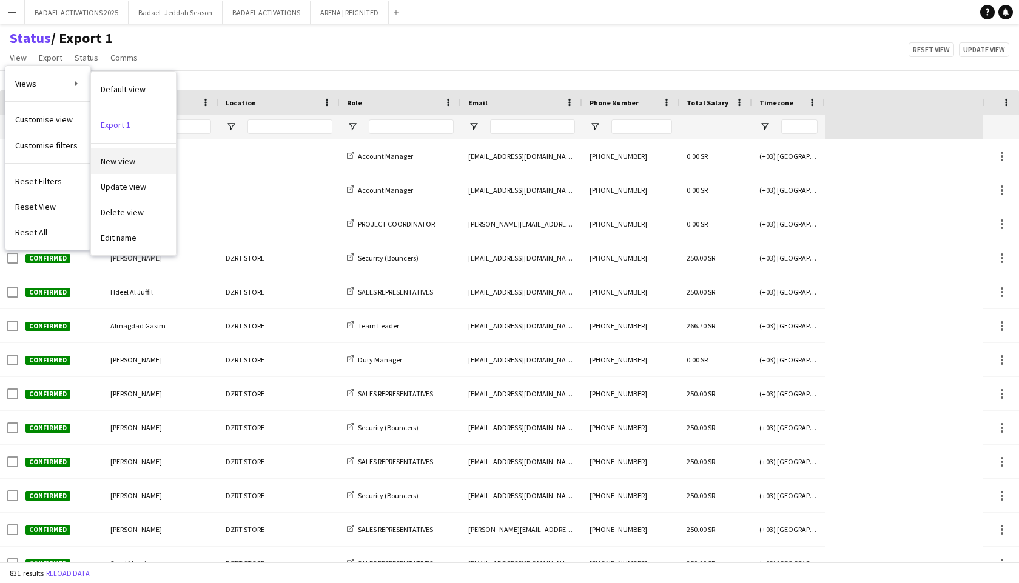
click at [125, 161] on span "New view" at bounding box center [118, 161] width 35 height 11
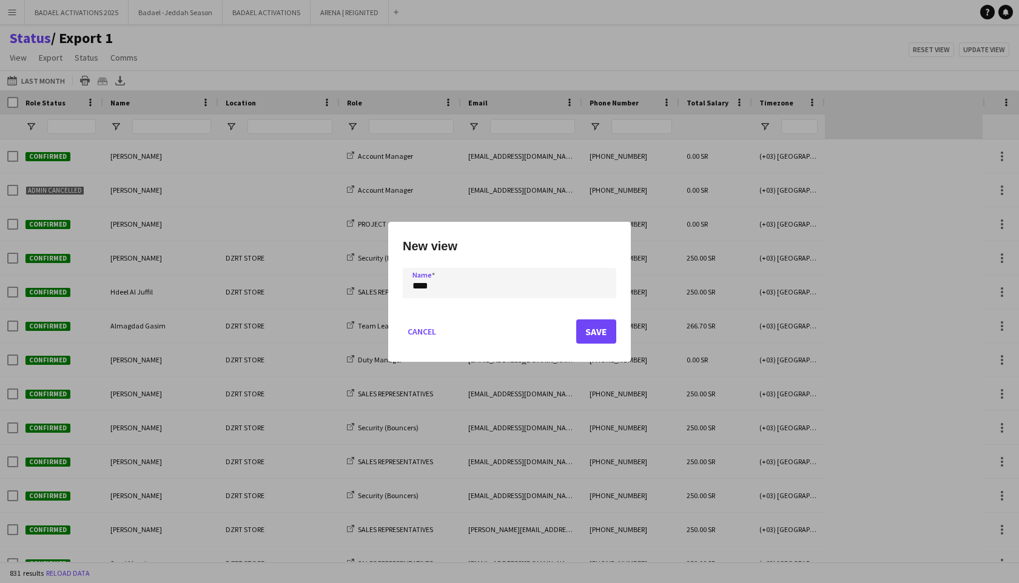
type input "****"
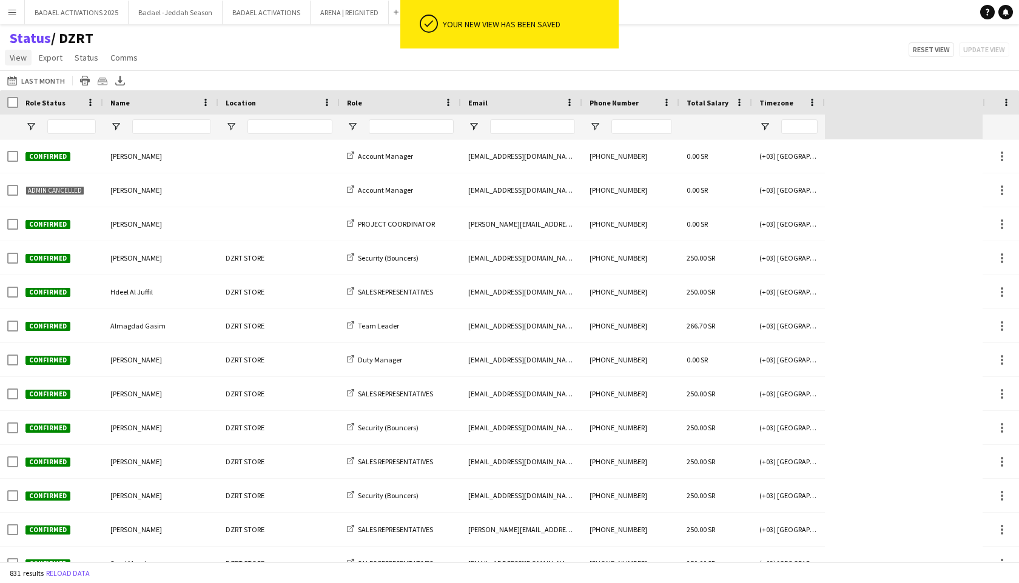
click at [20, 61] on span "View" at bounding box center [18, 57] width 17 height 11
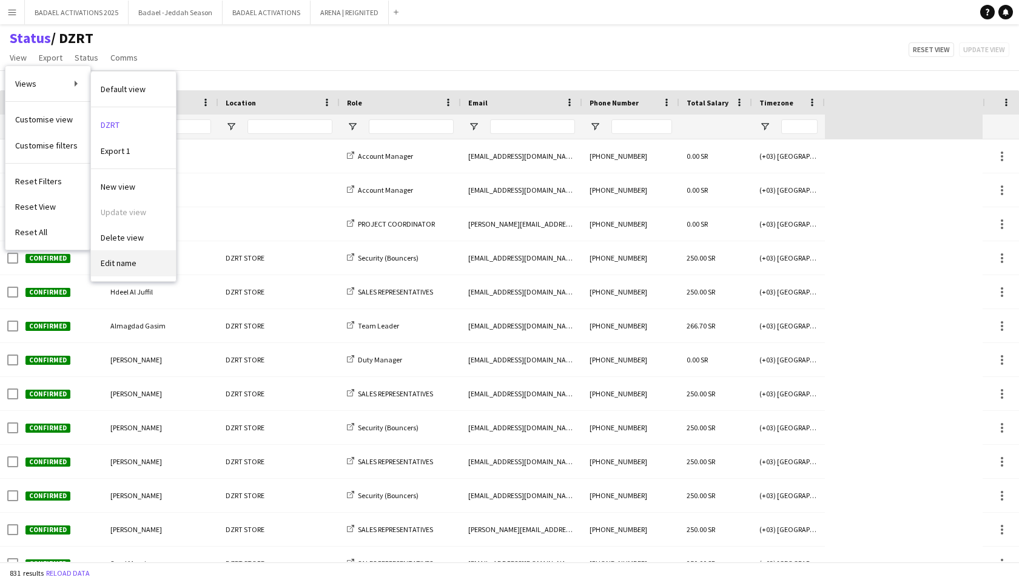
click at [135, 265] on span "Edit name" at bounding box center [119, 263] width 36 height 11
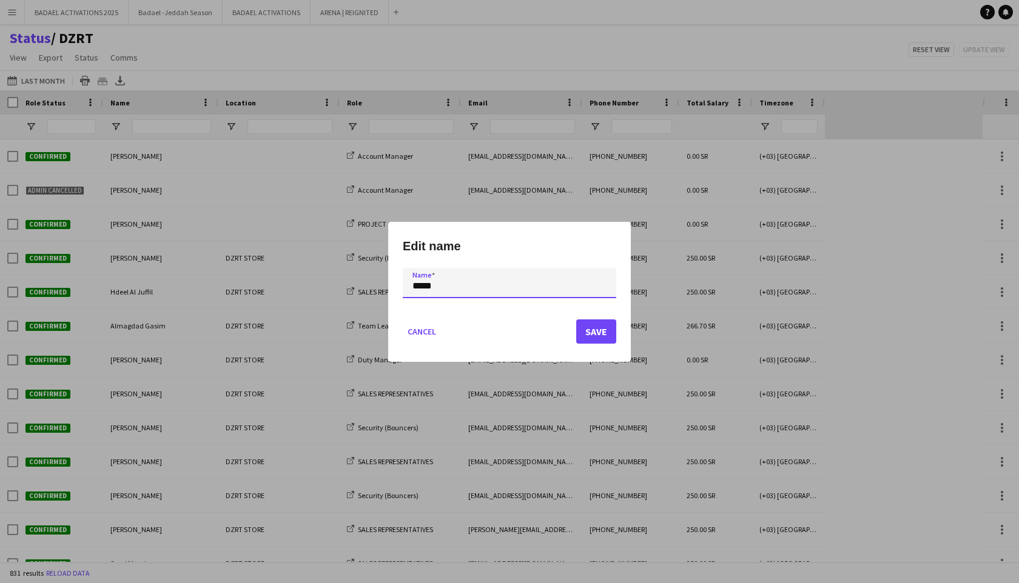
type input "****"
click at [591, 331] on button "Save" at bounding box center [596, 331] width 40 height 24
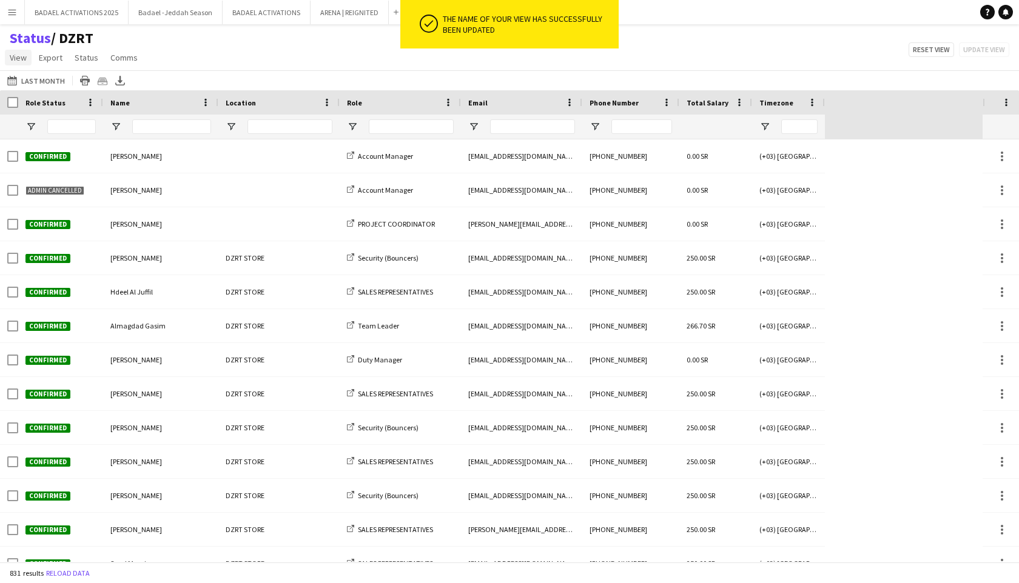
click at [19, 64] on link "View" at bounding box center [18, 58] width 27 height 16
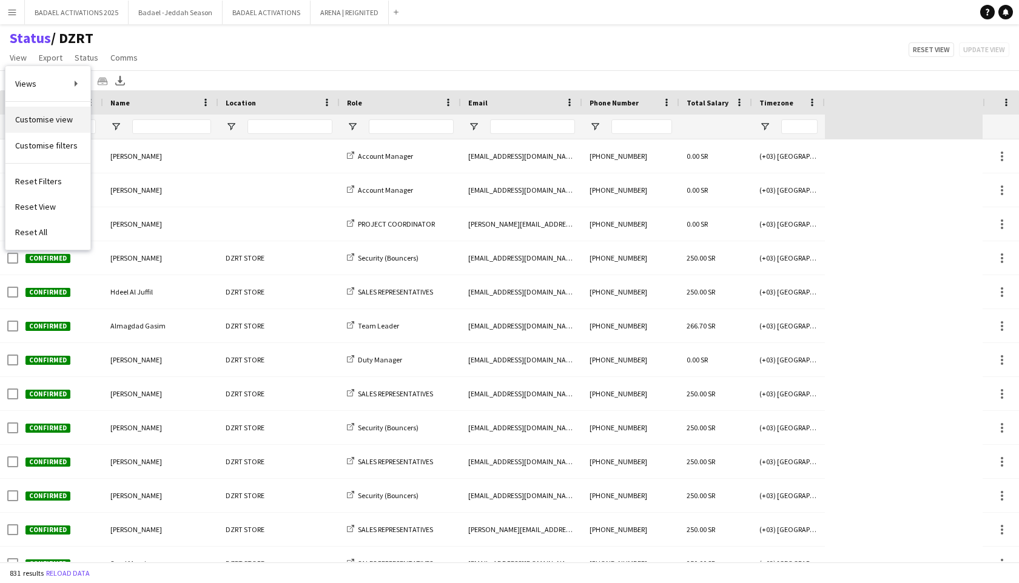
click at [59, 120] on span "Customise view" at bounding box center [44, 119] width 58 height 11
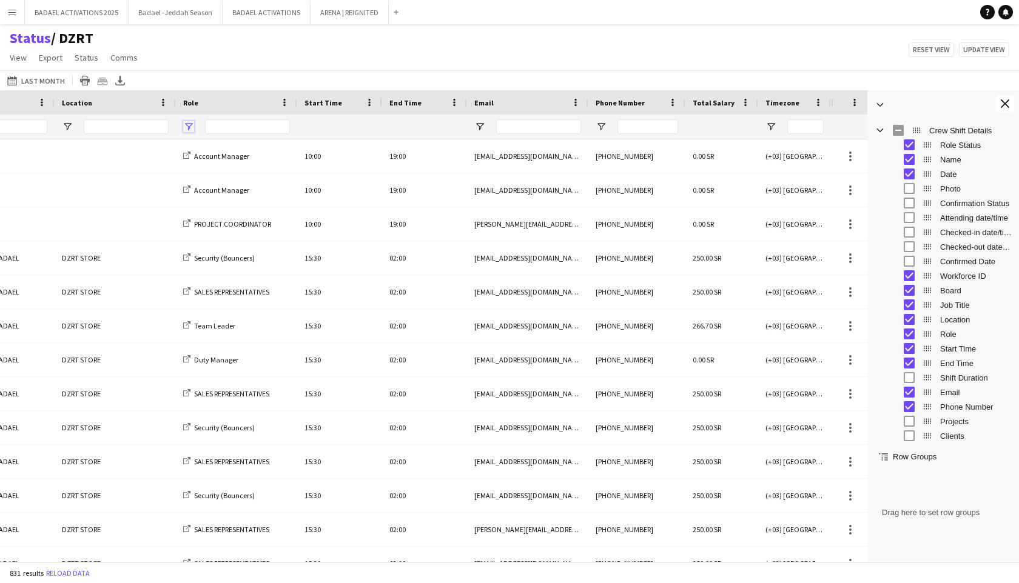
click at [187, 126] on span "Open Filter Menu" at bounding box center [188, 126] width 11 height 11
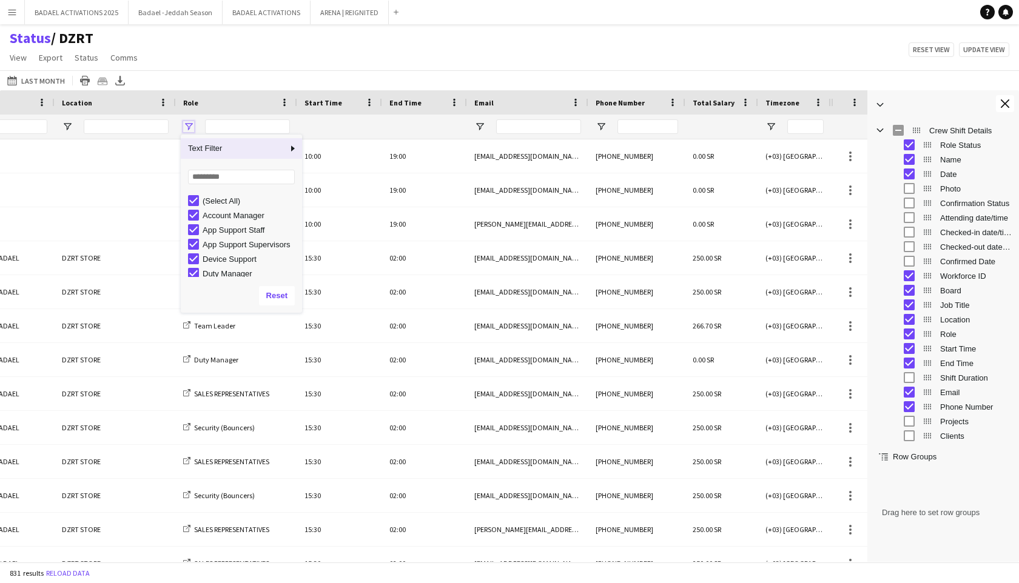
click at [188, 125] on span "Open Filter Menu" at bounding box center [188, 126] width 11 height 11
click at [213, 79] on div "[DATE] to [DATE] Last Month [DATE] This Week This Month [DATE] Last Week Last M…" at bounding box center [509, 80] width 1019 height 20
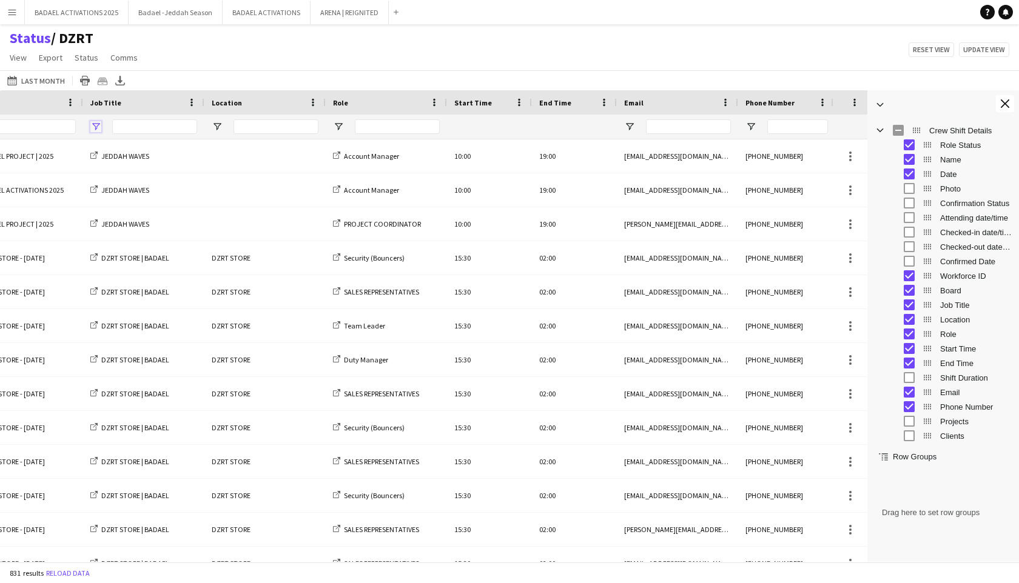
click at [94, 124] on span "Open Filter Menu" at bounding box center [95, 126] width 11 height 11
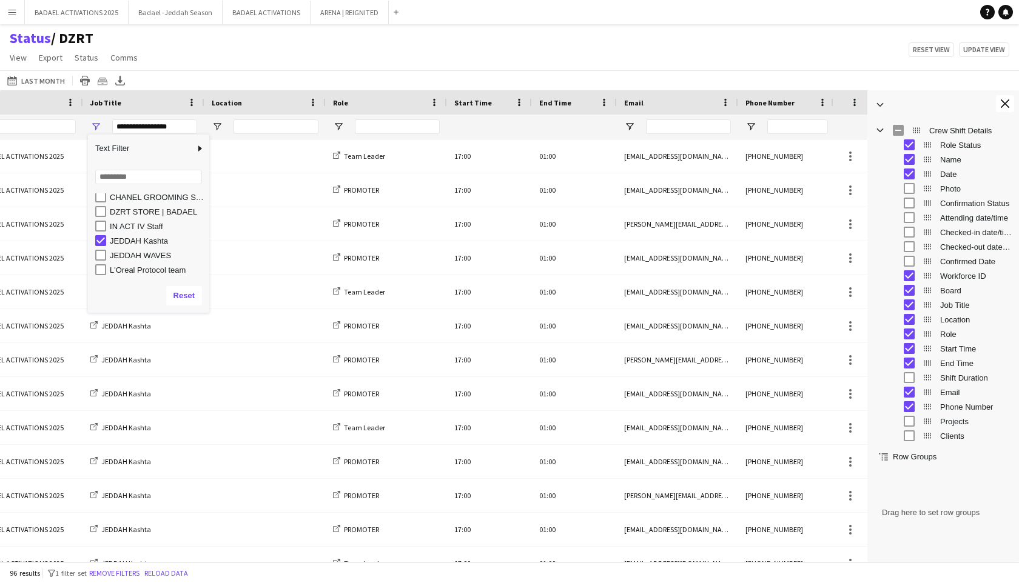
click at [335, 69] on div "Status / DZRT View Views Default view DZRT Export 1 New view Update view Delete…" at bounding box center [509, 49] width 1019 height 41
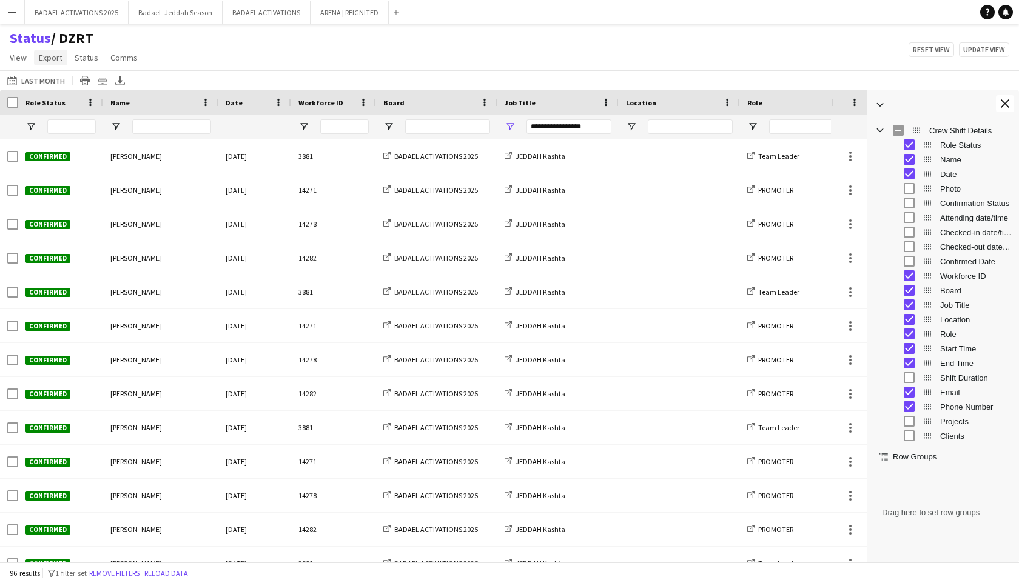
click at [50, 58] on span "Export" at bounding box center [51, 57] width 24 height 11
click at [81, 87] on span "Export as XLSX" at bounding box center [70, 83] width 53 height 11
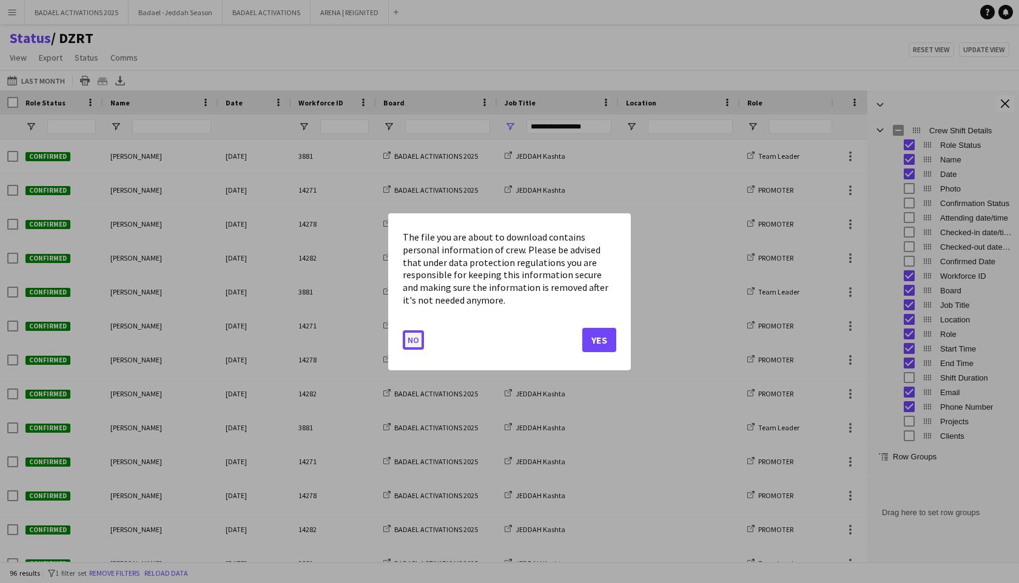
click at [412, 343] on button "No" at bounding box center [413, 339] width 21 height 19
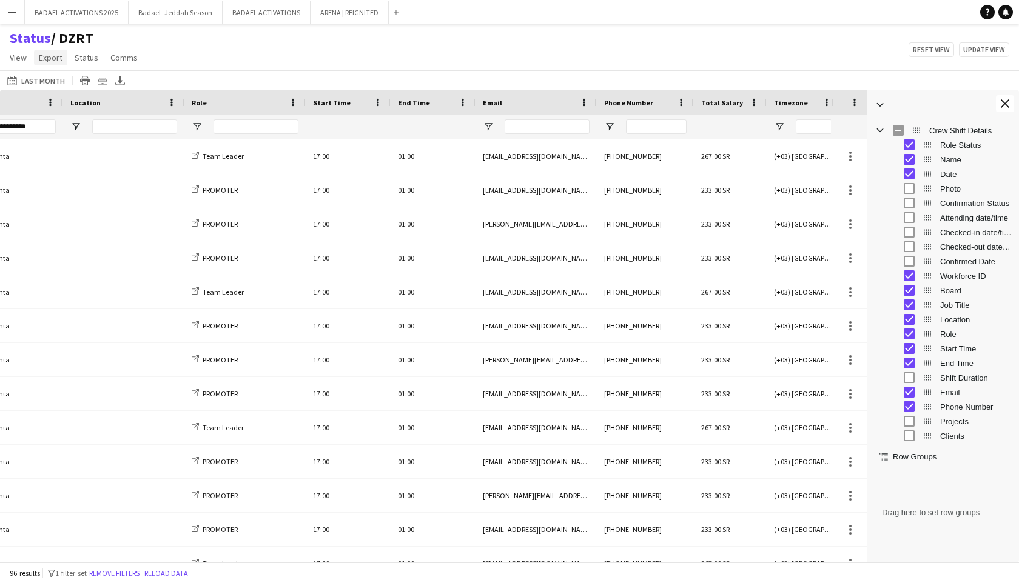
click at [49, 58] on span "Export" at bounding box center [51, 57] width 24 height 11
click at [106, 84] on link "Export as XLSX" at bounding box center [77, 83] width 85 height 25
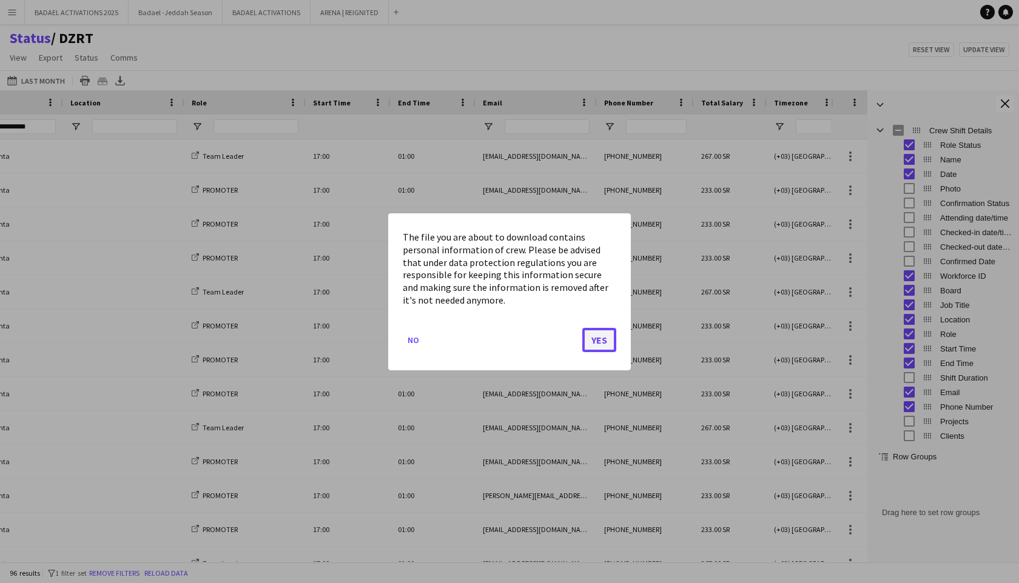
click at [595, 343] on button "Yes" at bounding box center [599, 339] width 34 height 24
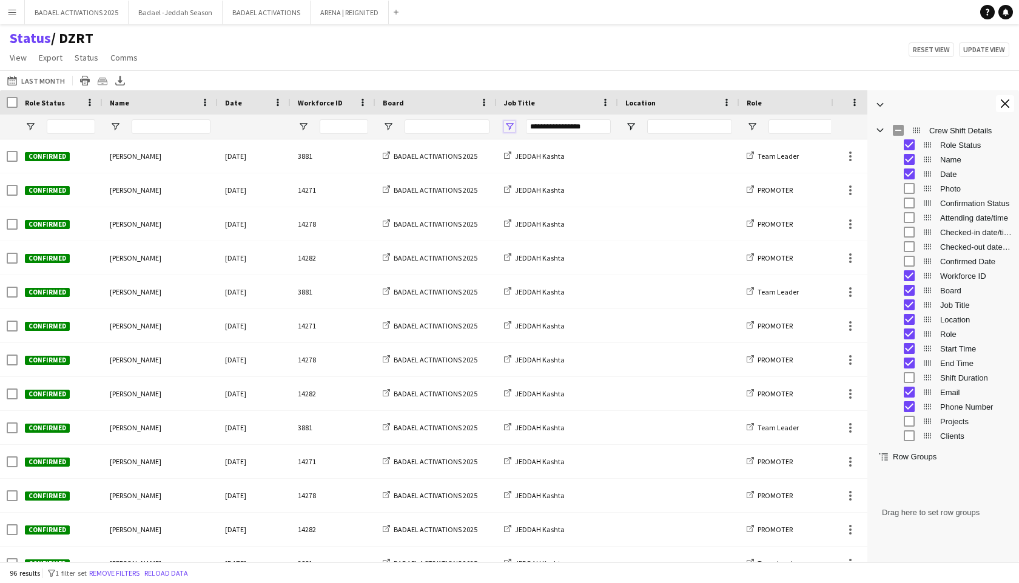
click at [513, 123] on span "Open Filter Menu" at bounding box center [509, 126] width 11 height 11
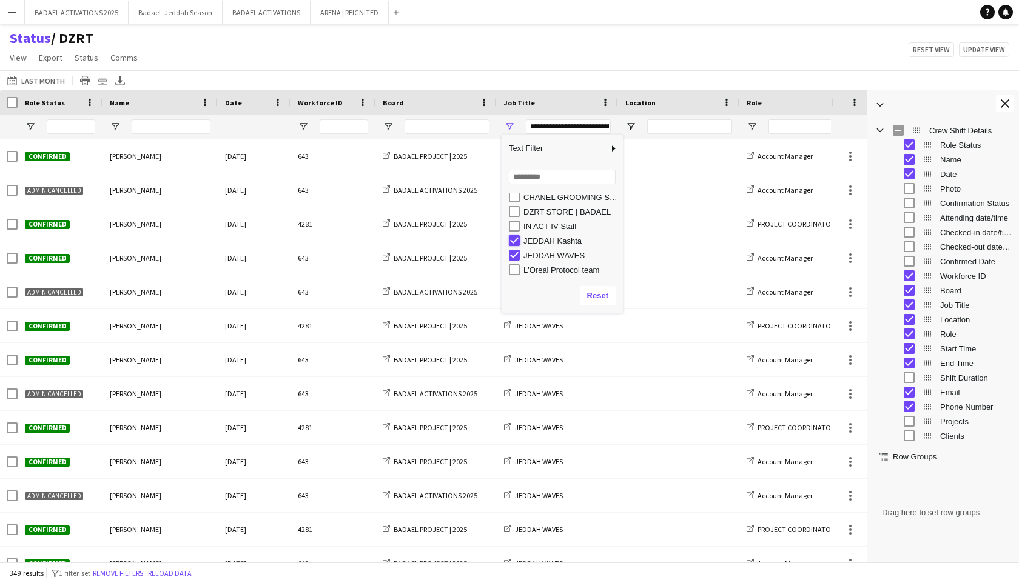
type input "**********"
click at [56, 58] on span "Export" at bounding box center [51, 57] width 24 height 11
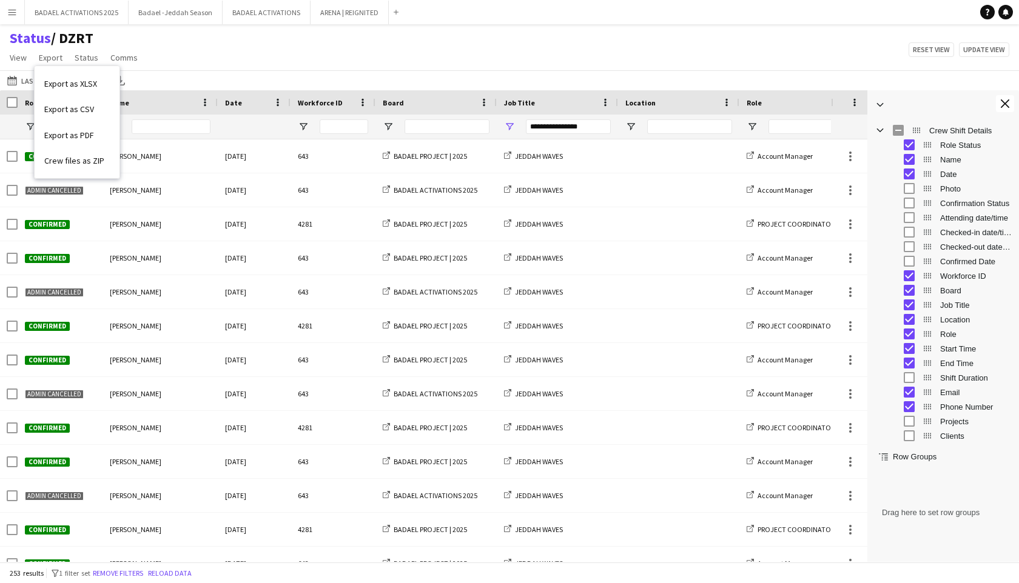
click at [243, 60] on div "Status / DZRT View Views Default view DZRT Export 1 New view Update view Delete…" at bounding box center [509, 49] width 1019 height 41
click at [30, 124] on span "Open Filter Menu" at bounding box center [30, 126] width 11 height 11
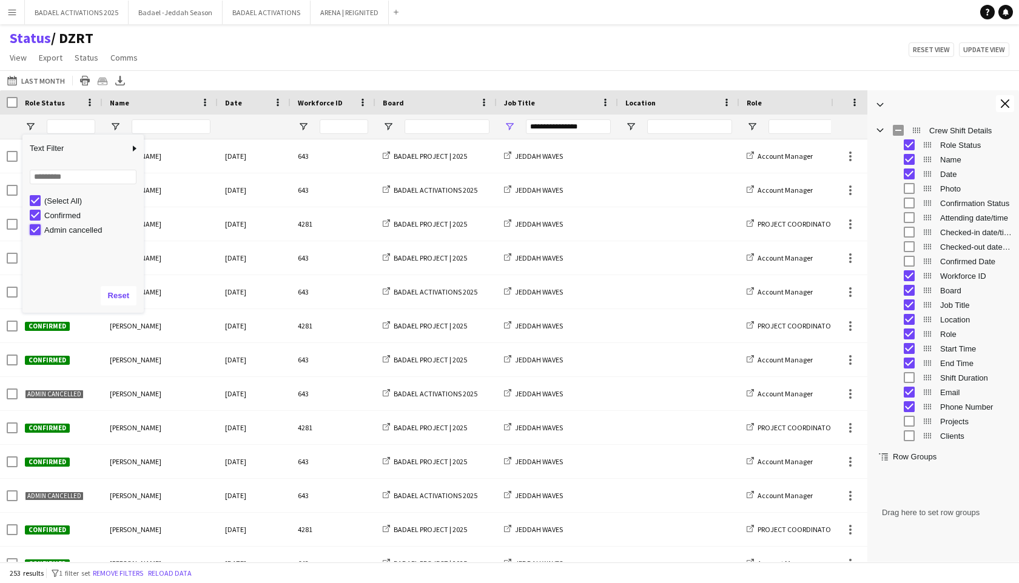
type input "**********"
click at [187, 57] on div "Status / DZRT View Views Default view DZRT Export 1 New view Update view Delete…" at bounding box center [509, 49] width 1019 height 41
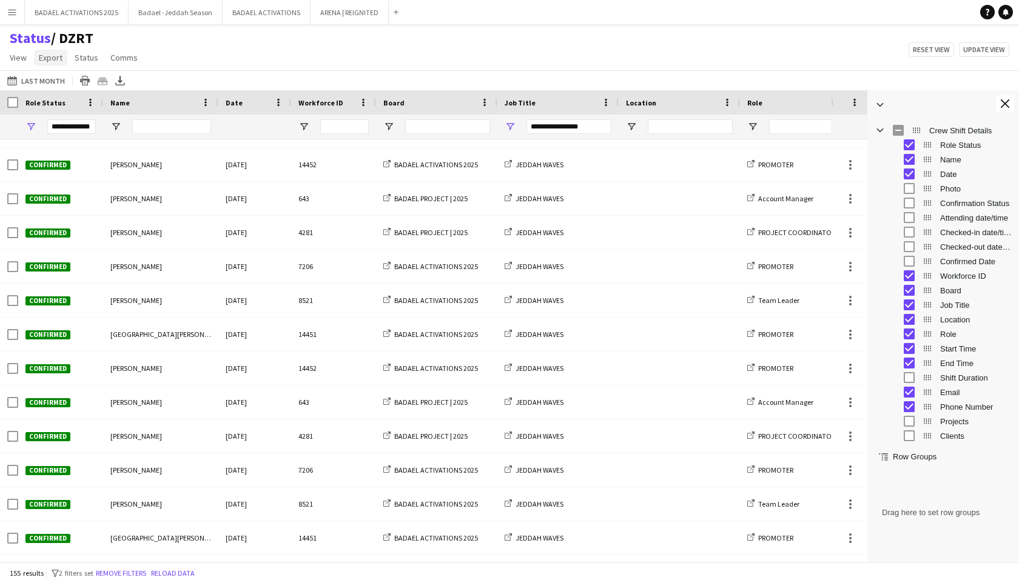
click at [52, 59] on span "Export" at bounding box center [51, 57] width 24 height 11
click at [108, 81] on link "Export as XLSX" at bounding box center [77, 83] width 85 height 25
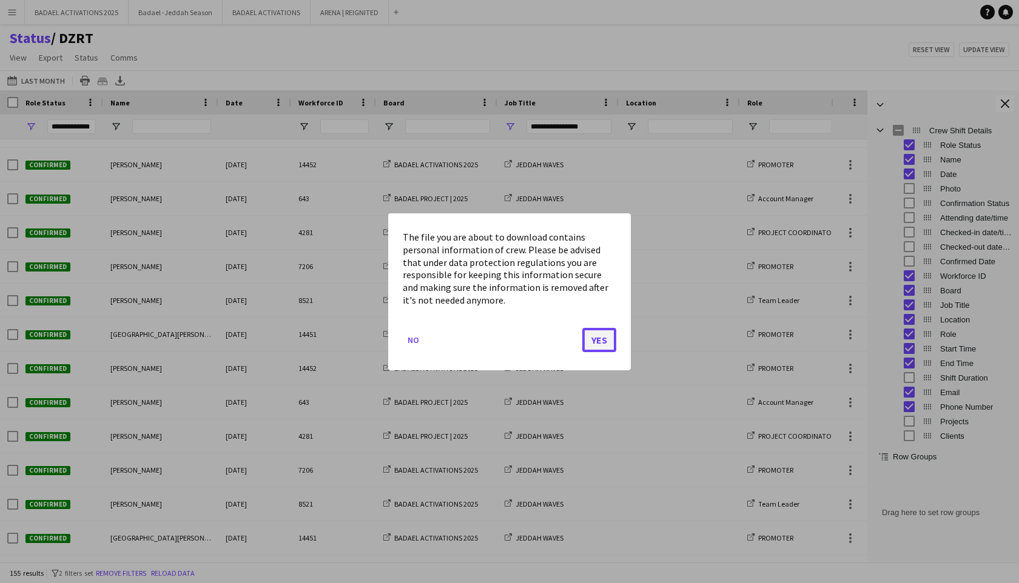
click at [600, 340] on button "Yes" at bounding box center [599, 339] width 34 height 24
